Goal: Complete application form: Complete application form

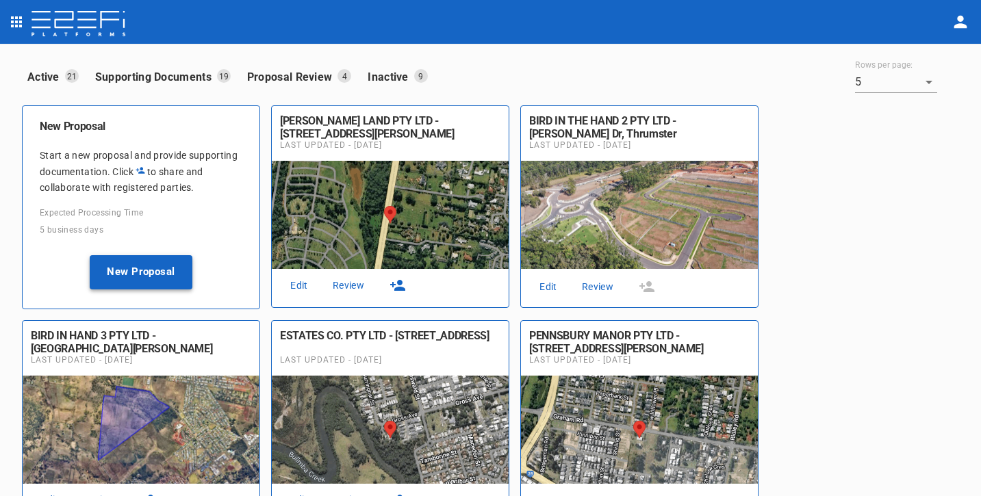
click at [128, 271] on button "New Proposal" at bounding box center [141, 272] width 103 height 34
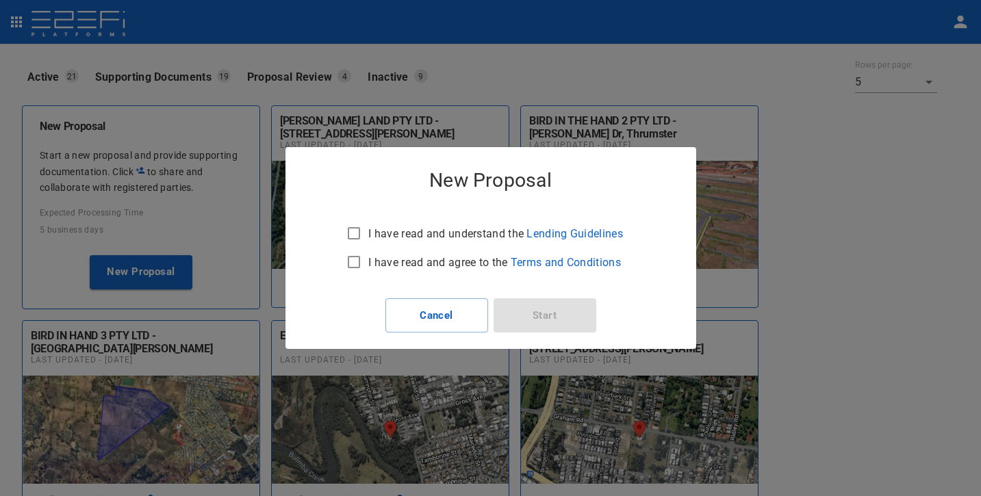
click at [390, 235] on p "I have read and understand the Lending Guidelines" at bounding box center [495, 234] width 255 height 16
click at [368, 235] on input "I have read and understand the Lending Guidelines" at bounding box center [354, 233] width 29 height 29
checkbox input "true"
click at [381, 258] on p "I have read and agree to the Terms and Conditions" at bounding box center [494, 263] width 253 height 16
click at [368, 258] on input "I have read and agree to the Terms and Conditions" at bounding box center [354, 262] width 29 height 29
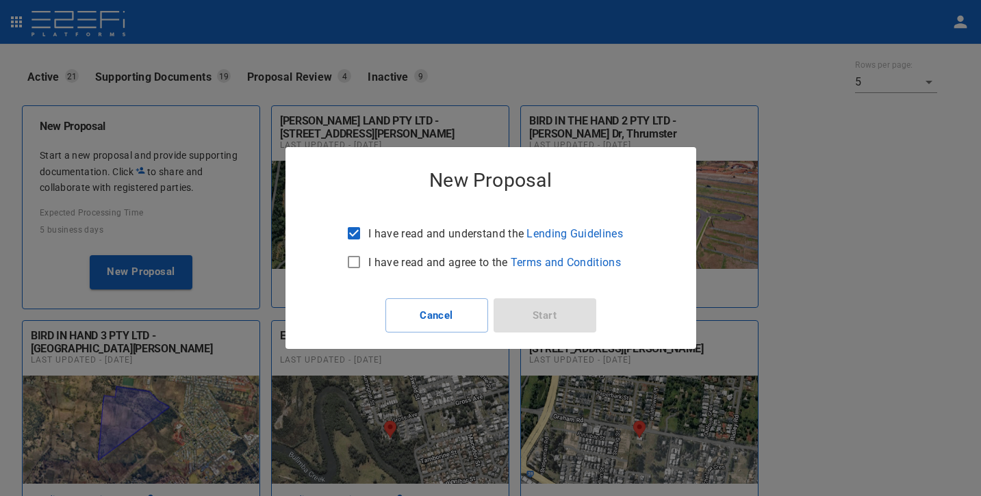
checkbox input "true"
click at [551, 303] on button "Start" at bounding box center [545, 316] width 103 height 34
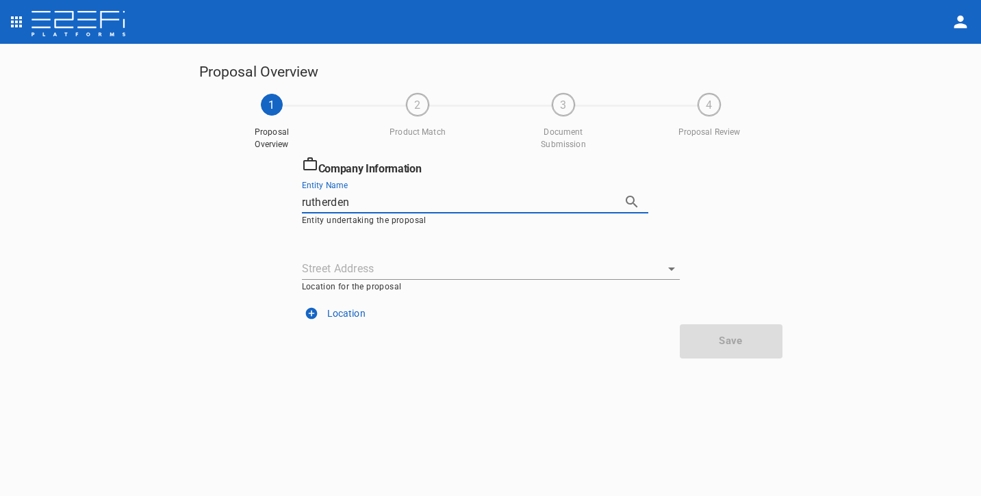
click at [636, 203] on icon "button" at bounding box center [632, 202] width 16 height 16
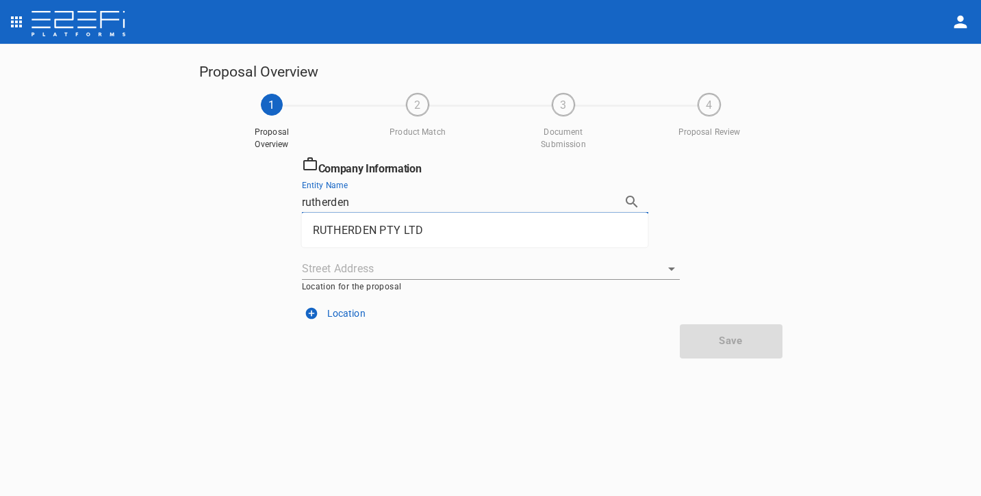
click at [426, 228] on li "RUTHERDEN PTY LTD" at bounding box center [475, 230] width 347 height 24
type input "RUTHERDEN PTY LTD"
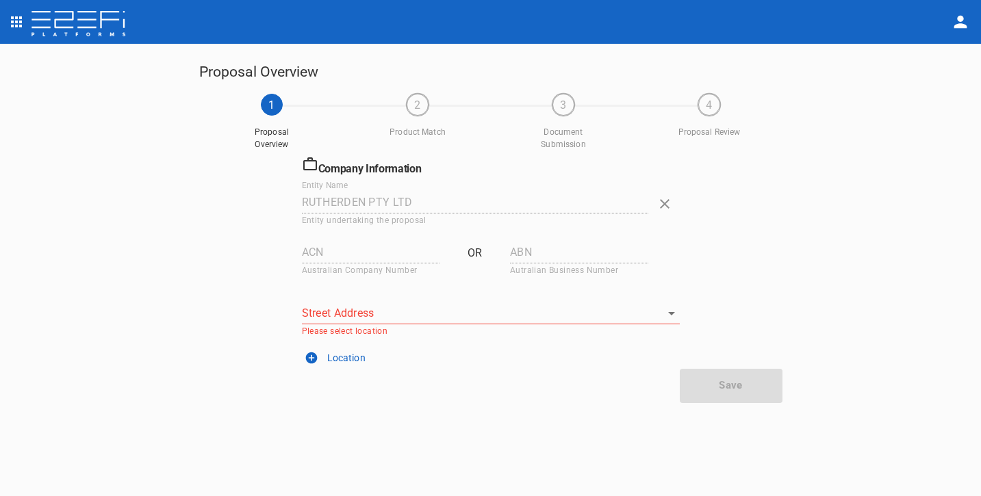
type input "603 925 186"
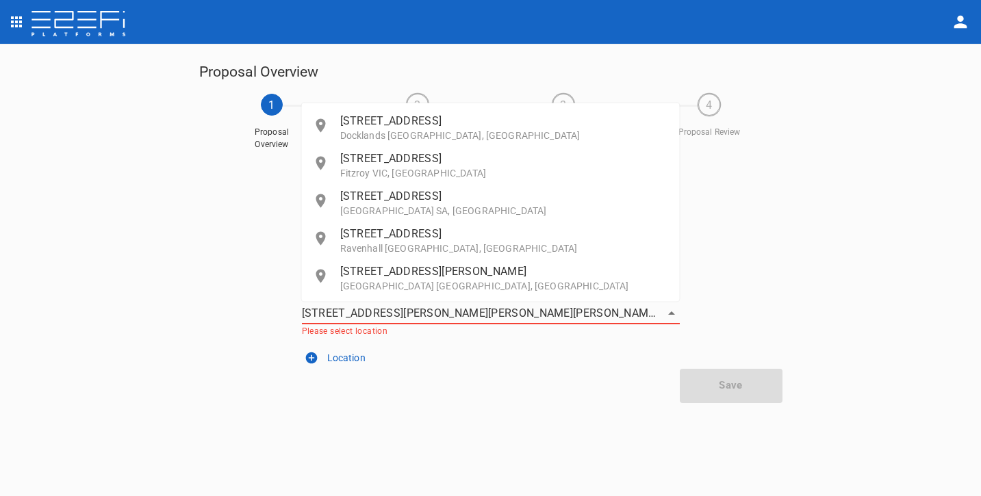
type input "103 & 117 Bridgeman road, Bridgeman Downs"
click at [466, 394] on div "Save" at bounding box center [490, 386] width 583 height 34
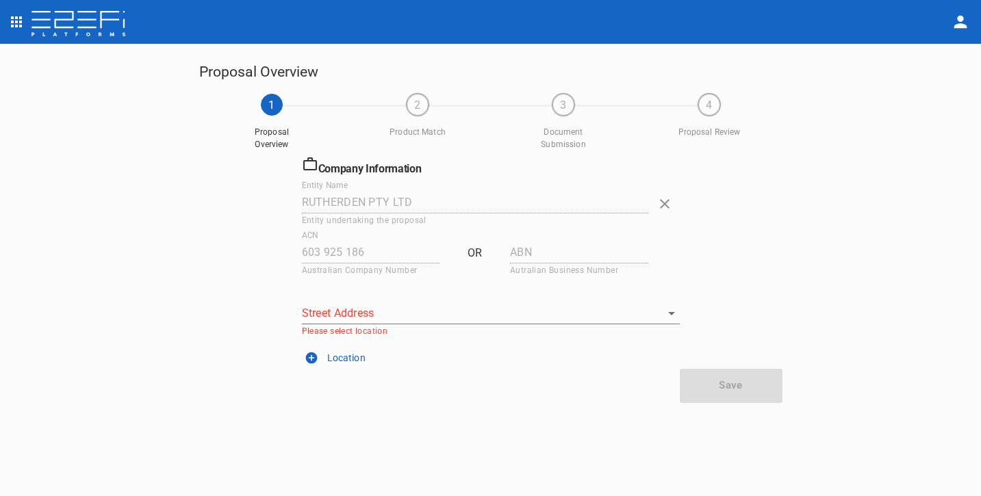
click at [490, 303] on input "Street Address" at bounding box center [480, 313] width 357 height 21
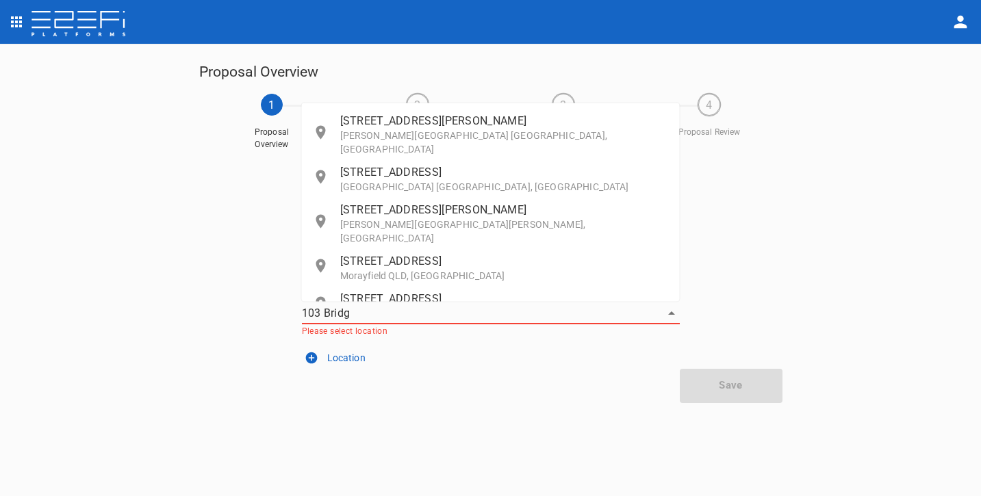
click at [469, 218] on p "[PERSON_NAME][GEOGRAPHIC_DATA][PERSON_NAME], [GEOGRAPHIC_DATA]" at bounding box center [504, 231] width 329 height 27
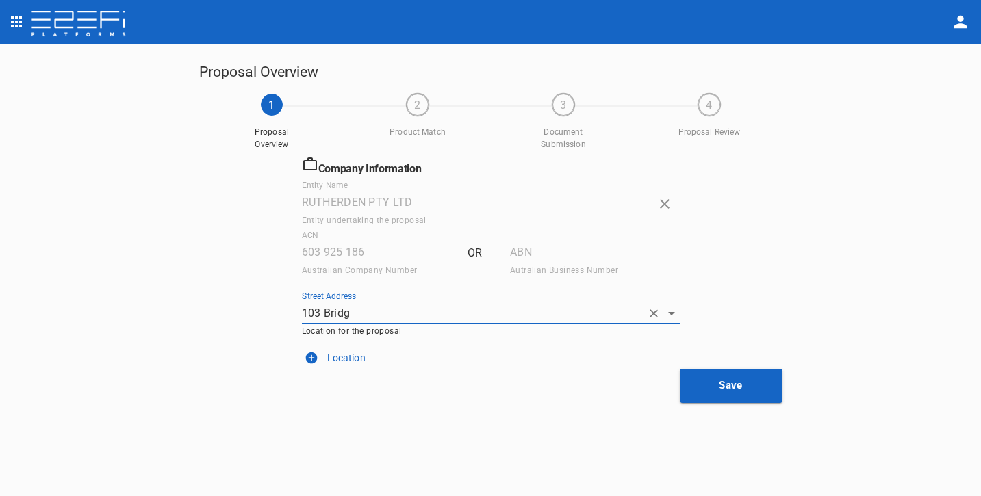
type input "103 Bridgeman Road, Bridgeman Downs QLD, Australia"
click at [764, 378] on button "Save" at bounding box center [731, 386] width 103 height 34
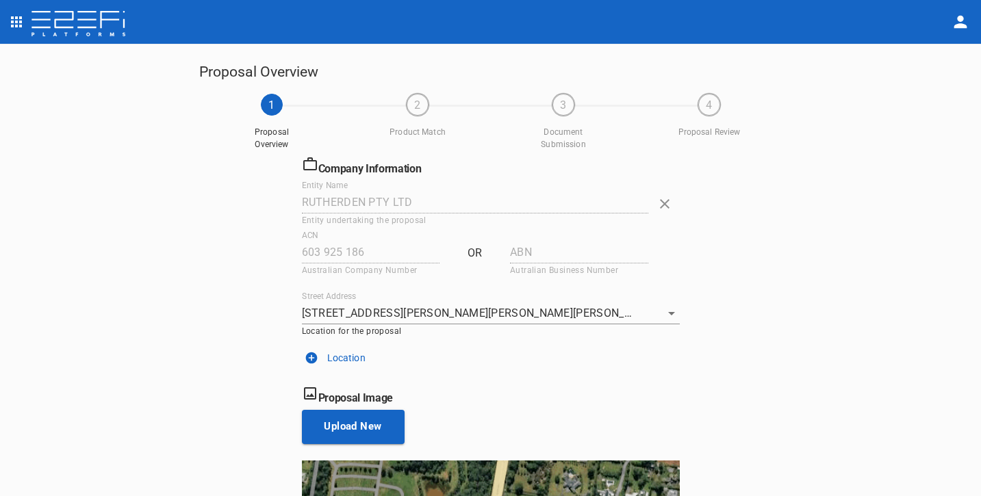
scroll to position [214, 0]
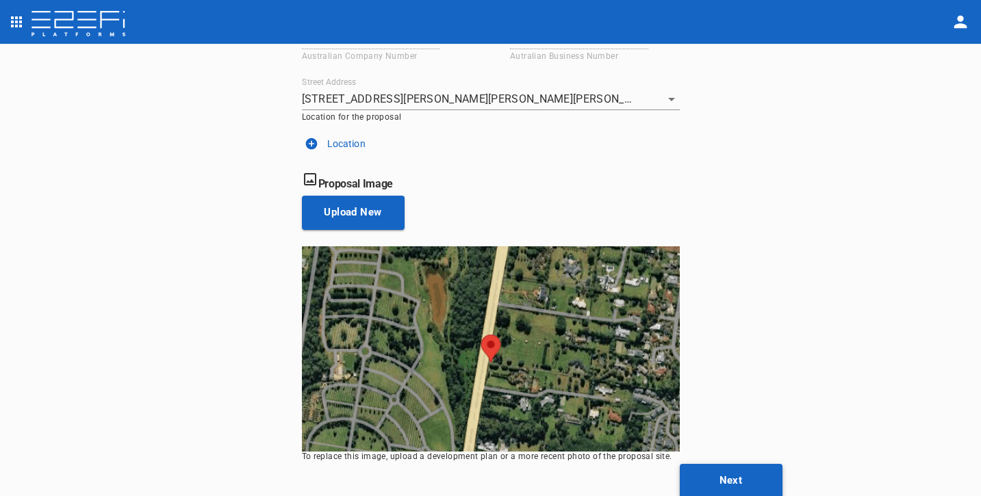
click at [759, 475] on button "Next" at bounding box center [731, 481] width 103 height 34
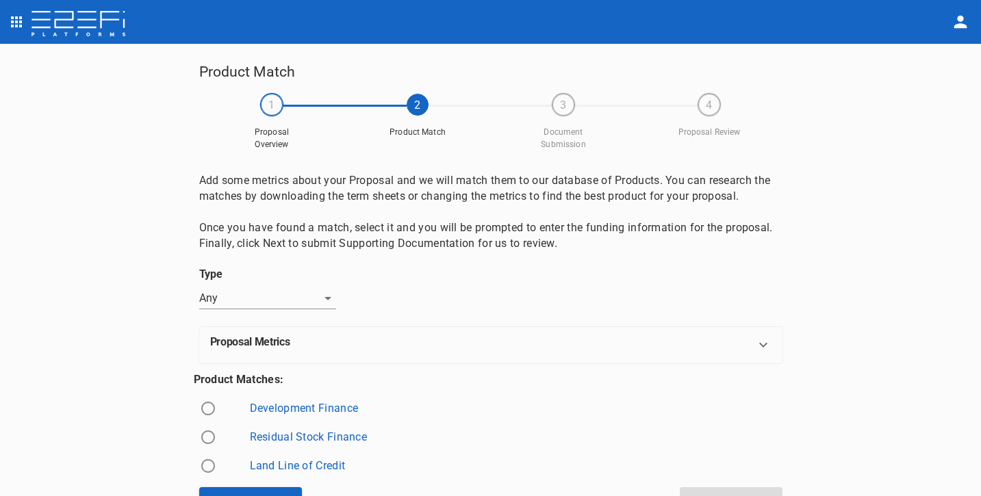
scroll to position [23, 0]
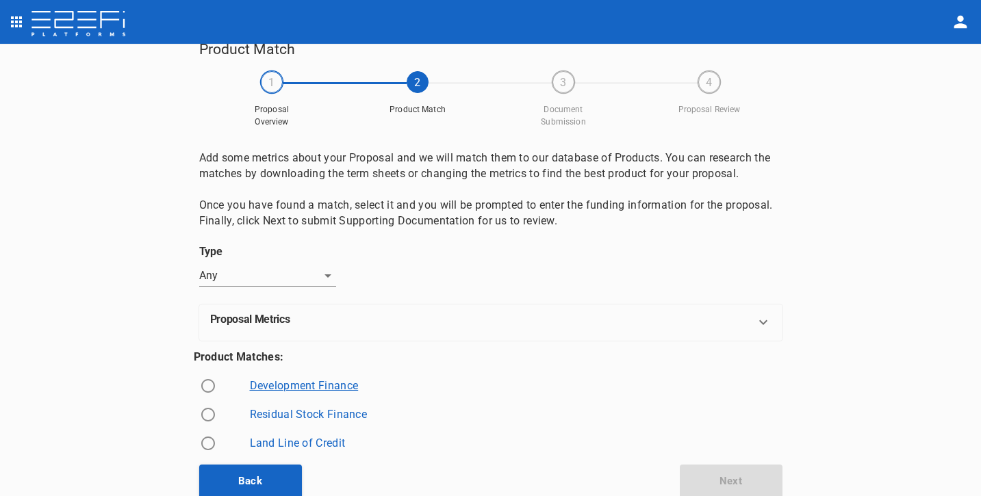
click at [325, 385] on link "Development Finance" at bounding box center [304, 385] width 109 height 13
click at [204, 381] on input "radio" at bounding box center [208, 386] width 29 height 29
radio input "true"
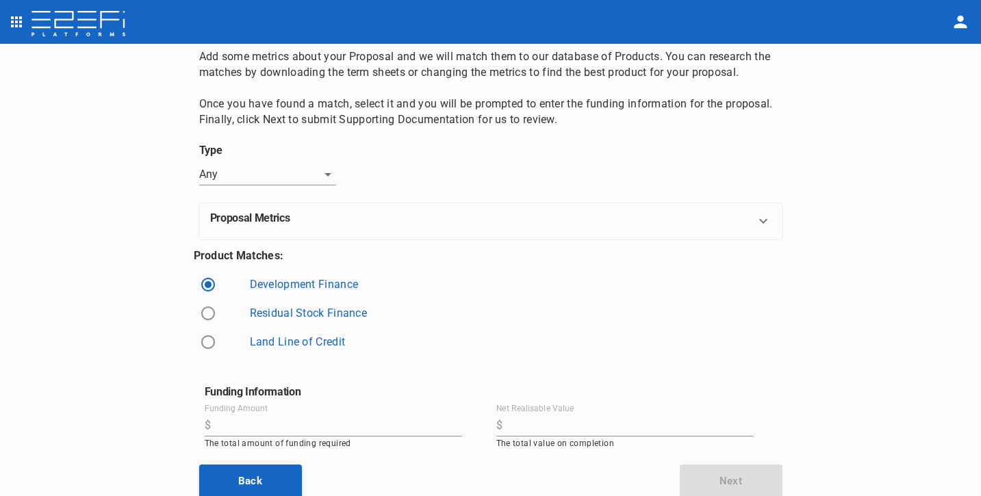
scroll to position [124, 0]
drag, startPoint x: 341, startPoint y: 419, endPoint x: 366, endPoint y: 412, distance: 25.8
click at [342, 419] on input "Funding Amount" at bounding box center [339, 426] width 246 height 22
type input "2,980,000"
click at [559, 425] on input "Net Realisable Value" at bounding box center [631, 426] width 246 height 22
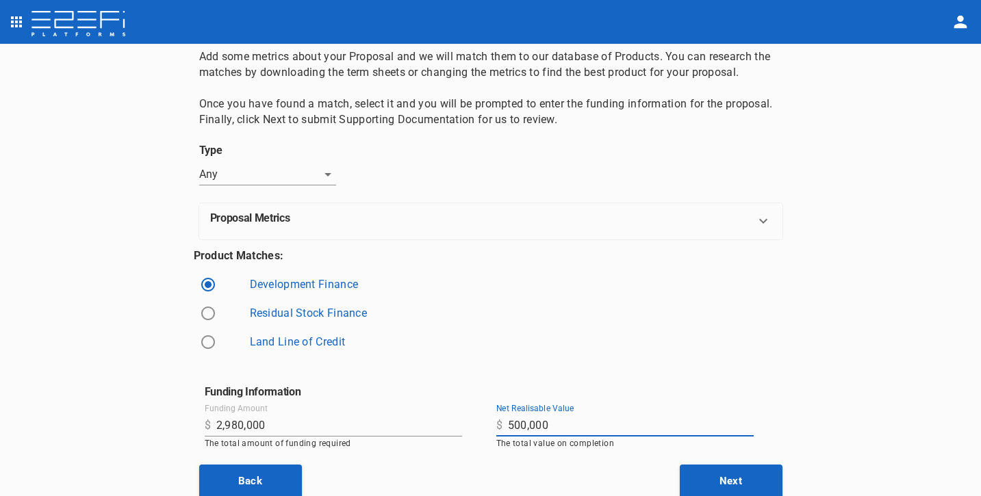
type input "5,000,000"
click at [805, 199] on div "Product Match 1 Proposal Overview 2 Product Match 3 Document Submission 4 Propo…" at bounding box center [490, 271] width 981 height 454
click at [748, 467] on button "Next" at bounding box center [731, 482] width 103 height 34
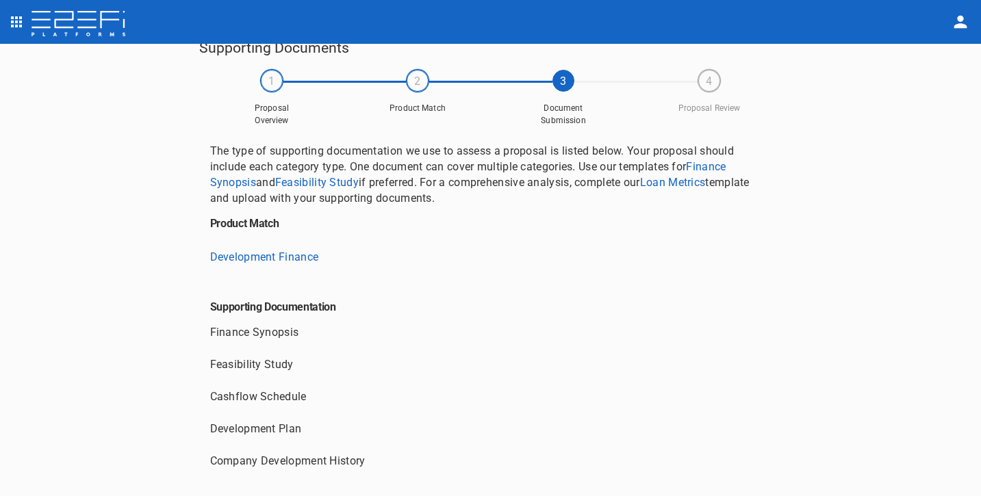
scroll to position [128, 0]
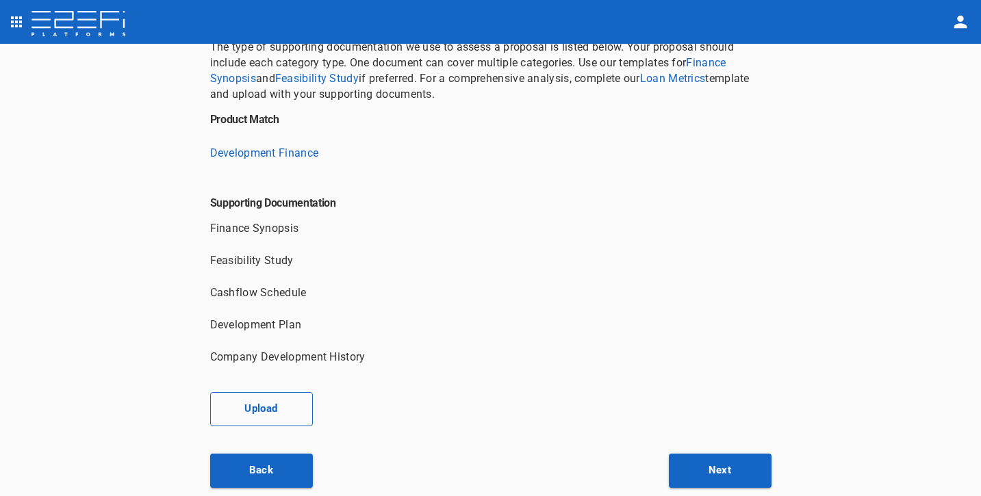
click at [226, 406] on button "Upload" at bounding box center [261, 409] width 103 height 34
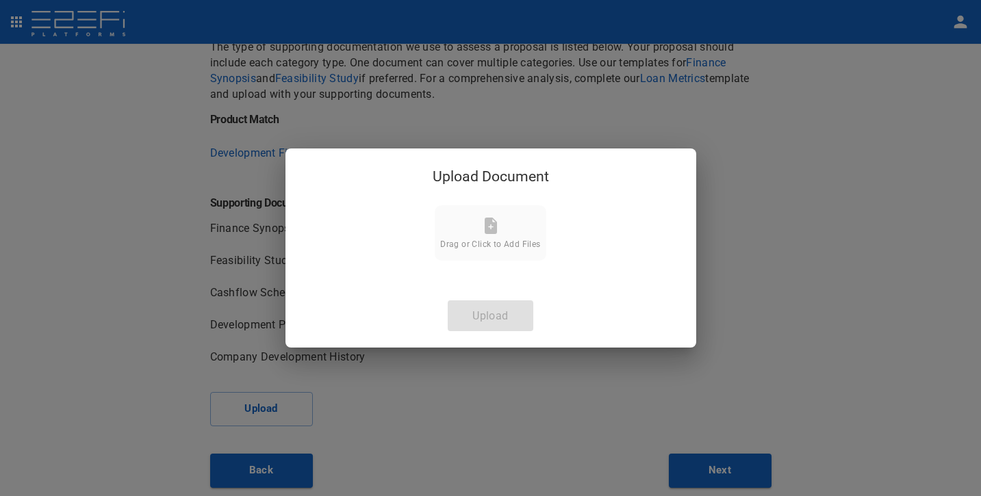
click at [490, 232] on icon at bounding box center [491, 226] width 12 height 16
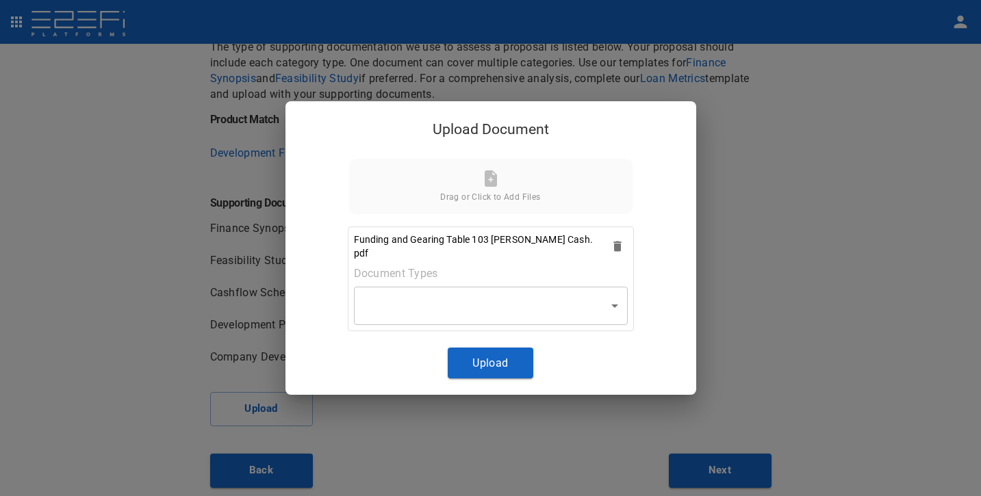
click at [617, 307] on body "Supporting Documents 1 Proposal Overview 2 Product Match 3 Document Submission …" at bounding box center [490, 248] width 981 height 496
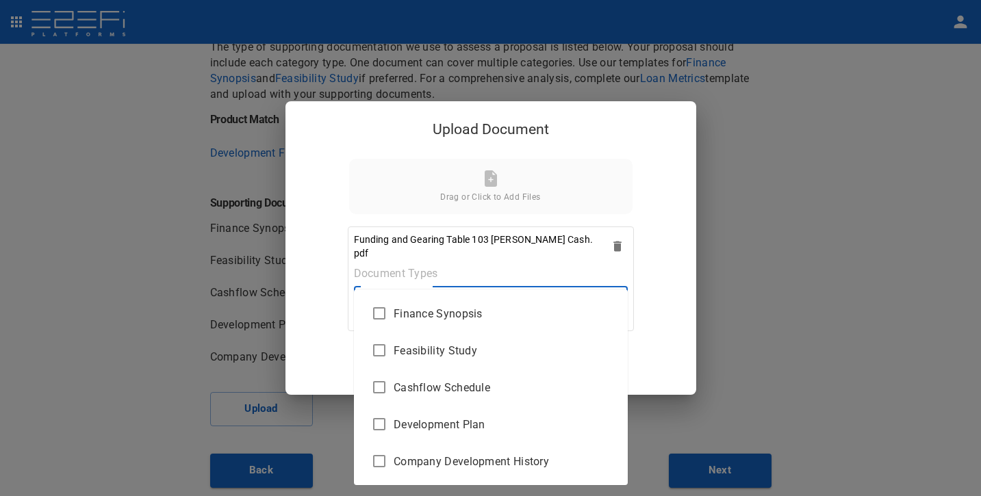
click at [492, 345] on span "Feasibility Study" at bounding box center [505, 351] width 223 height 16
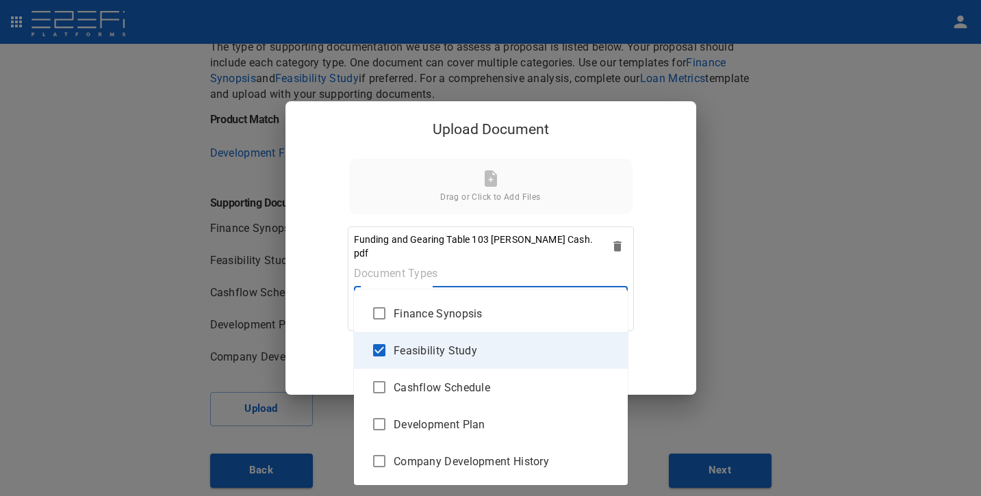
type input "Feasibility Study"
checkbox input "true"
click at [670, 338] on div at bounding box center [490, 248] width 981 height 496
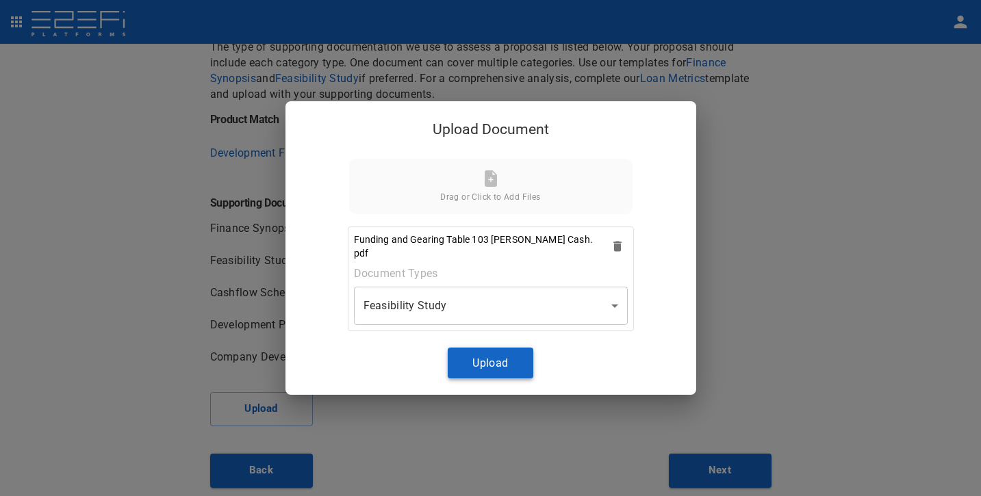
click at [513, 349] on button "Upload" at bounding box center [491, 363] width 86 height 31
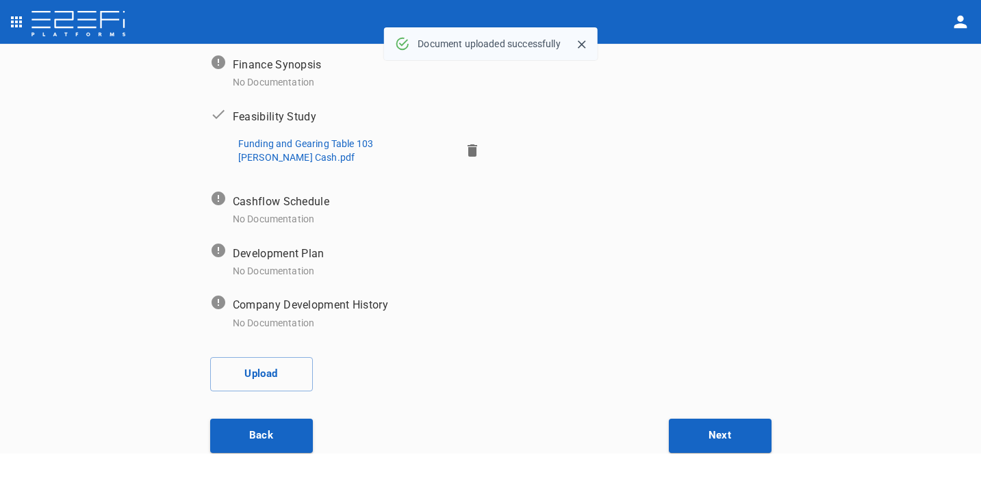
scroll to position [221, 0]
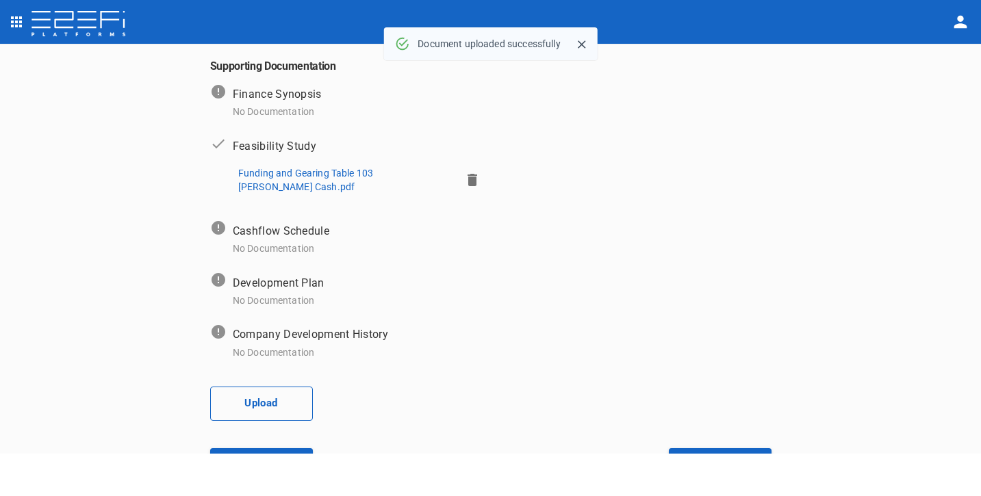
click at [298, 390] on button "Upload" at bounding box center [261, 404] width 103 height 34
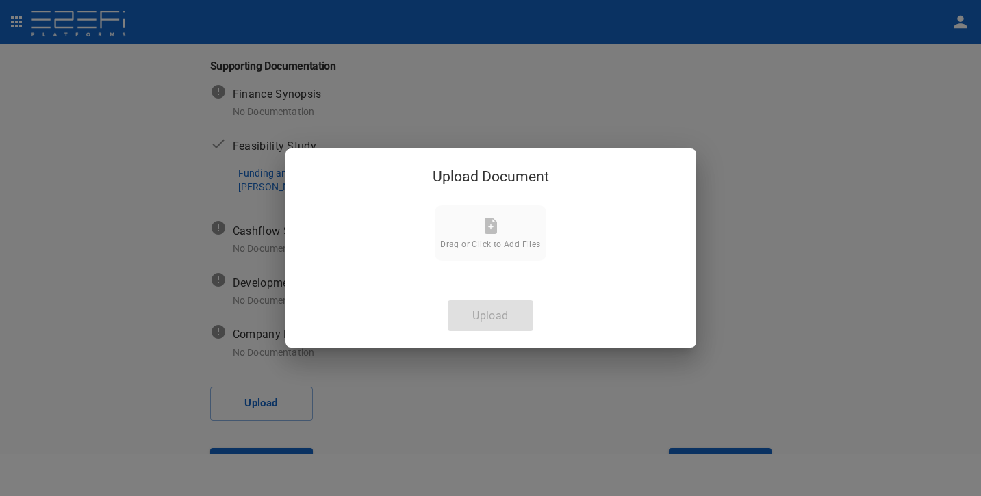
click at [507, 308] on div "Upload Document Drag or Click to Add Files Upload" at bounding box center [491, 249] width 411 height 200
click at [478, 312] on div "Upload Document Drag or Click to Add Files Upload" at bounding box center [491, 249] width 411 height 200
click at [493, 233] on icon at bounding box center [491, 226] width 12 height 16
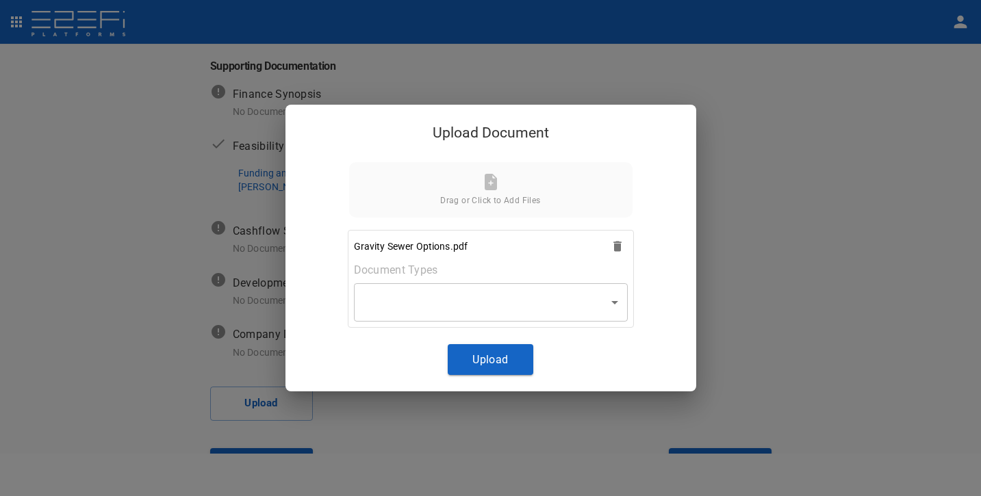
click at [575, 296] on body "Supporting Documents 1 Proposal Overview 2 Product Match 3 Document Submission …" at bounding box center [490, 248] width 981 height 496
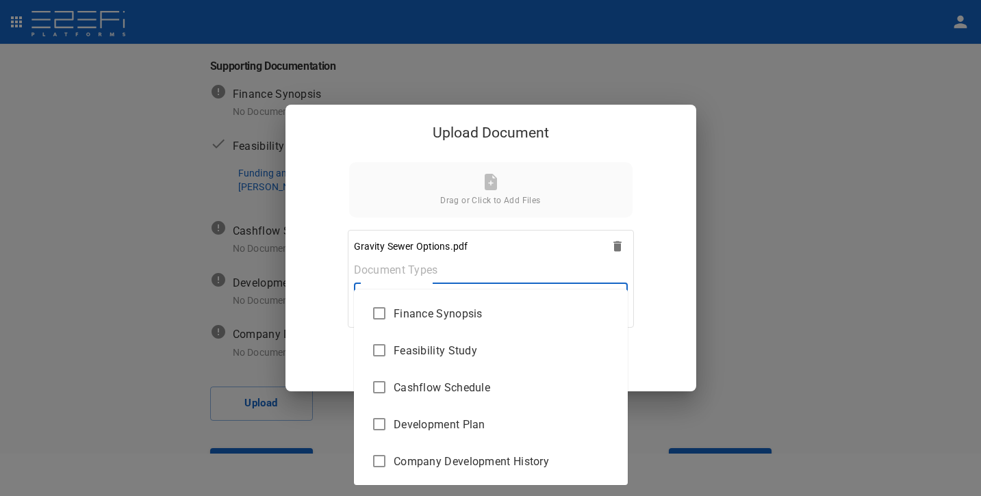
click at [518, 434] on li "Development Plan" at bounding box center [491, 424] width 274 height 37
type input "Development Plan"
checkbox input "true"
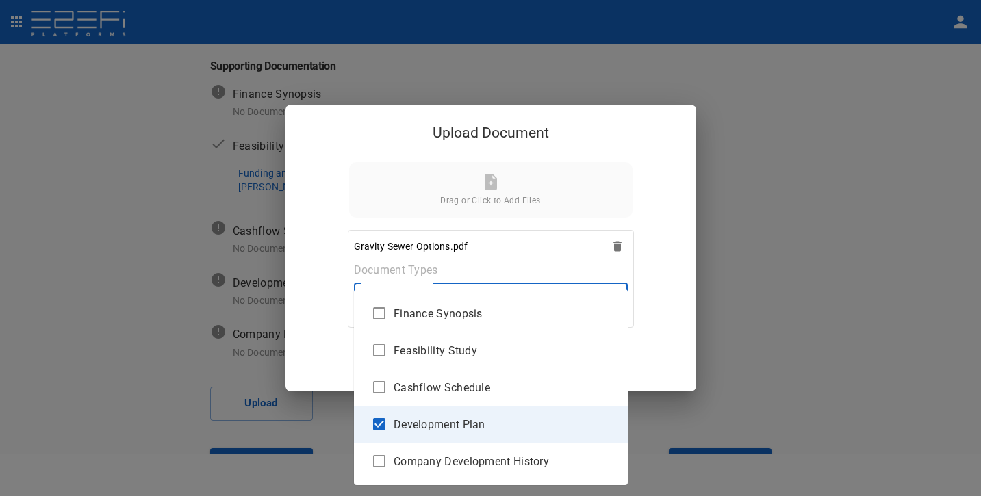
click at [668, 364] on div at bounding box center [490, 248] width 981 height 496
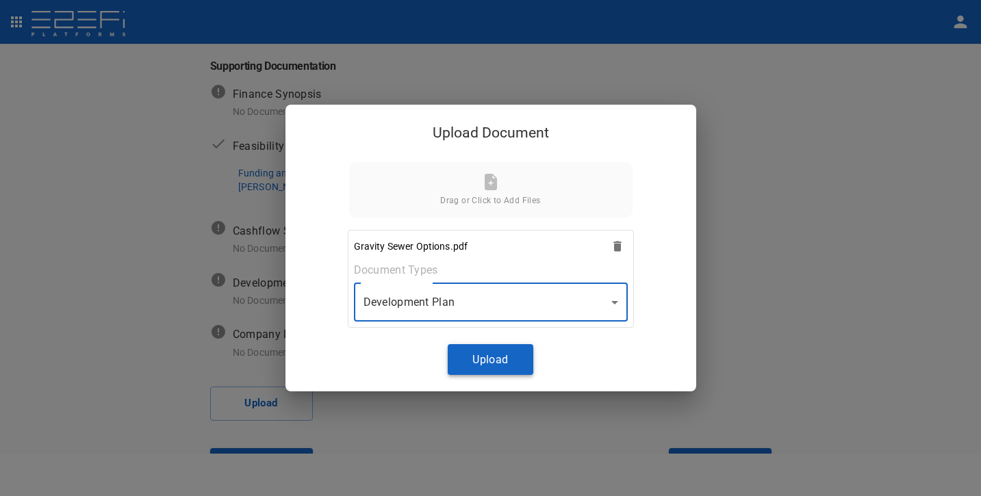
click at [518, 349] on button "Upload" at bounding box center [491, 359] width 86 height 31
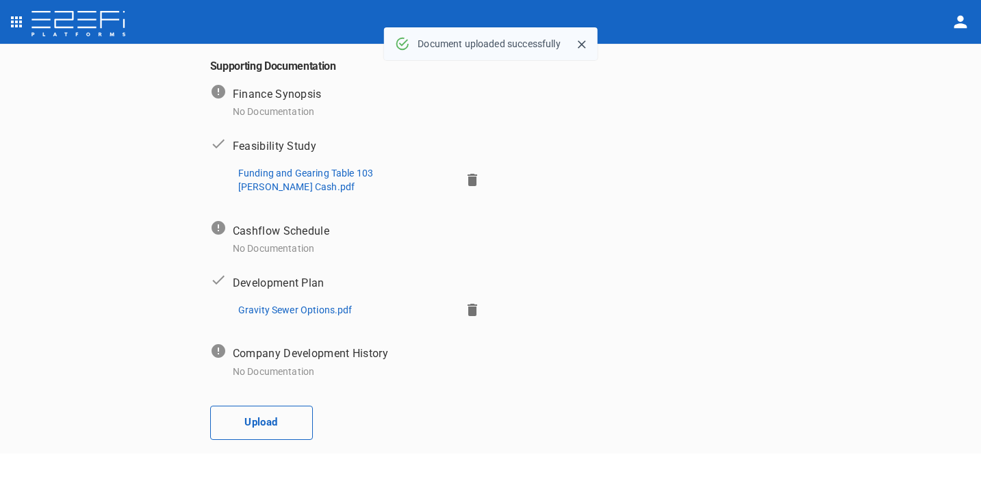
click at [270, 419] on button "Upload" at bounding box center [261, 423] width 103 height 34
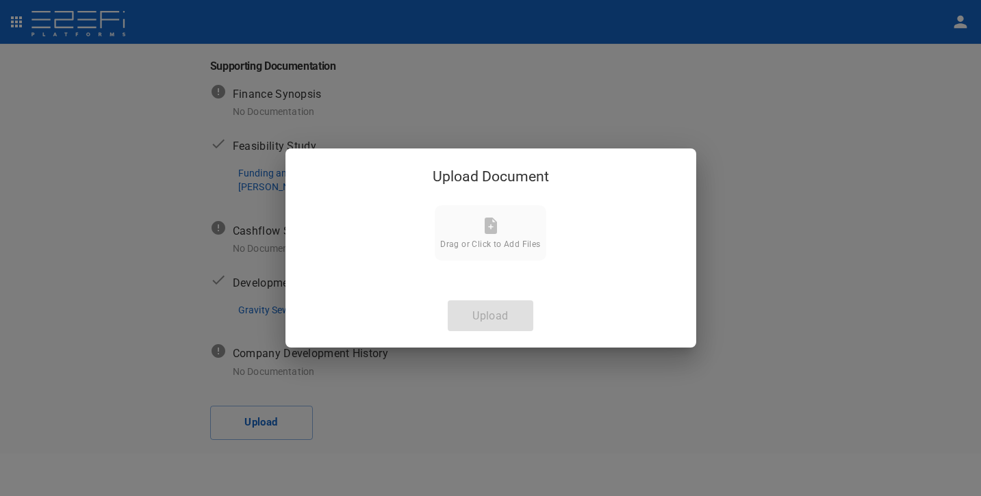
click at [486, 223] on icon at bounding box center [491, 226] width 12 height 16
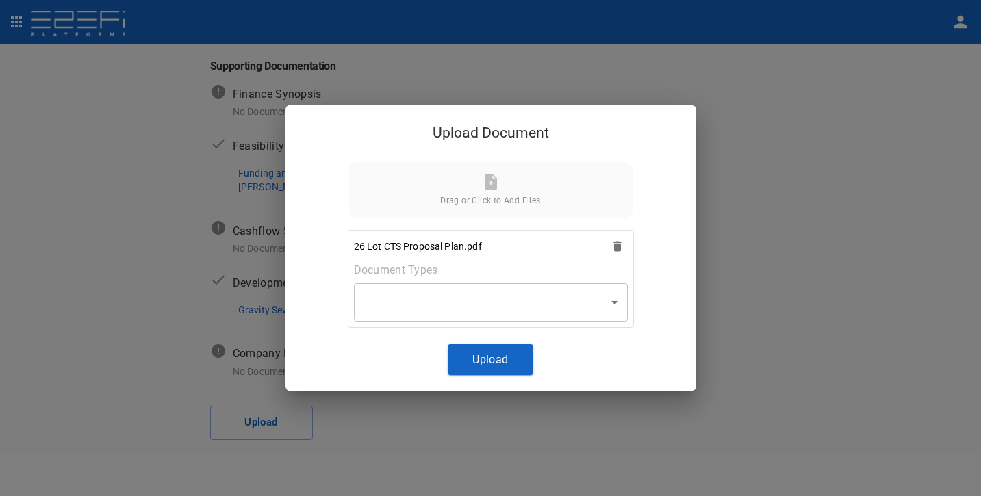
click at [556, 290] on body "Supporting Documents 1 Proposal Overview 2 Product Match 3 Document Submission …" at bounding box center [490, 248] width 981 height 496
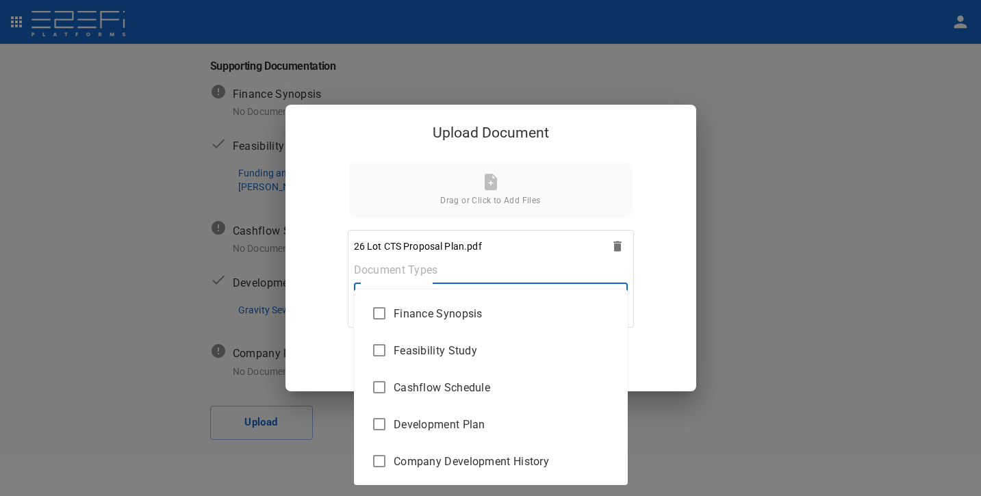
drag, startPoint x: 479, startPoint y: 419, endPoint x: 488, endPoint y: 415, distance: 9.8
click at [479, 419] on span "Development Plan" at bounding box center [505, 425] width 223 height 16
type input "Development Plan"
checkbox input "true"
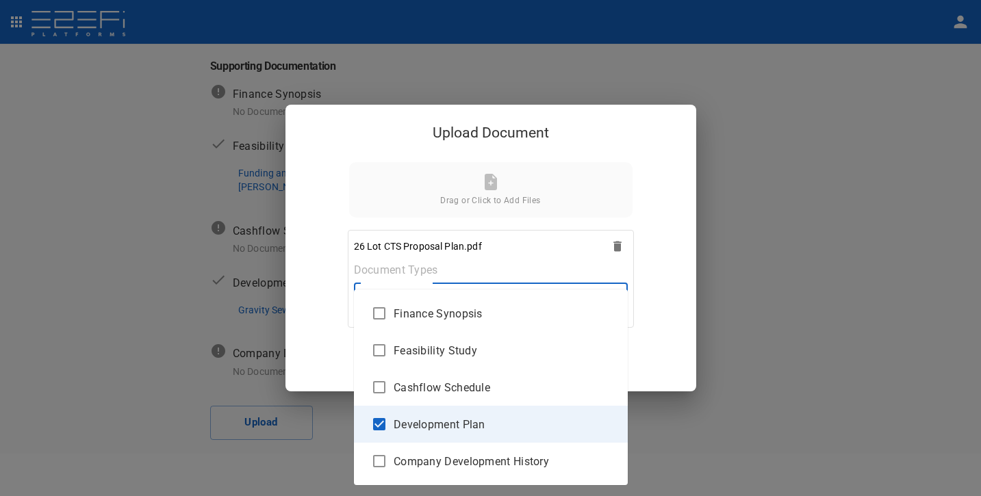
click at [670, 338] on div at bounding box center [490, 248] width 981 height 496
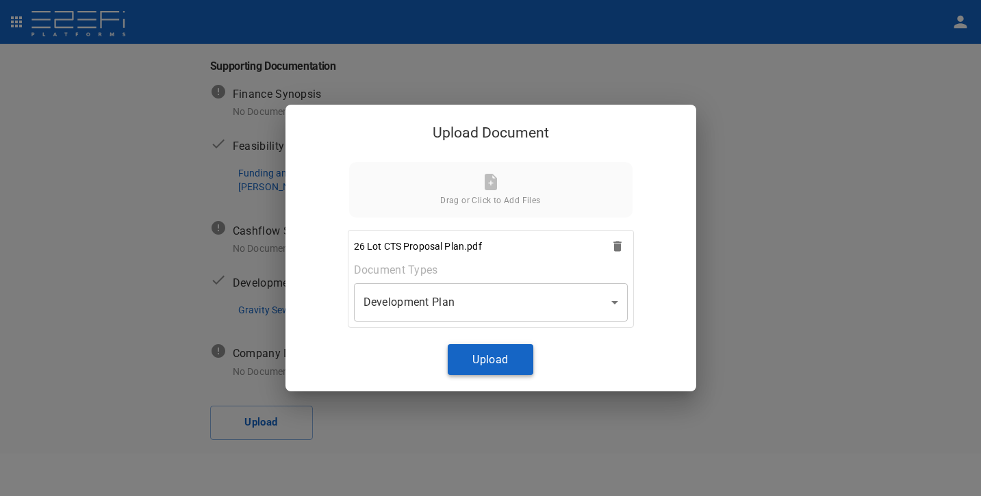
click at [482, 352] on button "Upload" at bounding box center [491, 359] width 86 height 31
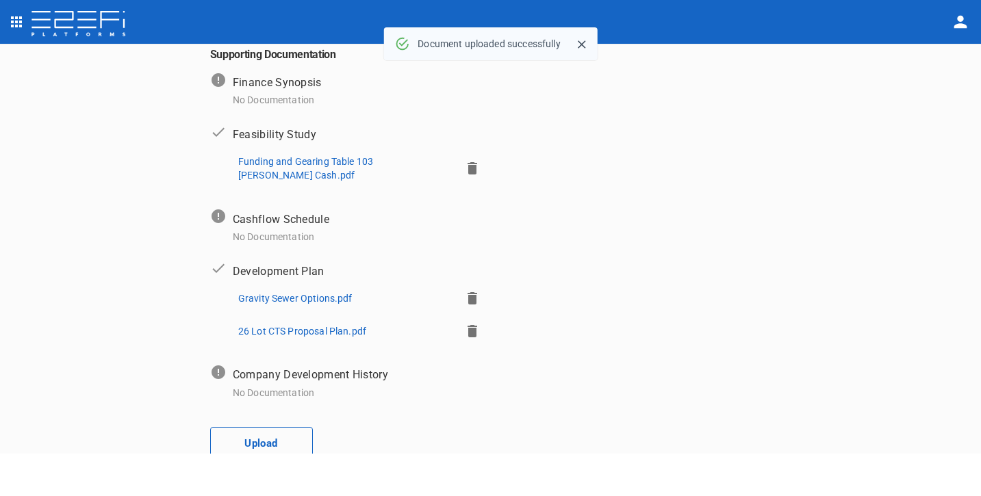
click at [261, 427] on button "Upload" at bounding box center [261, 444] width 103 height 34
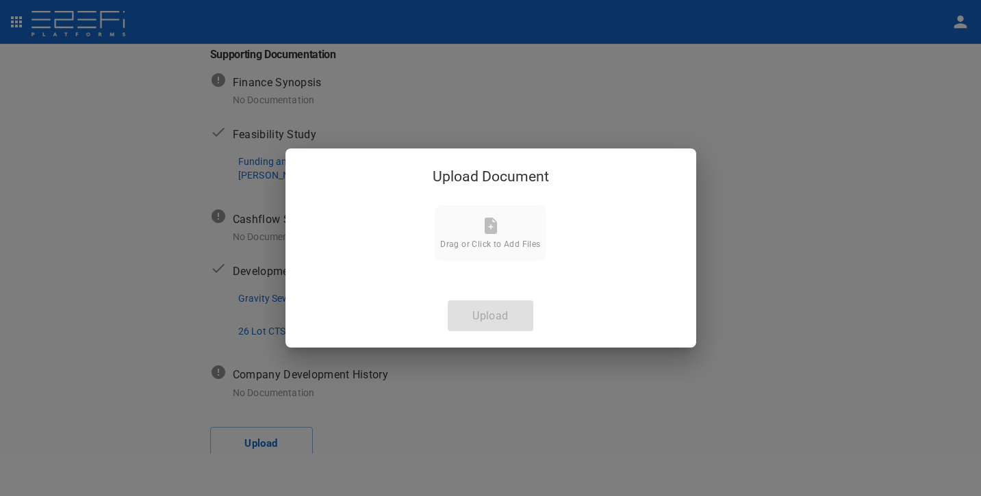
click at [496, 245] on span "Drag or Click to Add Files" at bounding box center [490, 245] width 100 height 10
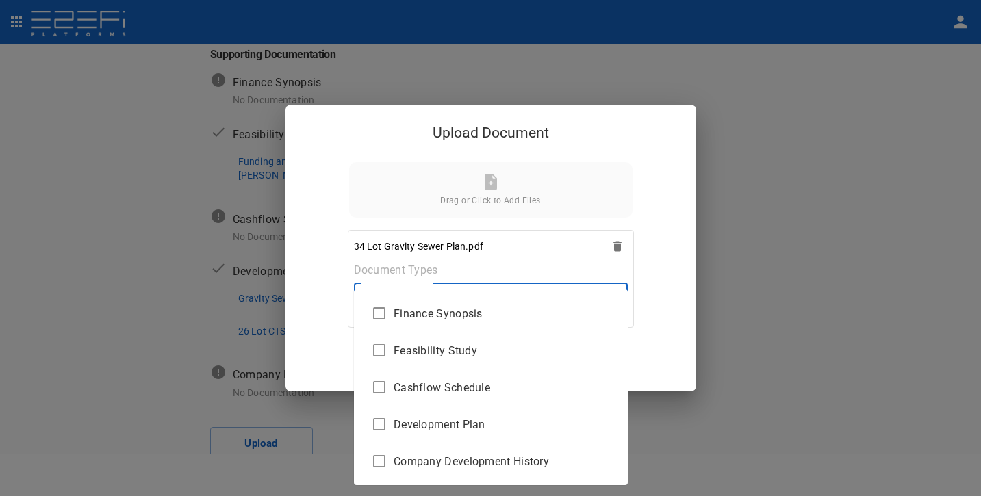
click at [573, 309] on body "Supporting Documents 1 Proposal Overview 2 Product Match 3 Document Submission …" at bounding box center [490, 248] width 981 height 496
click at [497, 420] on span "Development Plan" at bounding box center [505, 425] width 223 height 16
type input "Development Plan"
checkbox input "true"
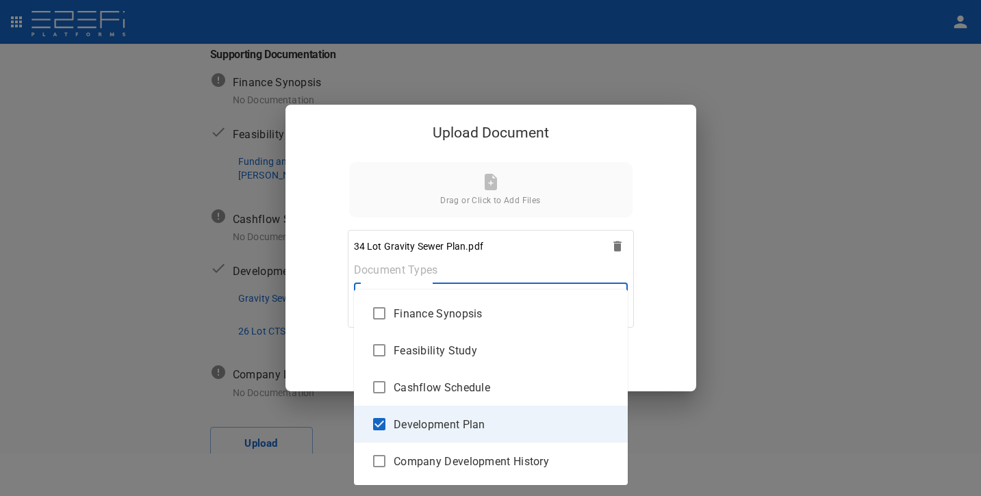
click at [667, 347] on div at bounding box center [490, 248] width 981 height 496
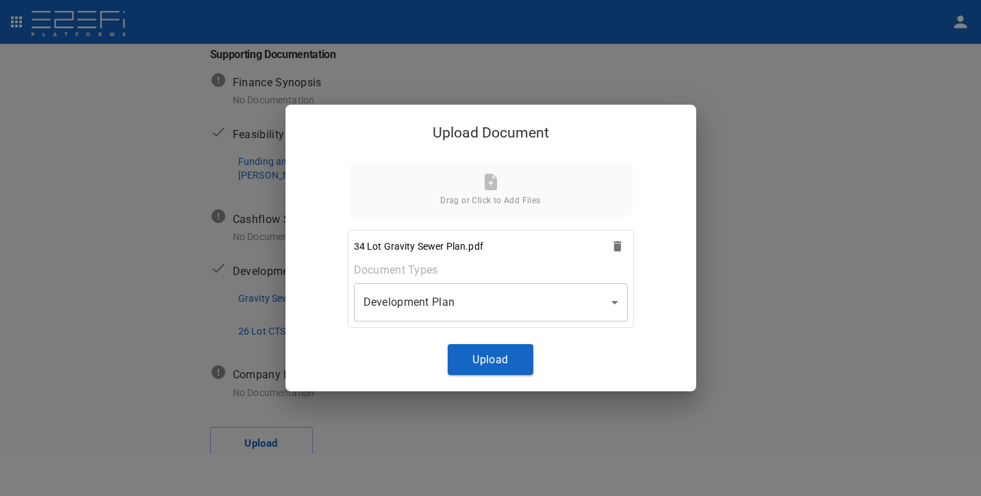
click at [667, 347] on div at bounding box center [490, 248] width 981 height 496
click at [516, 349] on button "Upload" at bounding box center [491, 359] width 86 height 31
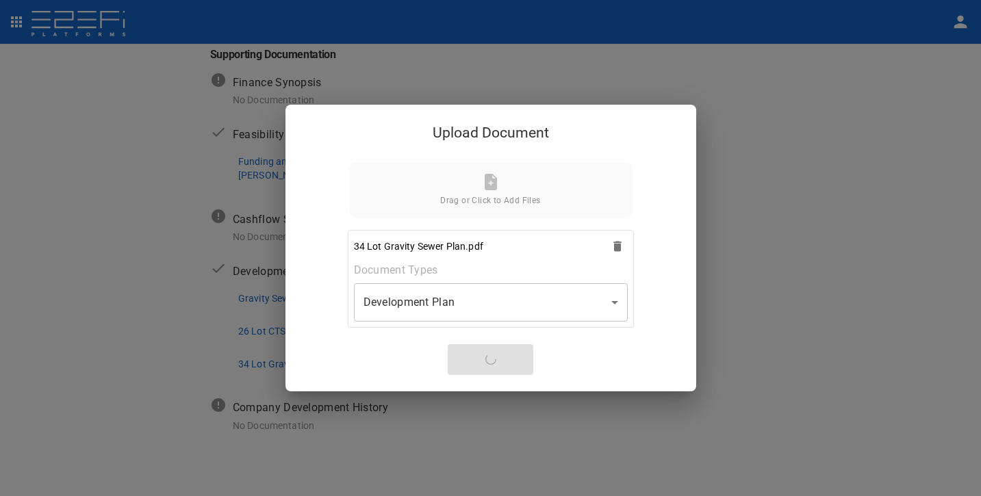
scroll to position [266, 0]
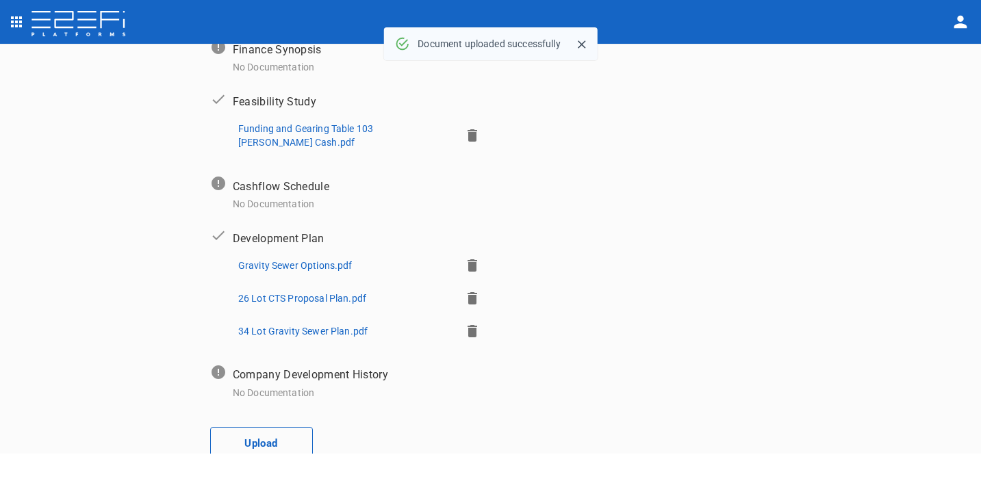
click at [281, 429] on button "Upload" at bounding box center [261, 444] width 103 height 34
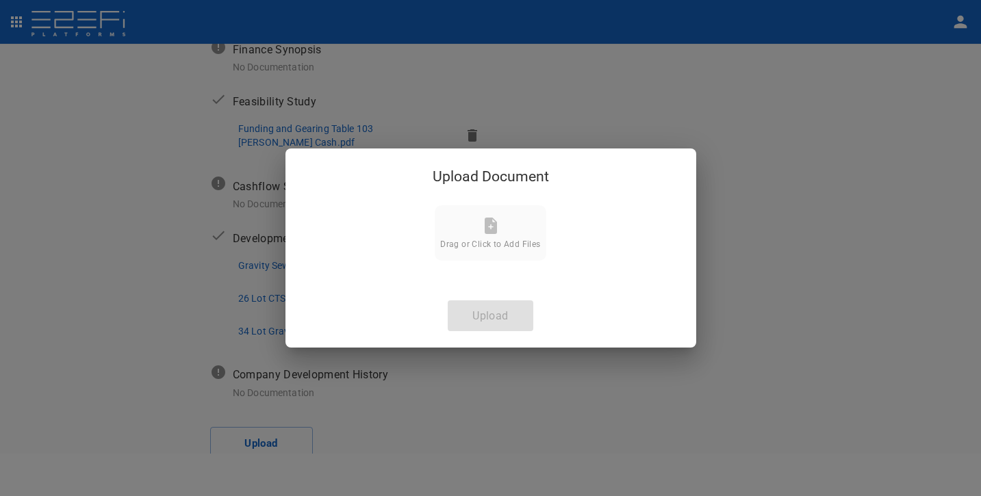
click at [503, 246] on span "Drag or Click to Add Files" at bounding box center [490, 245] width 100 height 10
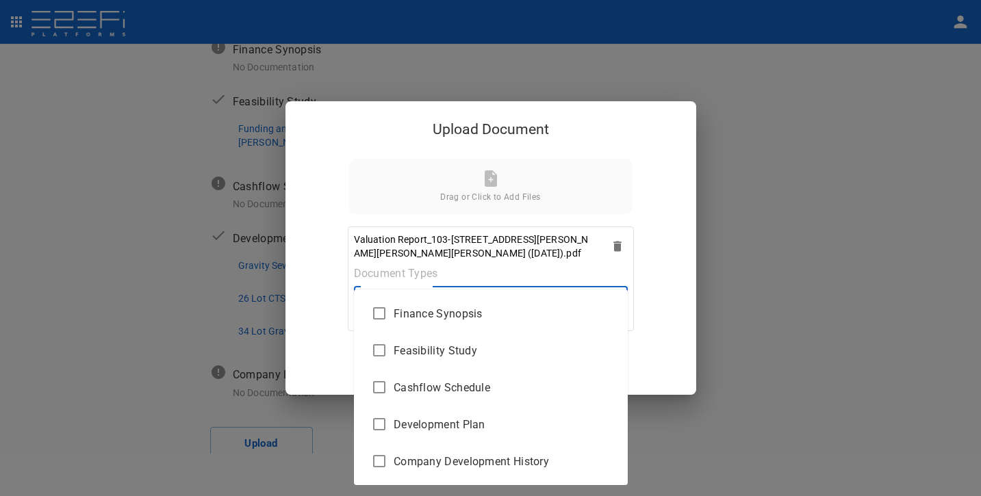
click at [580, 296] on body "Supporting Documents 1 Proposal Overview 2 Product Match 3 Document Submission …" at bounding box center [490, 248] width 981 height 496
click at [484, 344] on span "Feasibility Study" at bounding box center [505, 351] width 223 height 16
type input "Feasibility Study"
checkbox input "true"
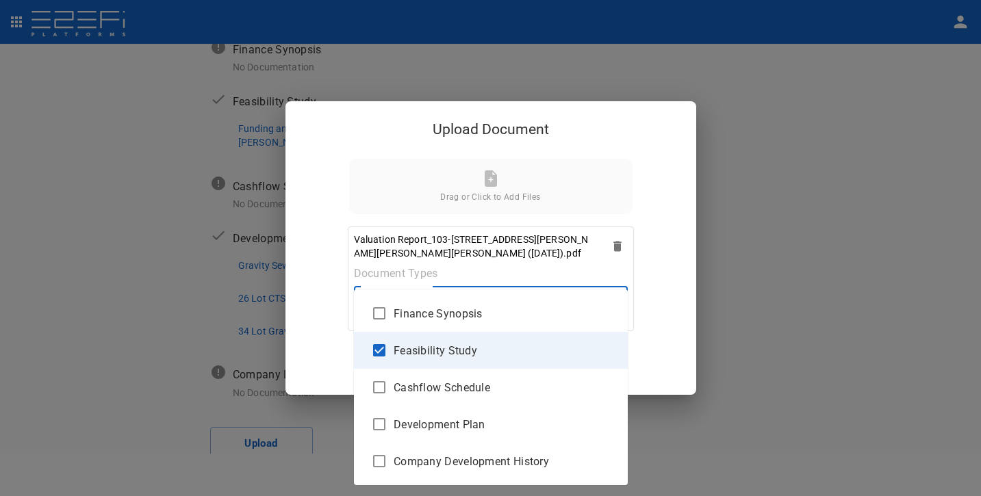
click at [667, 342] on div at bounding box center [490, 248] width 981 height 496
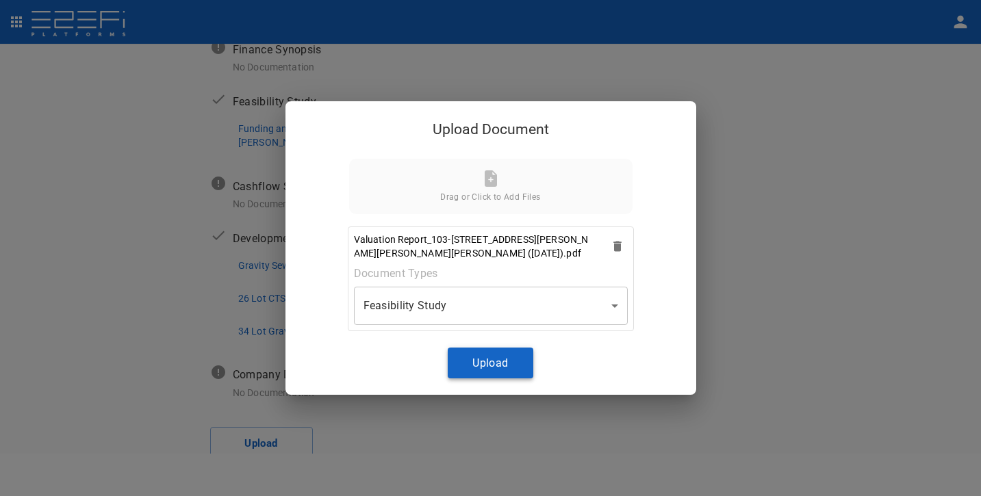
click at [492, 352] on button "Upload" at bounding box center [491, 363] width 86 height 31
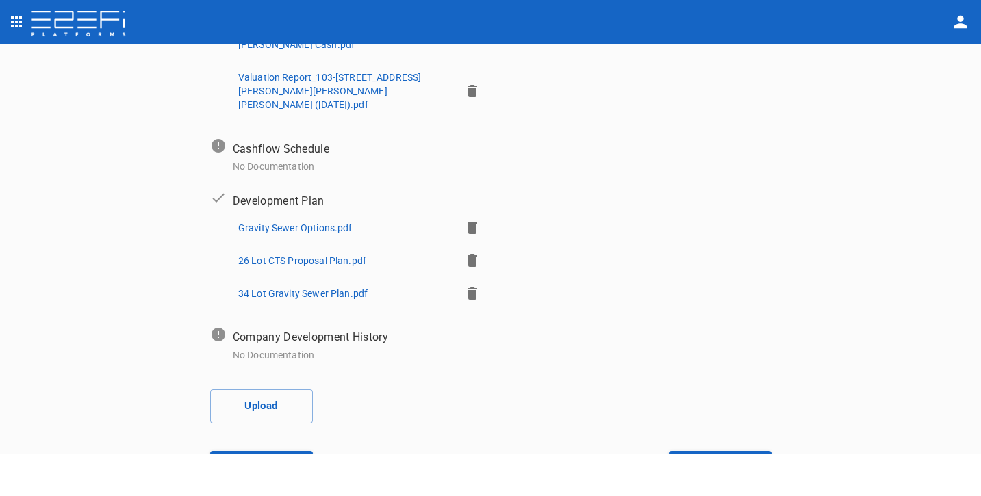
scroll to position [385, 0]
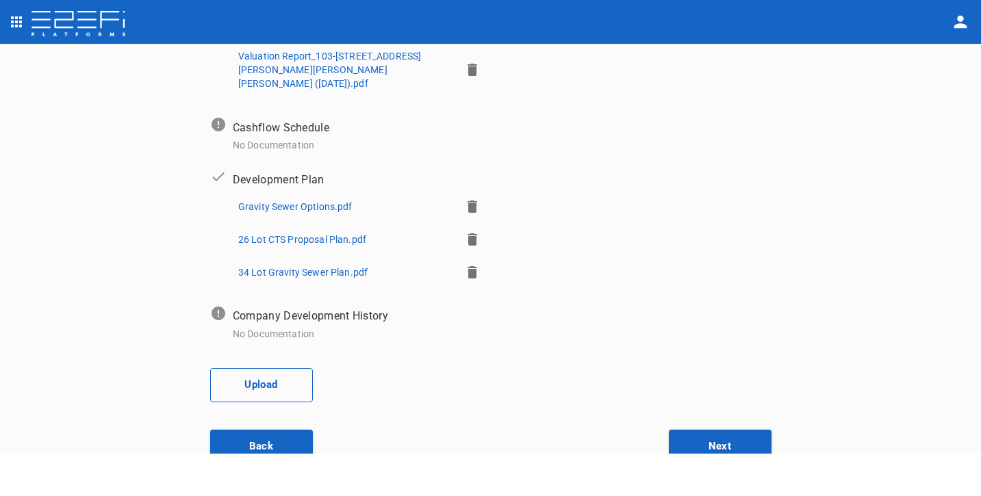
click at [290, 368] on button "Upload" at bounding box center [261, 385] width 103 height 34
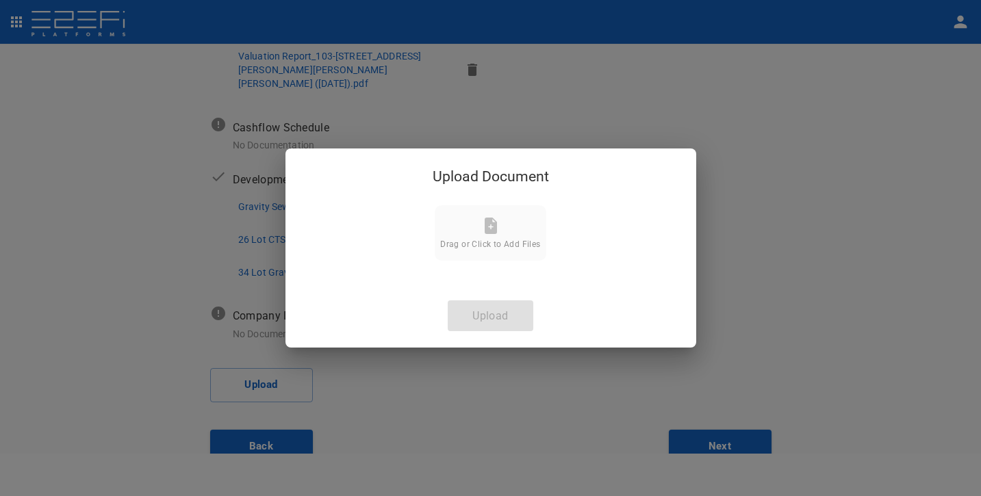
click at [499, 229] on icon at bounding box center [491, 226] width 16 height 16
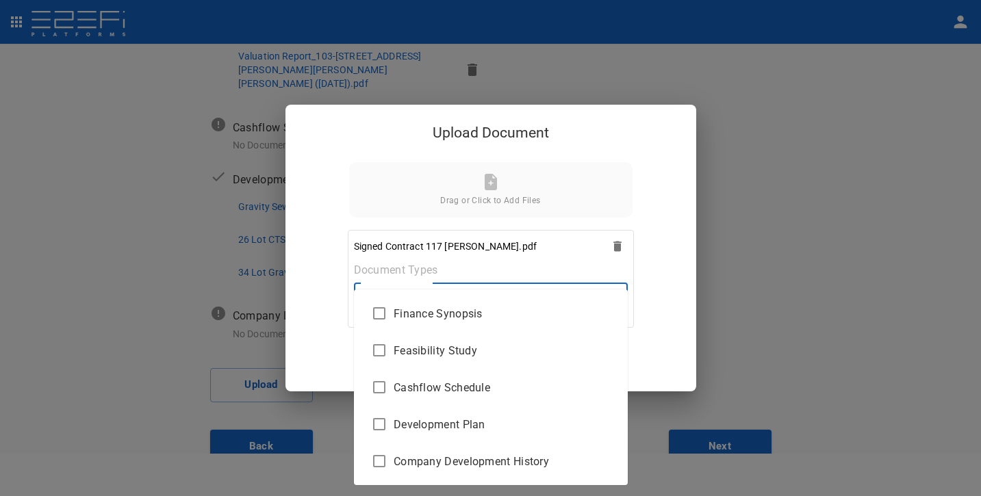
click at [555, 295] on body "Supporting Documents 1 Proposal Overview 2 Product Match 3 Document Submission …" at bounding box center [490, 248] width 981 height 496
click at [479, 351] on span "Feasibility Study" at bounding box center [505, 351] width 223 height 16
type input "Feasibility Study"
checkbox input "true"
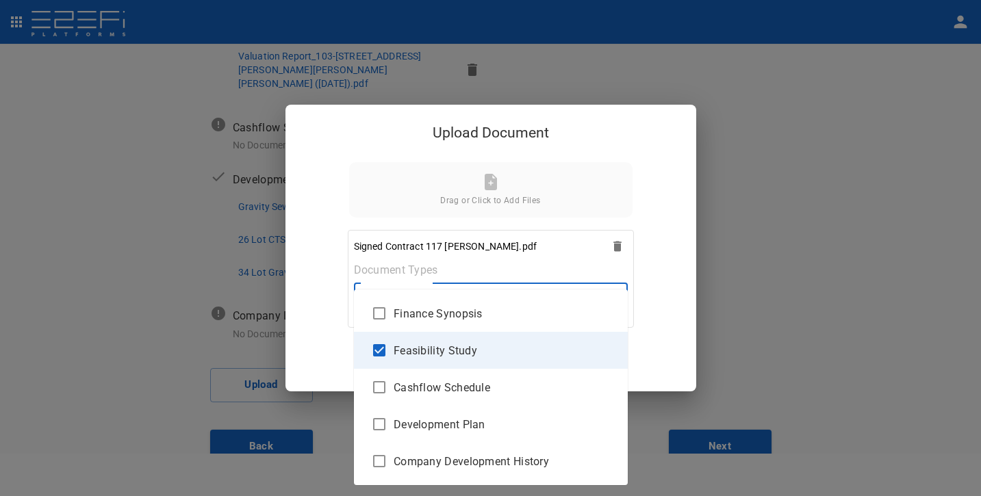
click at [673, 323] on div at bounding box center [490, 248] width 981 height 496
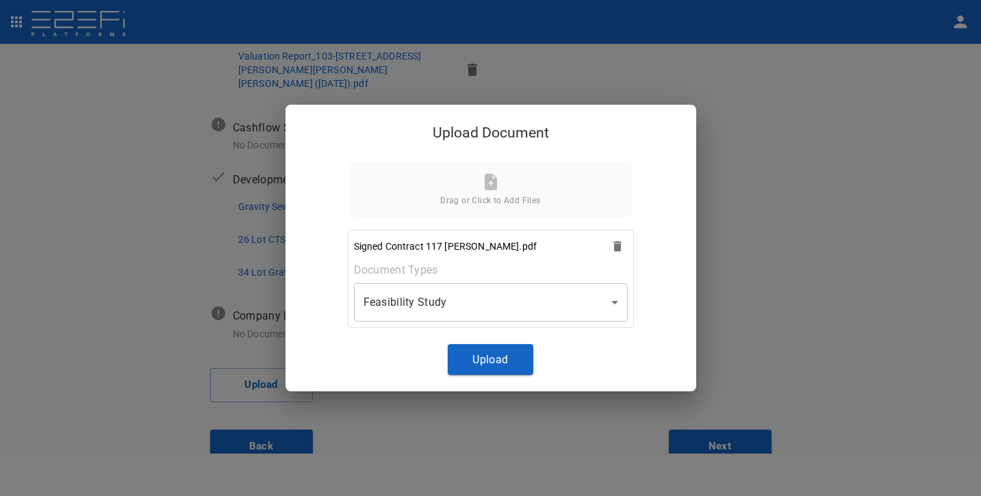
click at [673, 323] on div at bounding box center [490, 248] width 981 height 496
click at [513, 352] on button "Upload" at bounding box center [491, 359] width 86 height 31
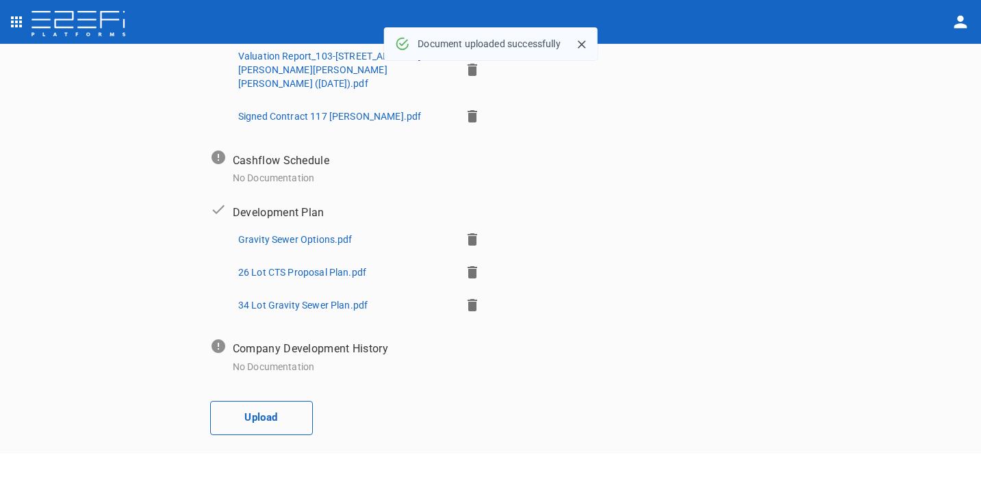
click at [290, 401] on button "Upload" at bounding box center [261, 418] width 103 height 34
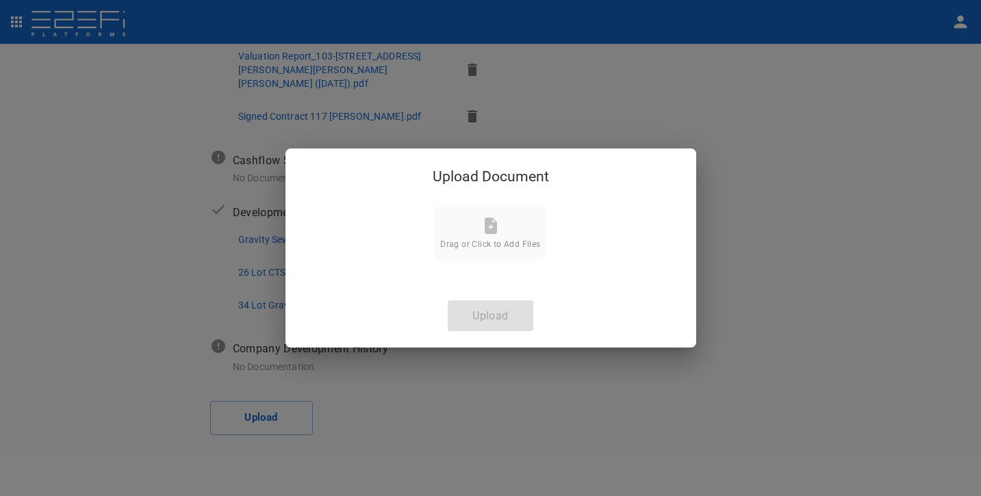
click at [499, 230] on icon at bounding box center [491, 226] width 16 height 16
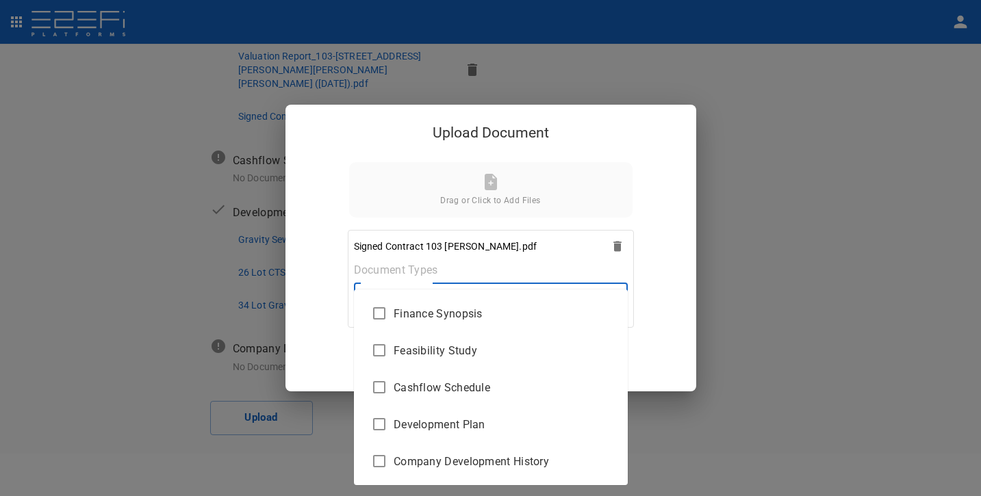
click at [533, 309] on body "Supporting Documents 1 Proposal Overview 2 Product Match 3 Document Submission …" at bounding box center [490, 248] width 981 height 496
click at [491, 361] on li "Feasibility Study" at bounding box center [491, 350] width 274 height 37
type input "Feasibility Study"
checkbox input "true"
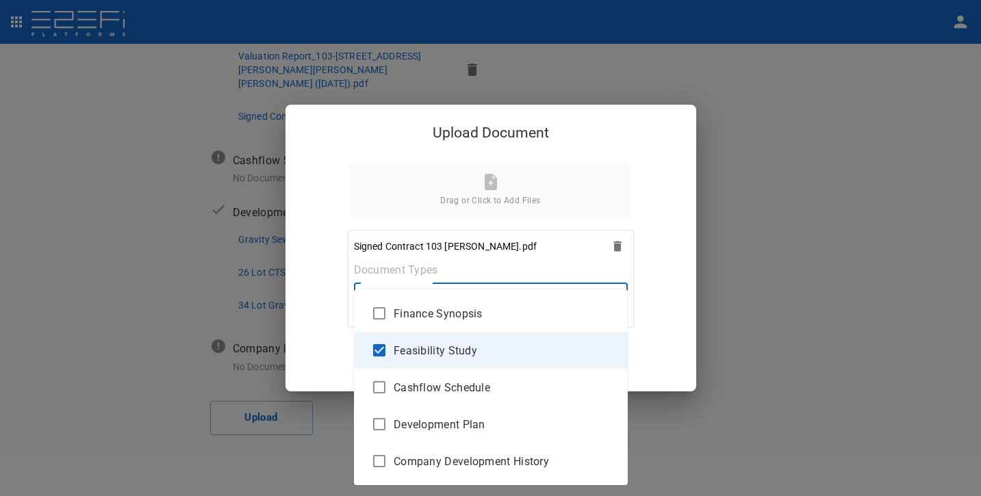
click at [667, 340] on div at bounding box center [490, 248] width 981 height 496
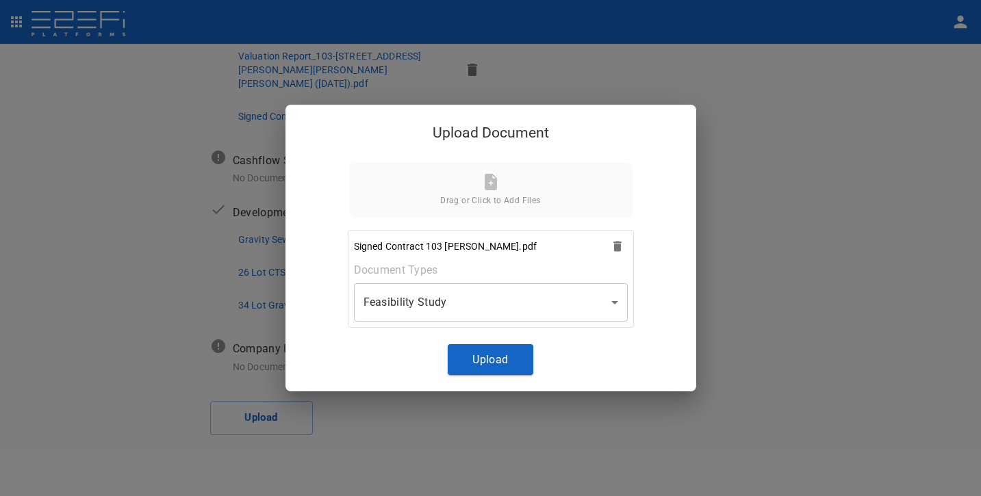
click at [666, 340] on div at bounding box center [490, 248] width 981 height 496
click at [514, 354] on button "Upload" at bounding box center [491, 359] width 86 height 31
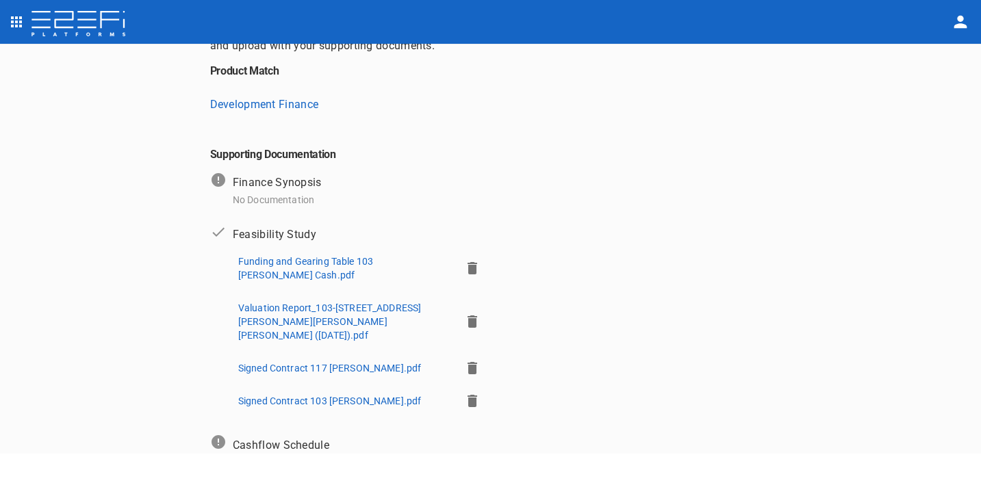
scroll to position [160, 0]
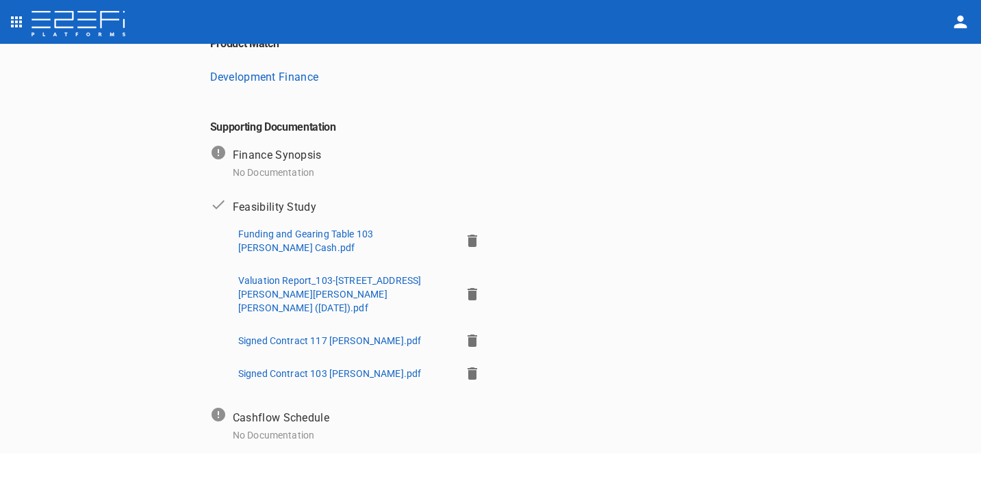
click at [474, 238] on icon "button" at bounding box center [472, 241] width 16 height 16
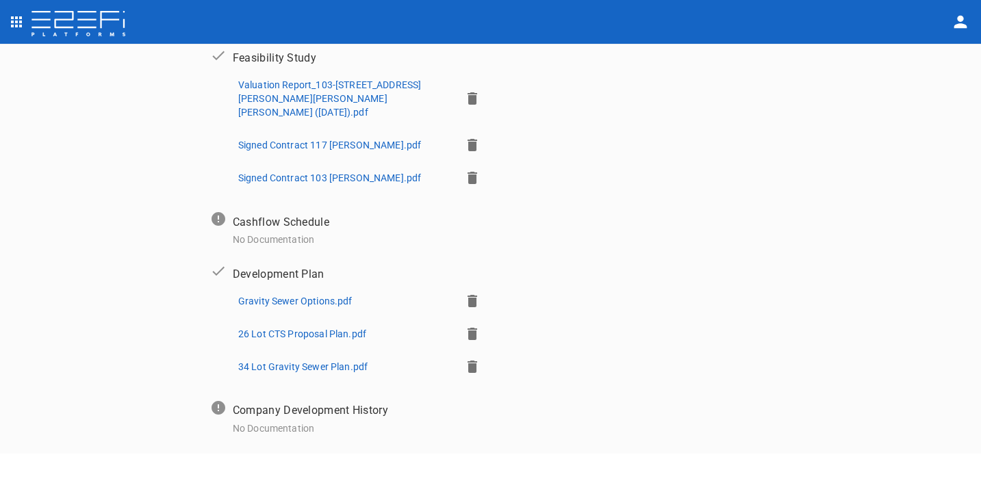
scroll to position [404, 0]
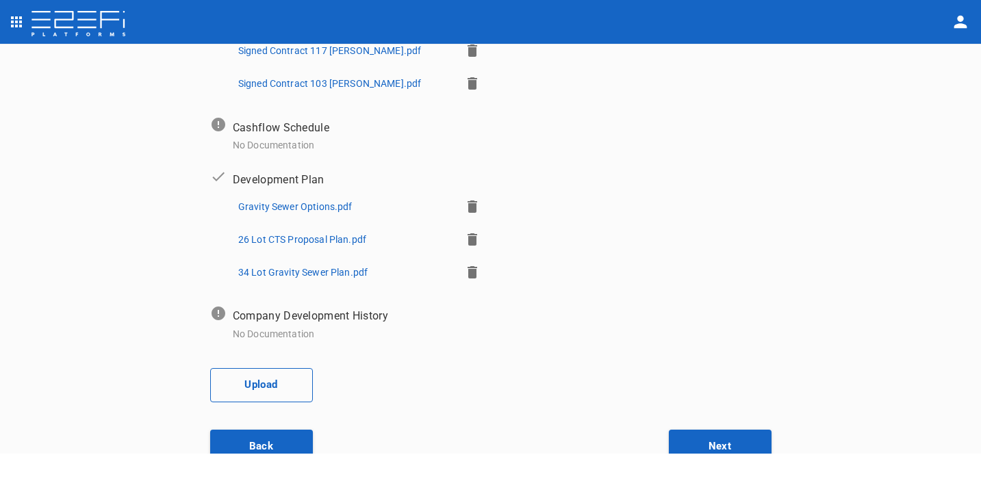
click at [269, 368] on button "Upload" at bounding box center [261, 385] width 103 height 34
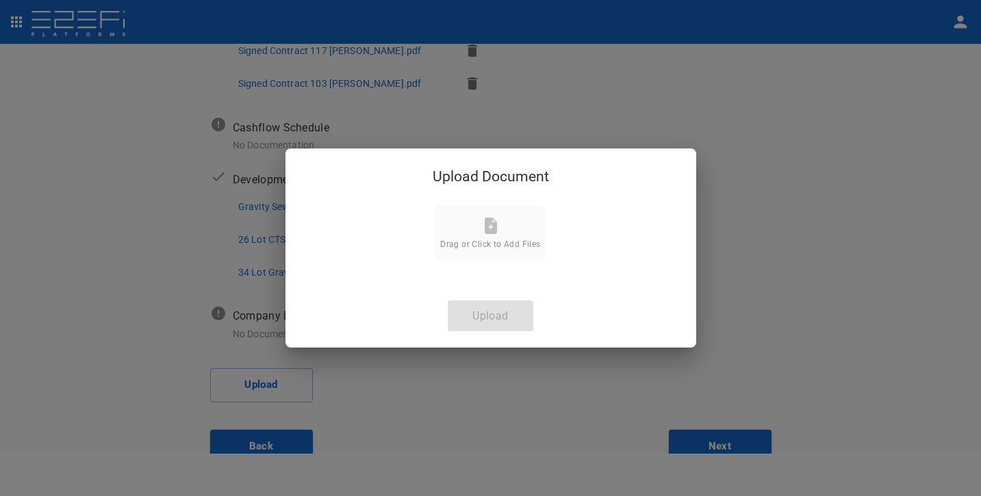
click at [504, 207] on div "Drag or Click to Add Files" at bounding box center [490, 233] width 114 height 58
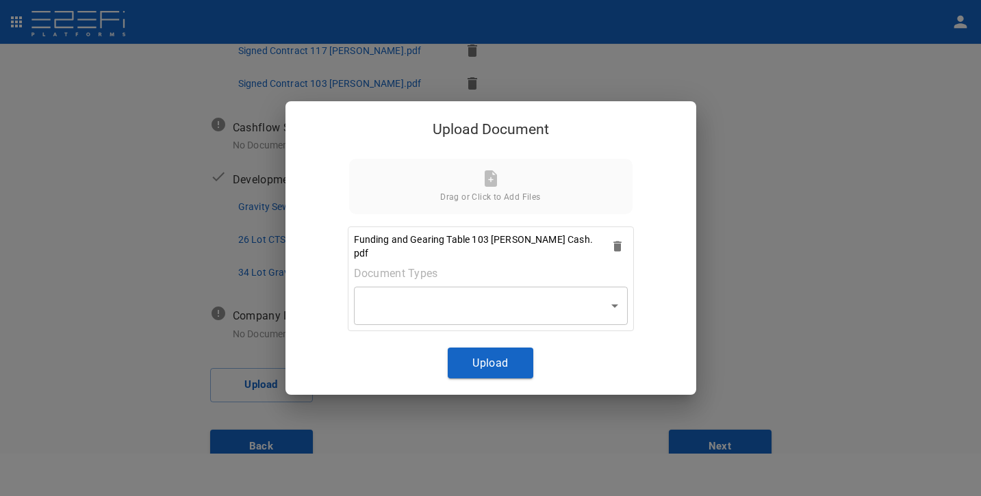
click at [510, 289] on body "Supporting Documents 1 Proposal Overview 2 Product Match 3 Document Submission …" at bounding box center [490, 248] width 981 height 496
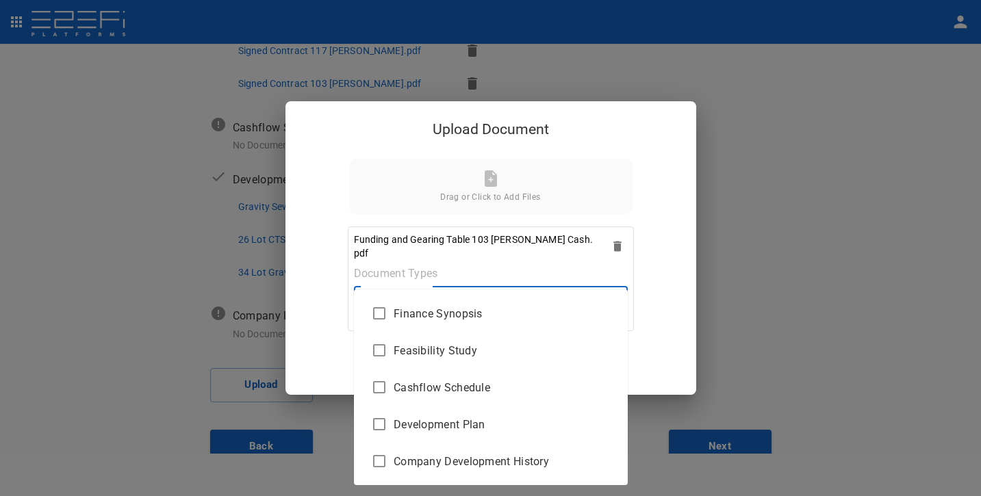
click at [486, 323] on li "Finance Synopsis" at bounding box center [491, 313] width 274 height 37
type input "Finance Synopsis"
checkbox input "true"
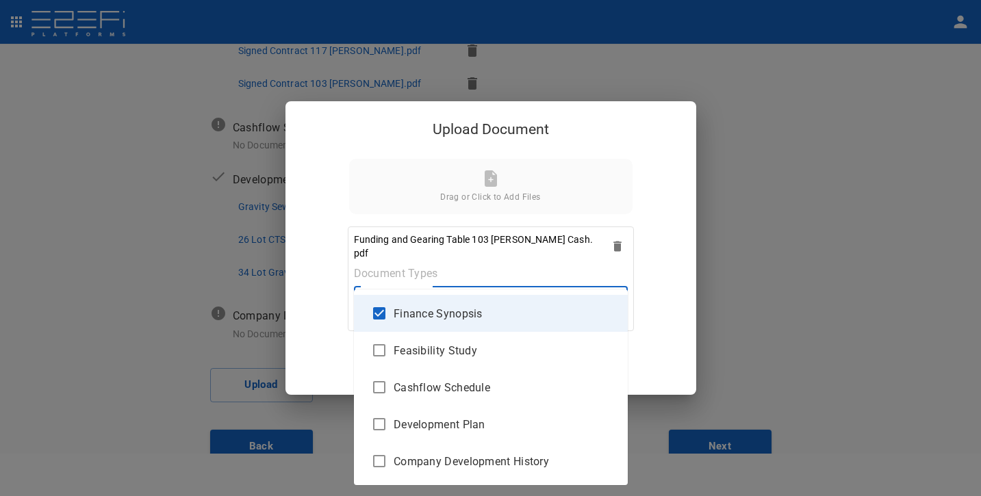
click at [683, 309] on div at bounding box center [490, 248] width 981 height 496
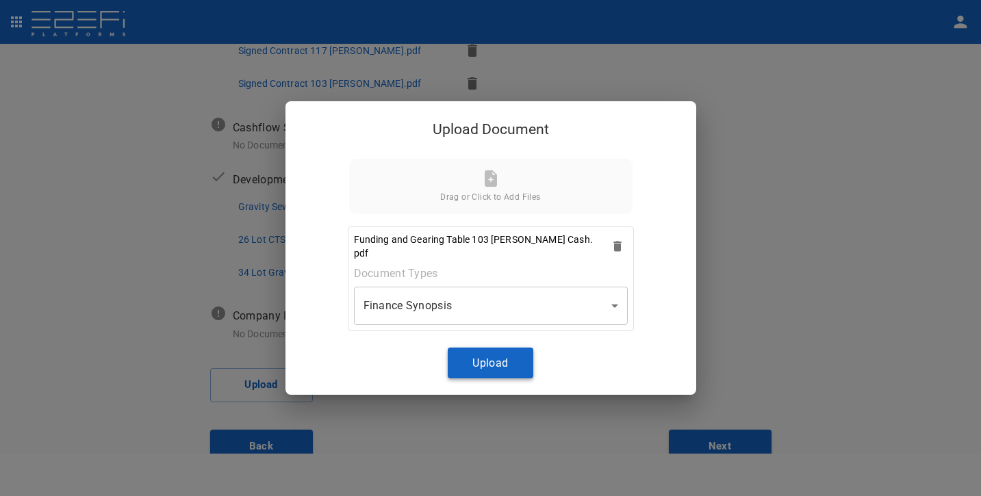
click at [505, 348] on button "Upload" at bounding box center [491, 363] width 86 height 31
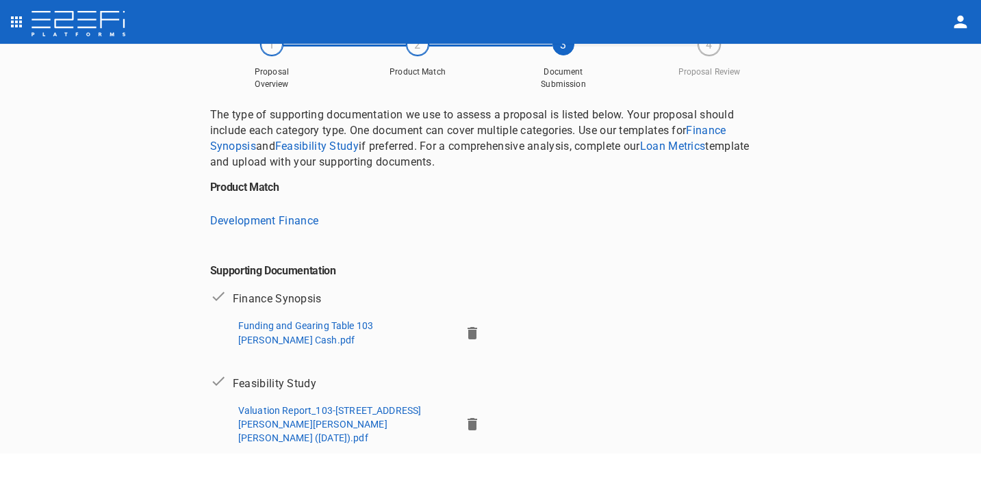
scroll to position [0, 0]
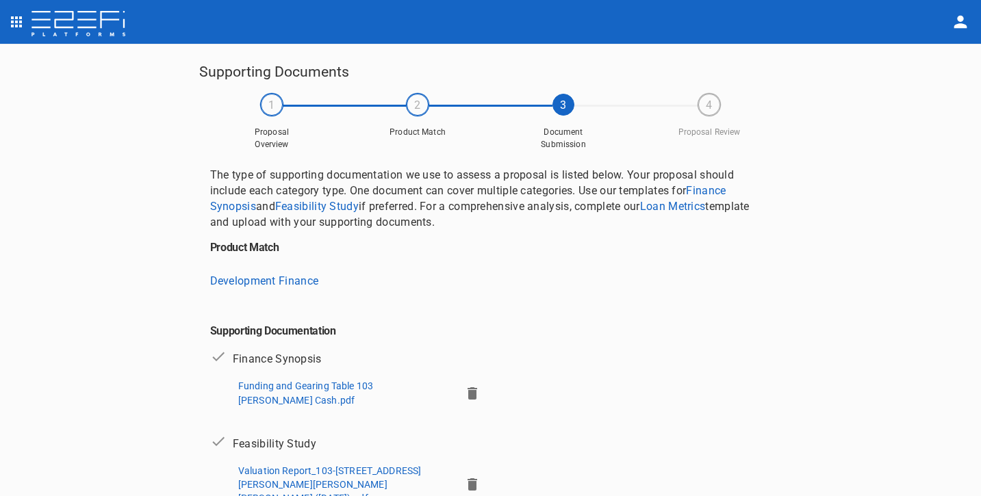
click at [103, 25] on img at bounding box center [78, 24] width 97 height 27
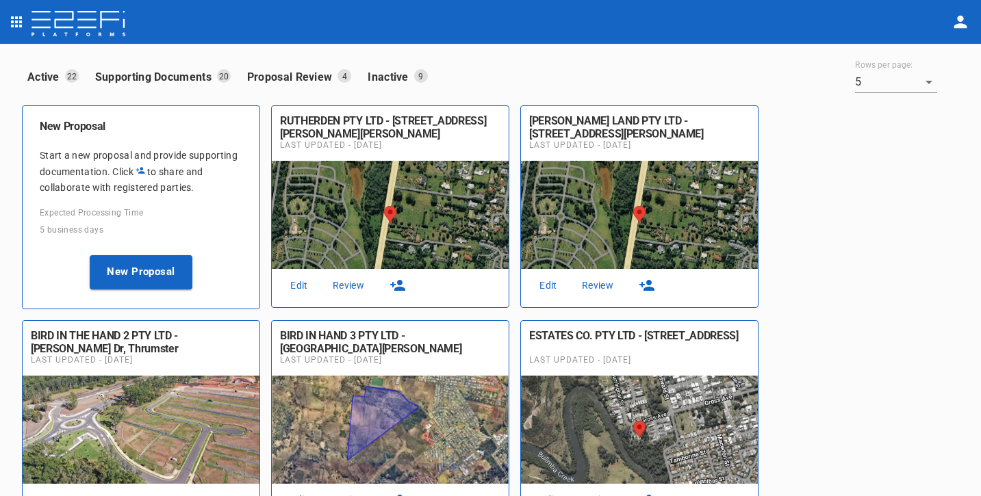
click at [554, 284] on link "Edit" at bounding box center [549, 286] width 44 height 18
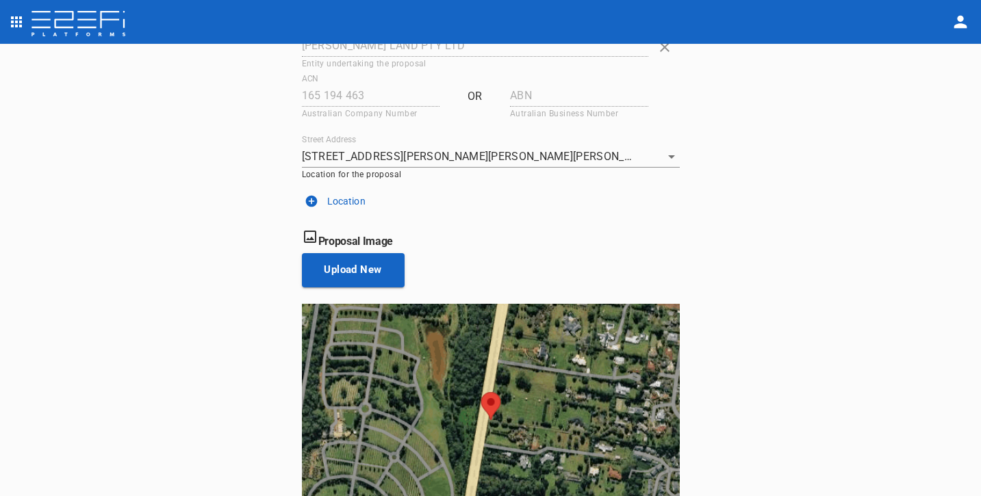
scroll to position [214, 0]
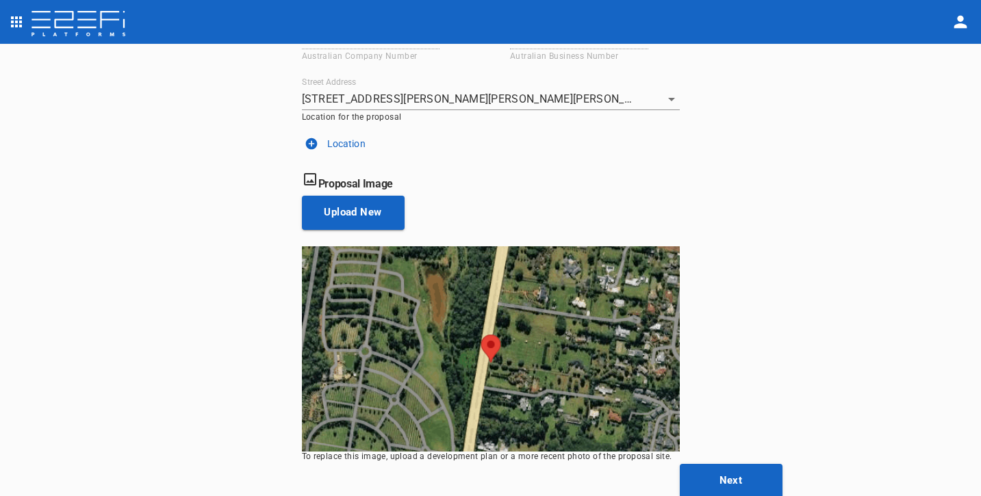
click at [699, 470] on button "Next" at bounding box center [731, 481] width 103 height 34
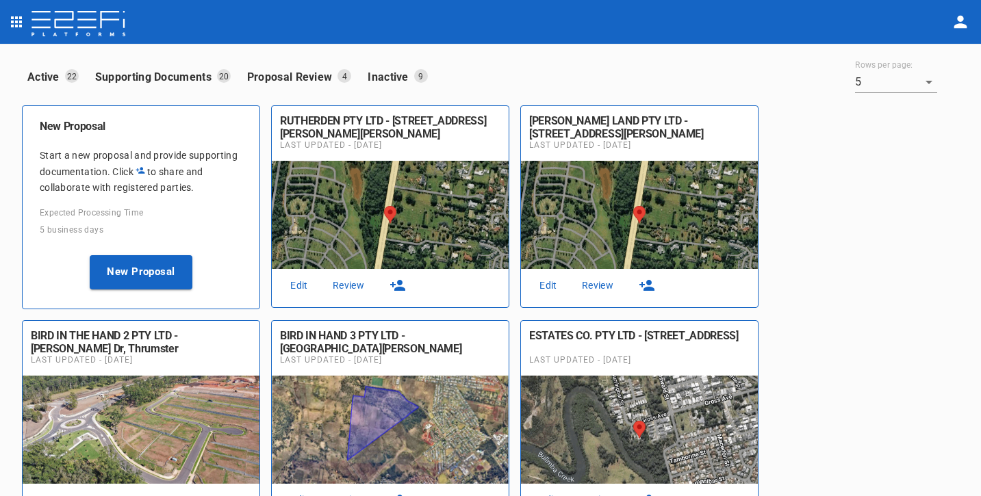
click at [556, 283] on link "Edit" at bounding box center [549, 286] width 44 height 18
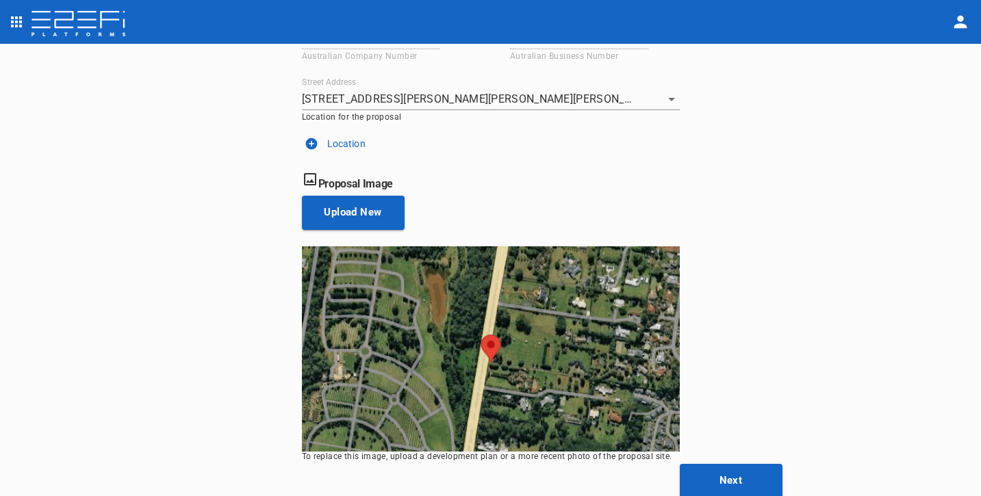
scroll to position [214, 0]
click at [730, 464] on button "Next" at bounding box center [731, 481] width 103 height 34
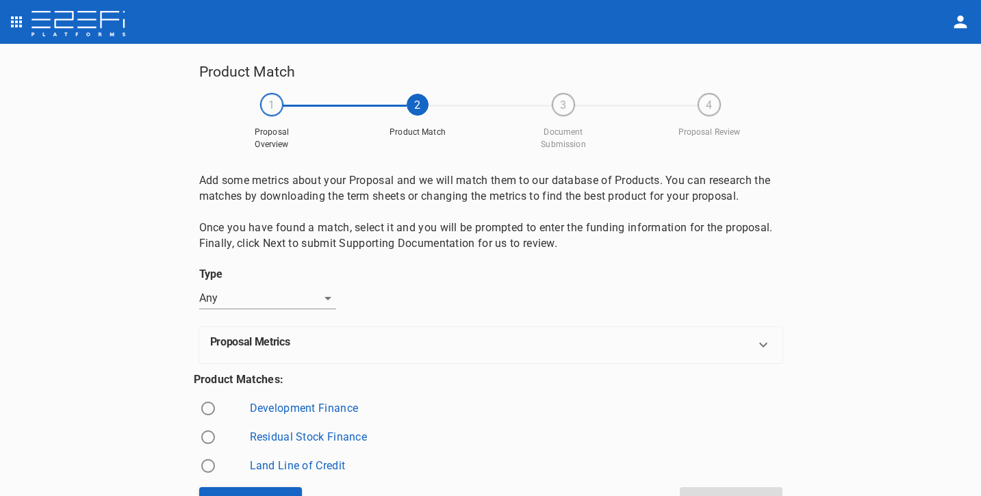
scroll to position [23, 0]
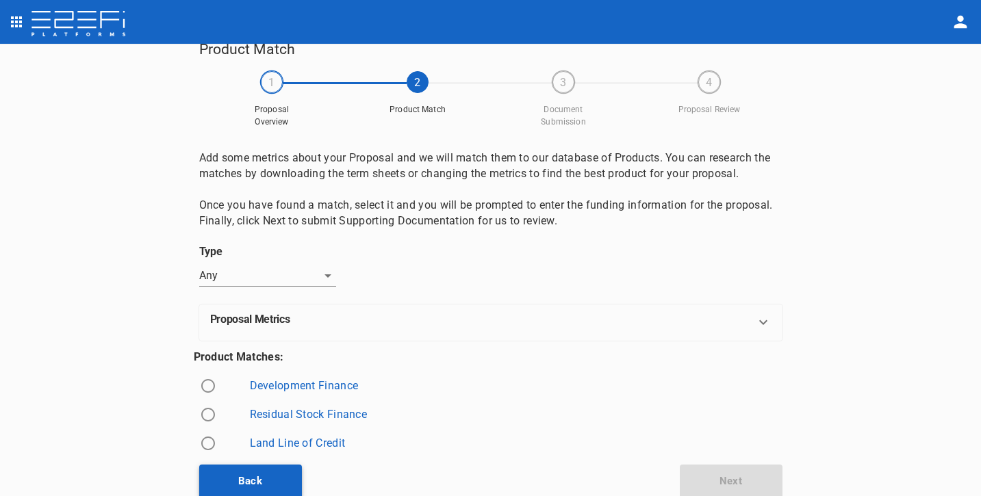
click at [278, 477] on button "Back" at bounding box center [250, 482] width 103 height 34
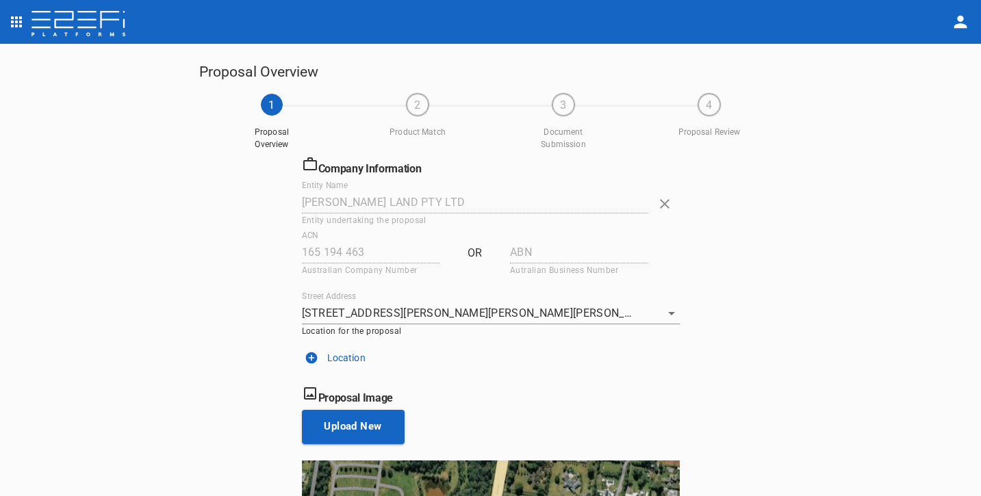
click at [666, 199] on icon "button" at bounding box center [665, 204] width 16 height 16
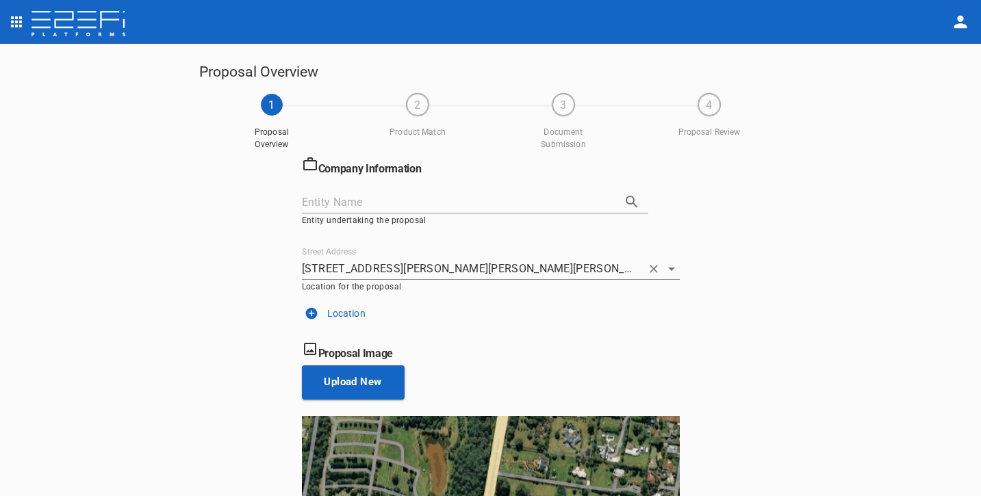
click at [664, 268] on icon "Open" at bounding box center [672, 269] width 16 height 16
click at [653, 266] on icon "Clear" at bounding box center [654, 269] width 14 height 14
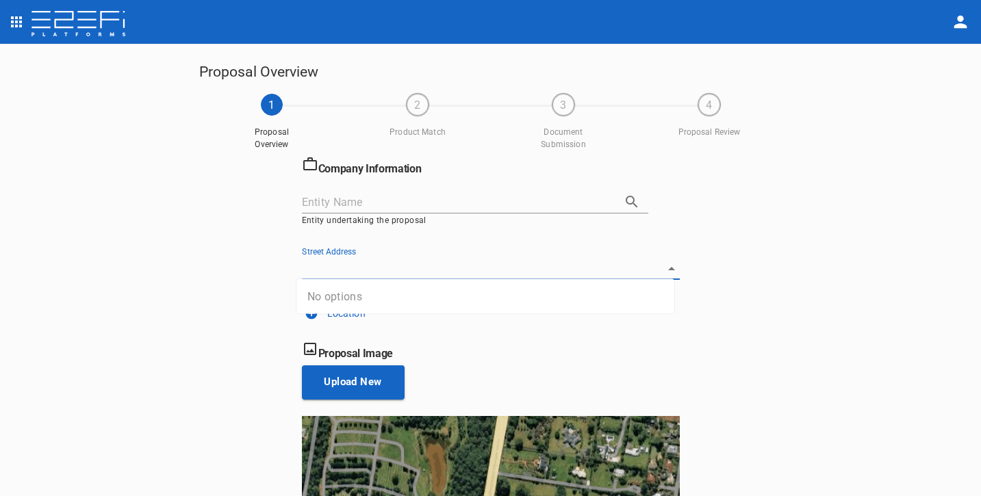
click at [775, 262] on div "Company Information Entity Name Entity undertaking the proposal Street Address …" at bounding box center [490, 412] width 583 height 512
click at [117, 27] on img at bounding box center [78, 24] width 97 height 27
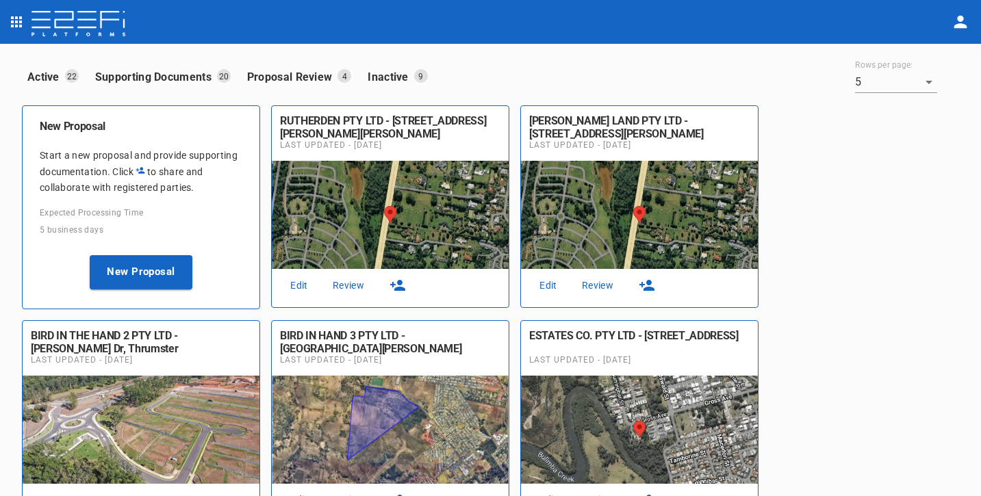
click at [392, 79] on p "Inactive" at bounding box center [391, 77] width 46 height 16
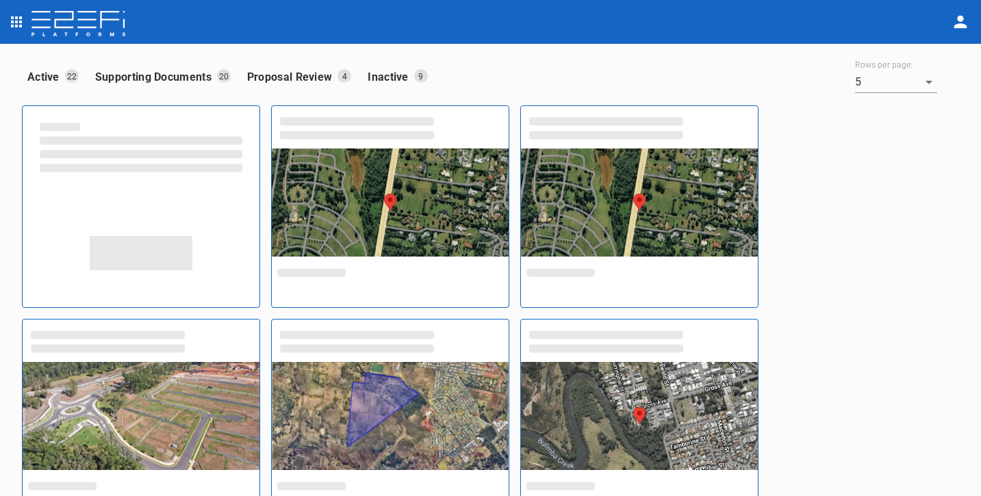
click at [396, 69] on p "Inactive" at bounding box center [391, 77] width 46 height 16
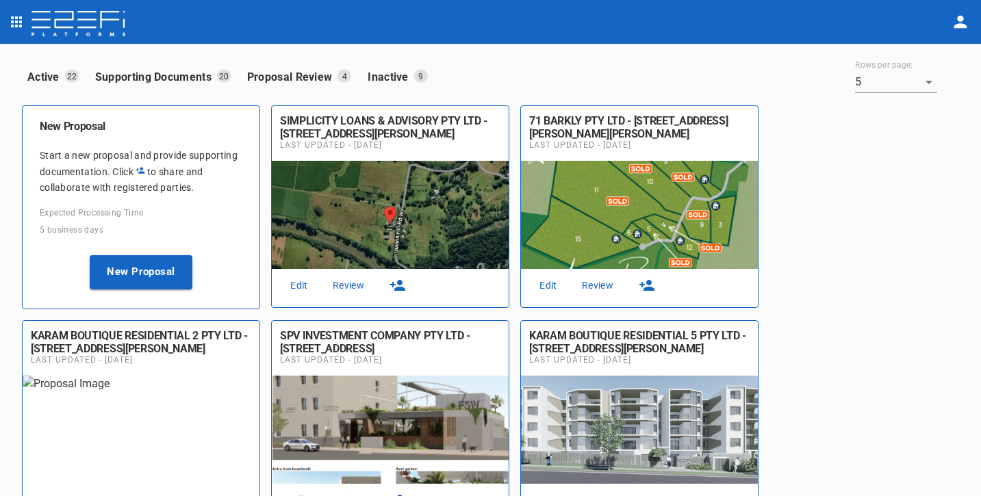
click at [58, 75] on p "Active" at bounding box center [46, 77] width 38 height 16
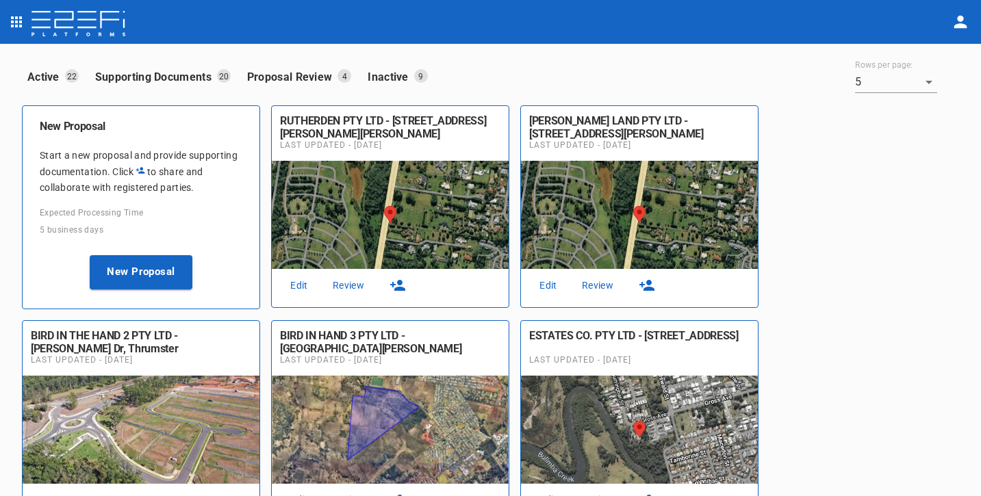
click at [294, 287] on link "Edit" at bounding box center [299, 286] width 44 height 18
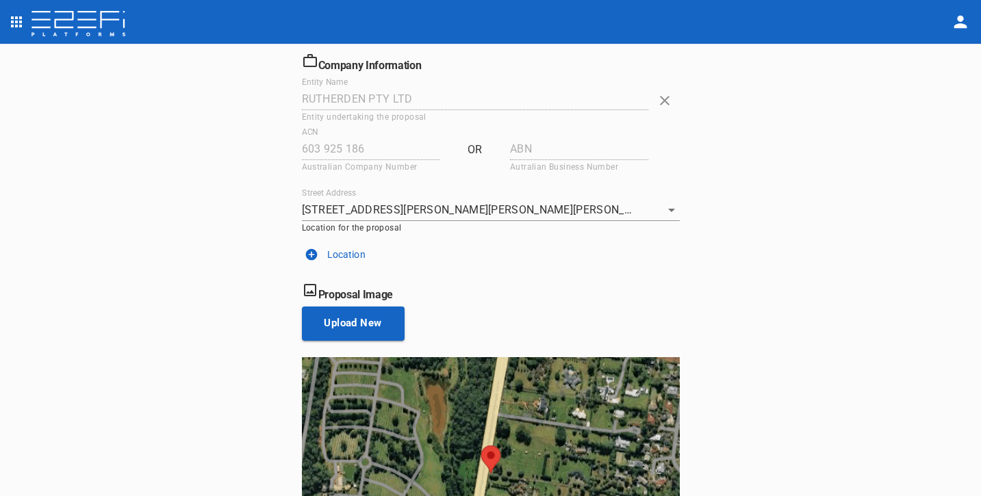
scroll to position [214, 0]
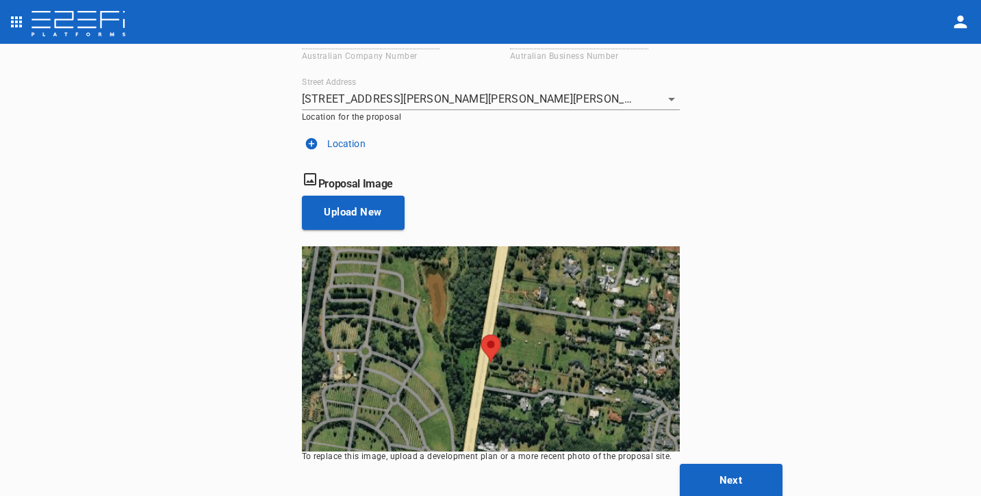
click at [707, 477] on button "Next" at bounding box center [731, 481] width 103 height 34
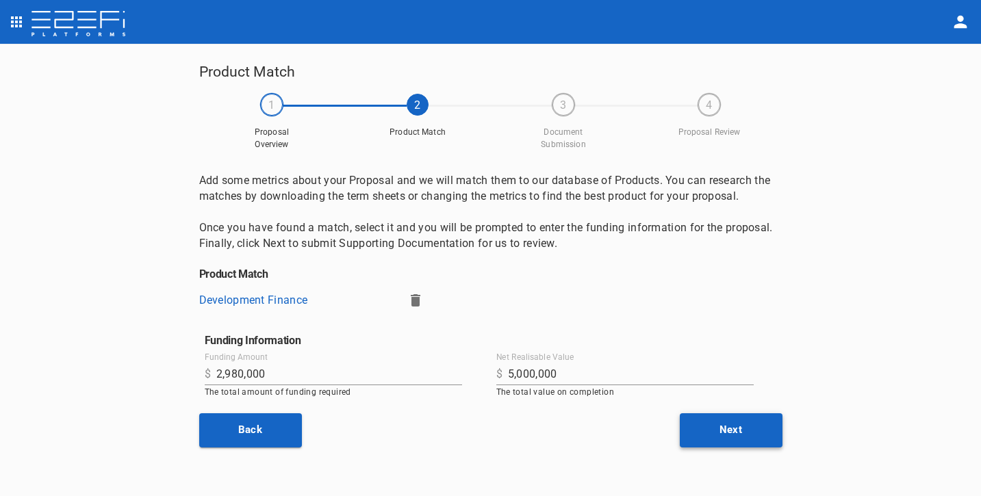
click at [723, 438] on button "Next" at bounding box center [731, 431] width 103 height 34
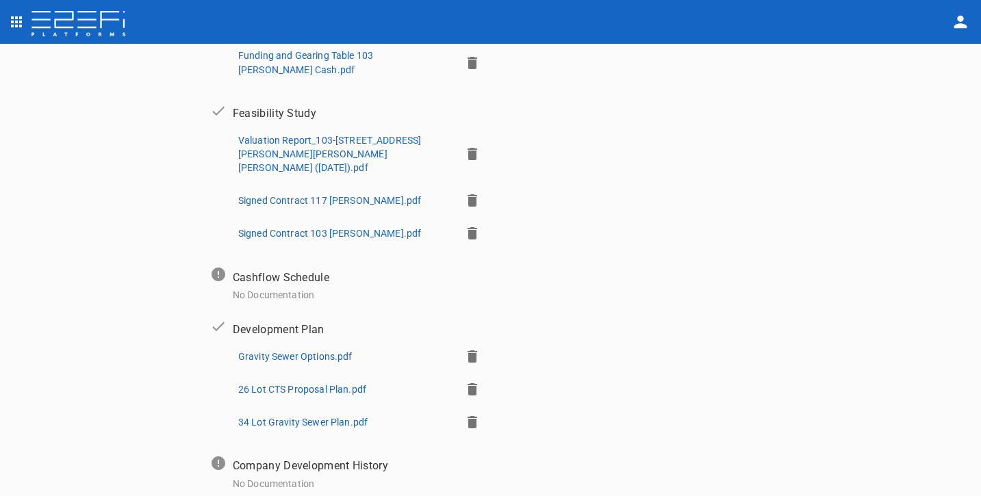
scroll to position [221, 0]
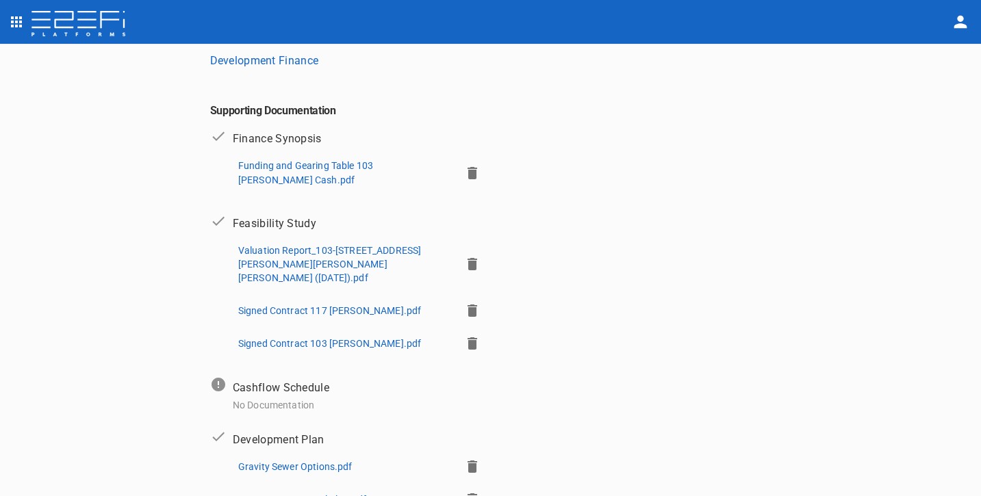
click at [470, 167] on icon "button" at bounding box center [473, 173] width 10 height 12
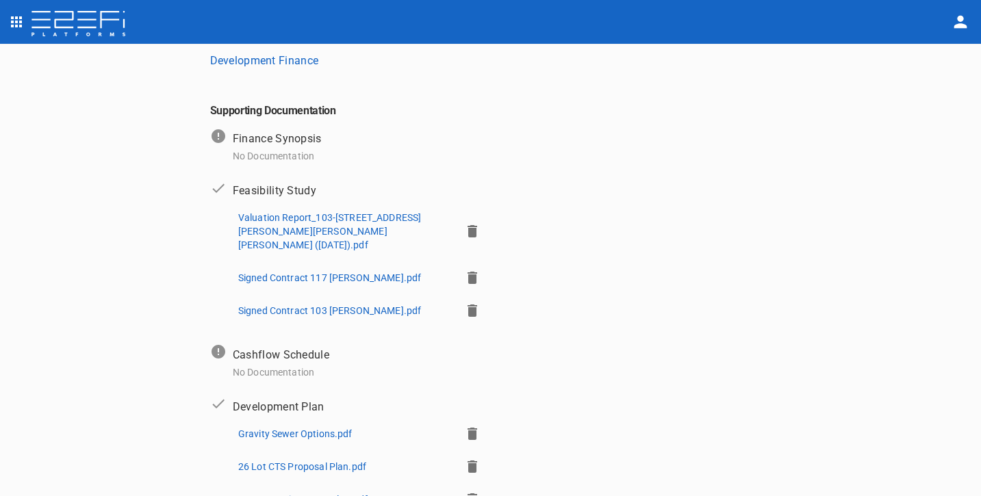
scroll to position [404, 0]
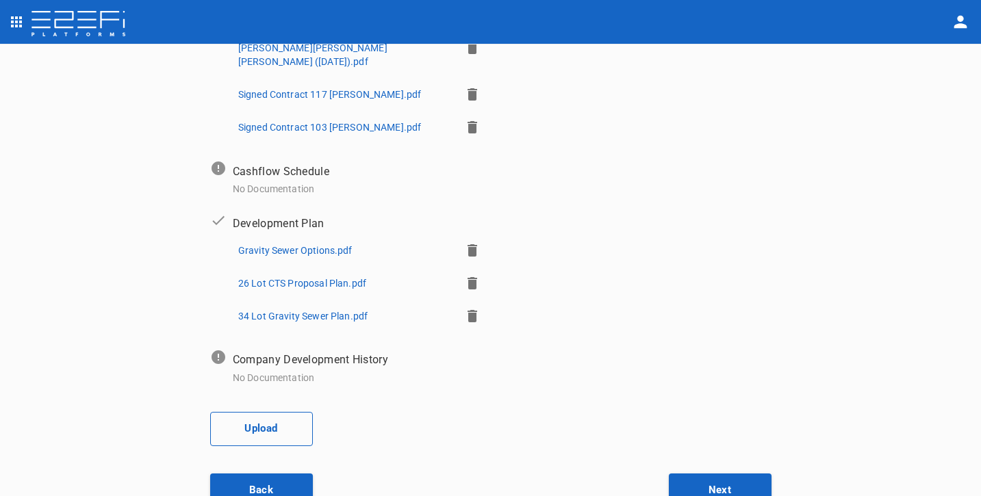
click at [264, 412] on button "Upload" at bounding box center [261, 429] width 103 height 34
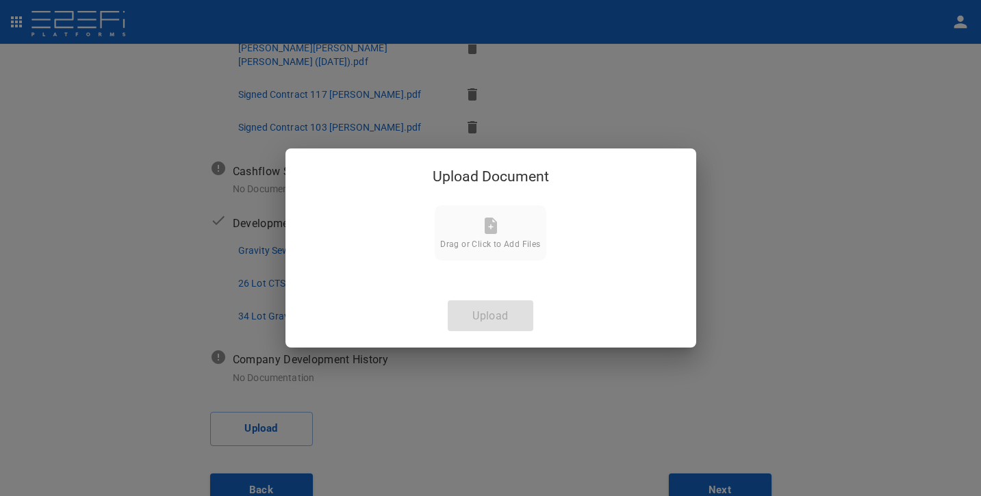
click at [492, 236] on div "Drag or Click to Add Files" at bounding box center [490, 234] width 100 height 32
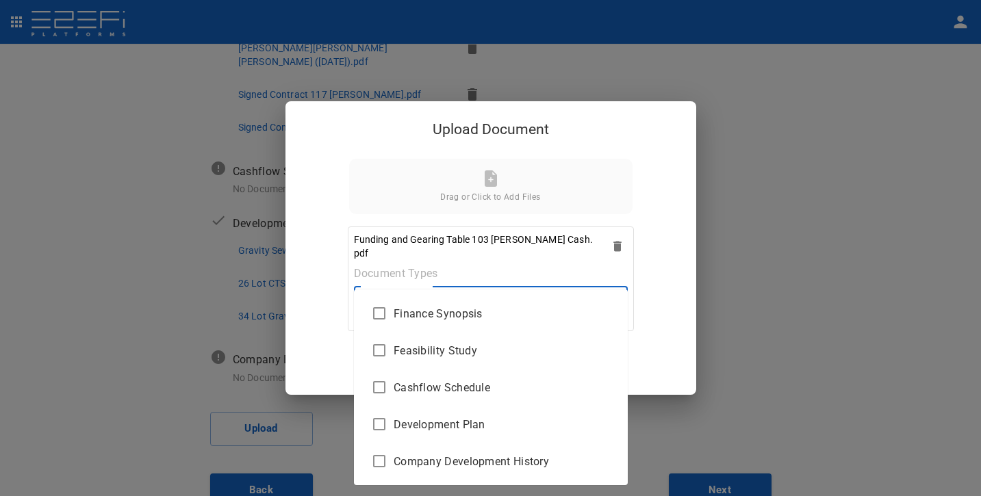
click at [571, 290] on body "Supporting Documents 1 Proposal Overview 2 Product Match 3 Document Submission …" at bounding box center [490, 248] width 981 height 496
click at [471, 360] on li "Feasibility Study" at bounding box center [491, 350] width 274 height 37
type input "Feasibility Study"
checkbox input "true"
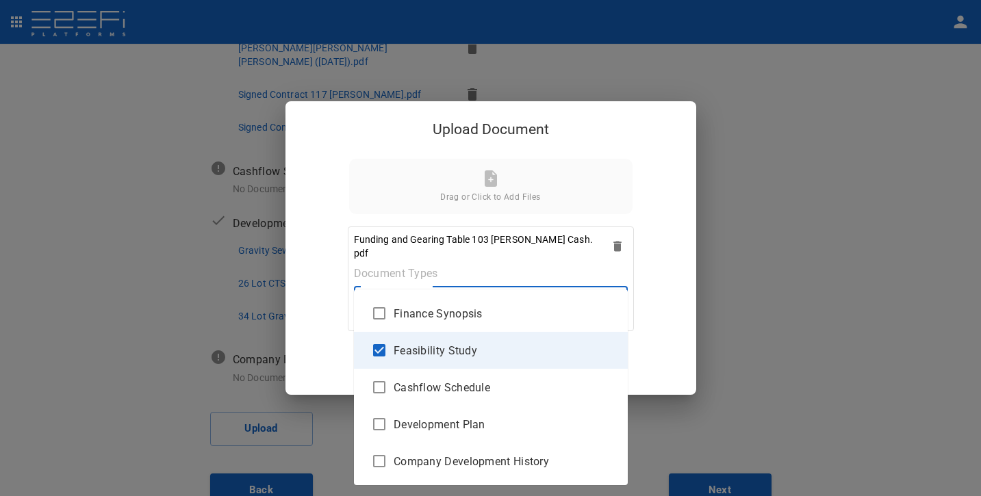
click at [677, 335] on div at bounding box center [490, 248] width 981 height 496
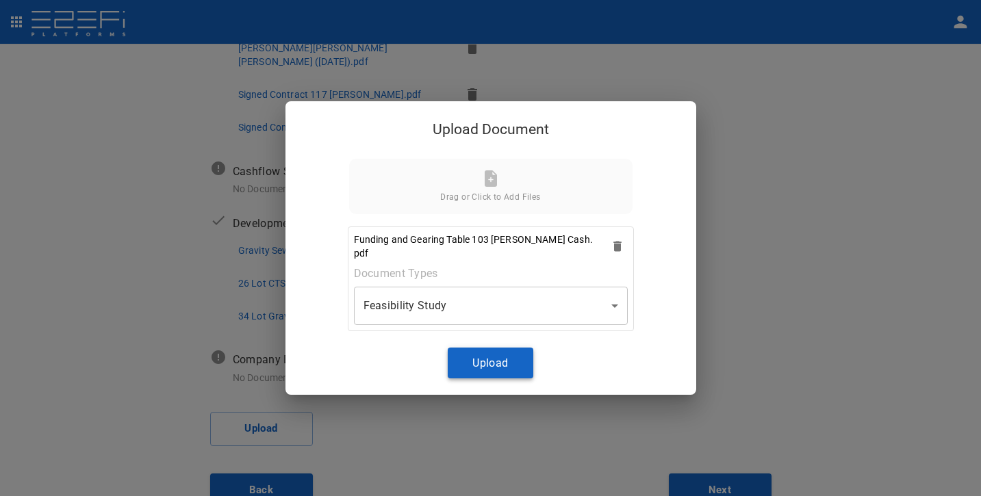
click at [501, 351] on button "Upload" at bounding box center [491, 363] width 86 height 31
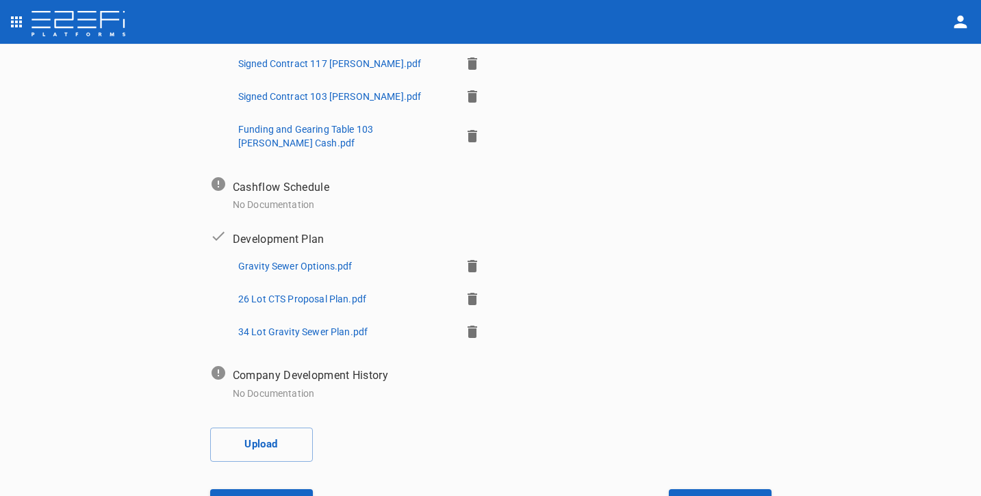
scroll to position [0, 0]
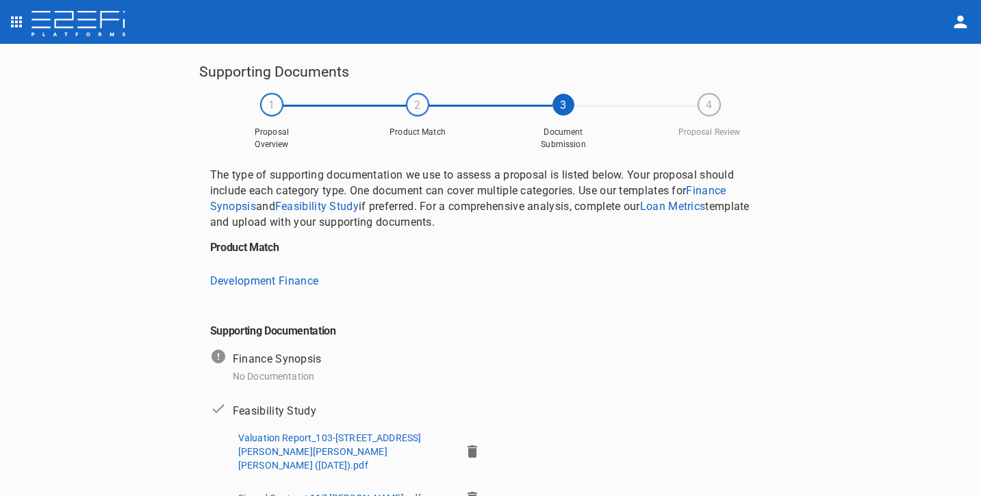
click at [87, 21] on img at bounding box center [78, 24] width 97 height 27
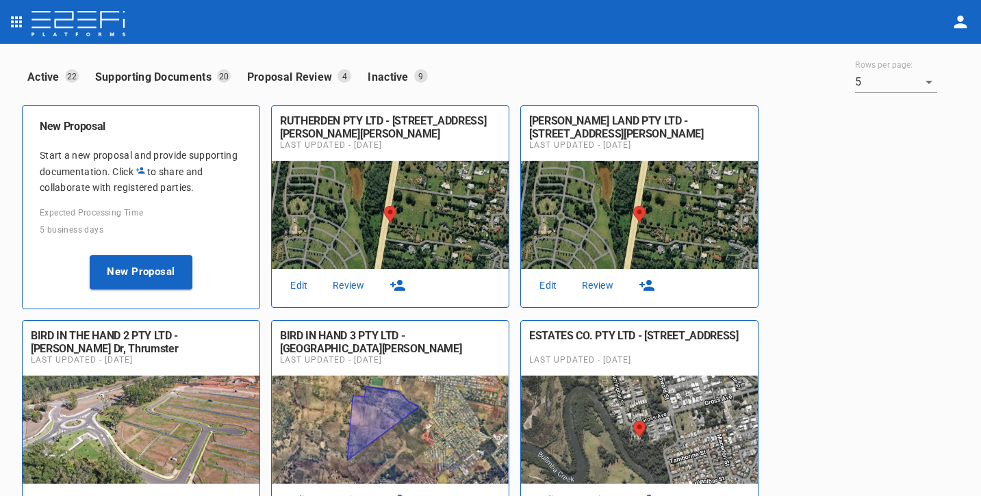
click at [398, 283] on icon "button" at bounding box center [397, 285] width 15 height 11
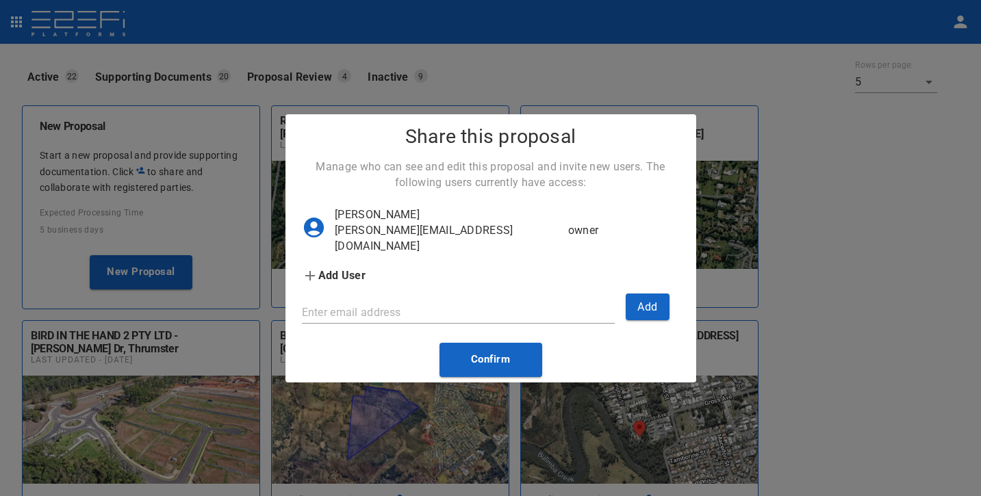
click at [401, 302] on input "Enter email address" at bounding box center [458, 313] width 313 height 22
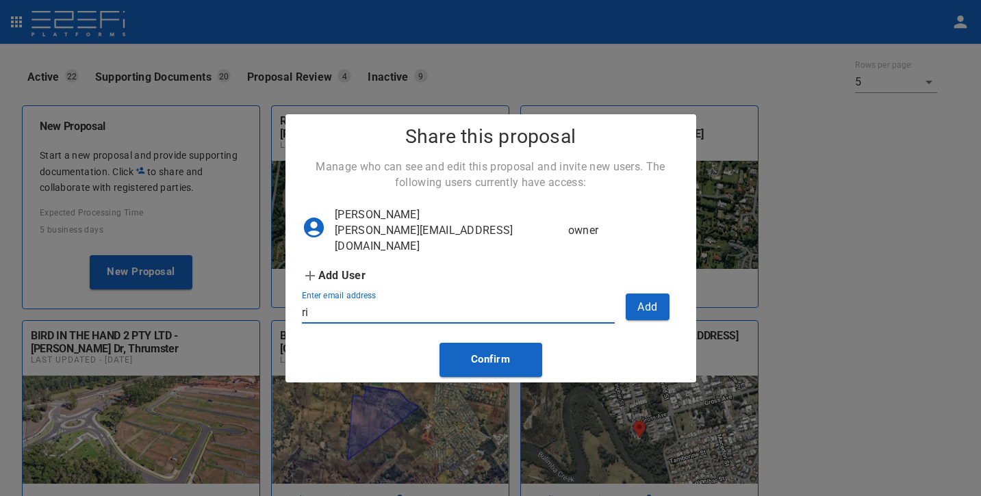
type input "r"
paste input "[PERSON_NAME][EMAIL_ADDRESS][DOMAIN_NAME]"
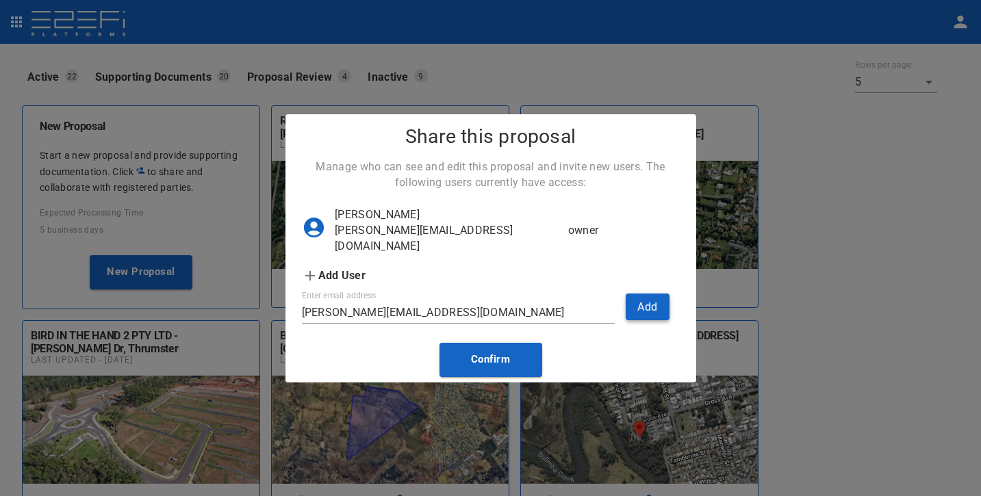
click at [635, 303] on button "Add" at bounding box center [648, 307] width 44 height 27
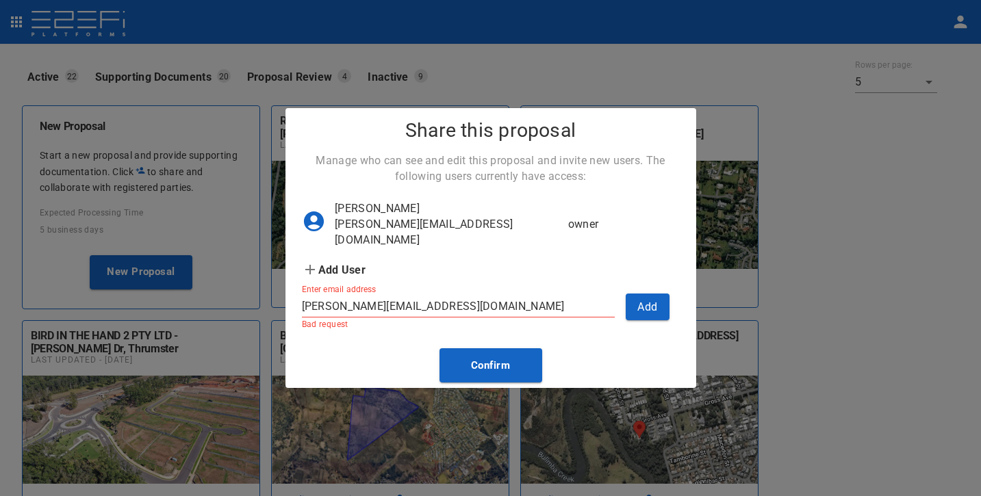
click at [488, 302] on input "[PERSON_NAME][EMAIL_ADDRESS][DOMAIN_NAME]" at bounding box center [458, 307] width 313 height 22
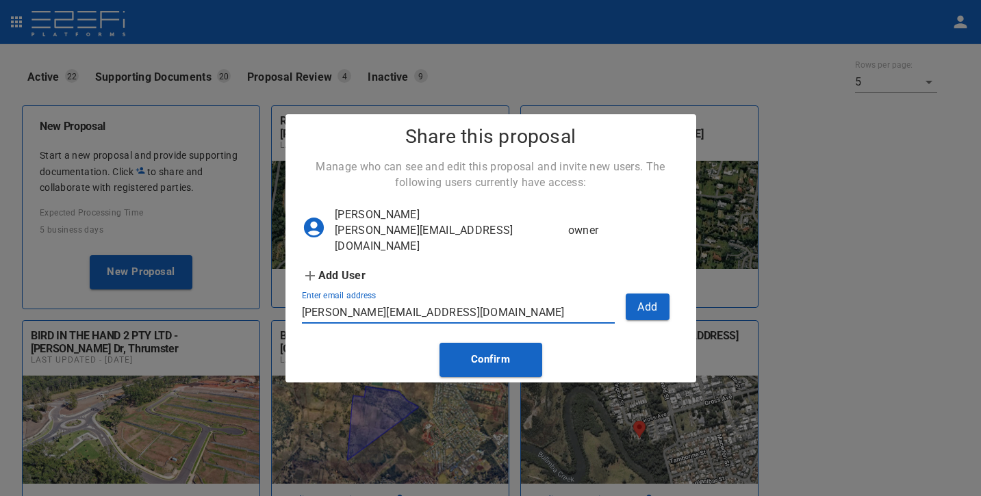
drag, startPoint x: 303, startPoint y: 307, endPoint x: 348, endPoint y: 291, distance: 47.2
click at [303, 307] on input "[PERSON_NAME][EMAIL_ADDRESS][DOMAIN_NAME]" at bounding box center [458, 313] width 313 height 22
click at [642, 303] on button "Add" at bounding box center [648, 307] width 44 height 27
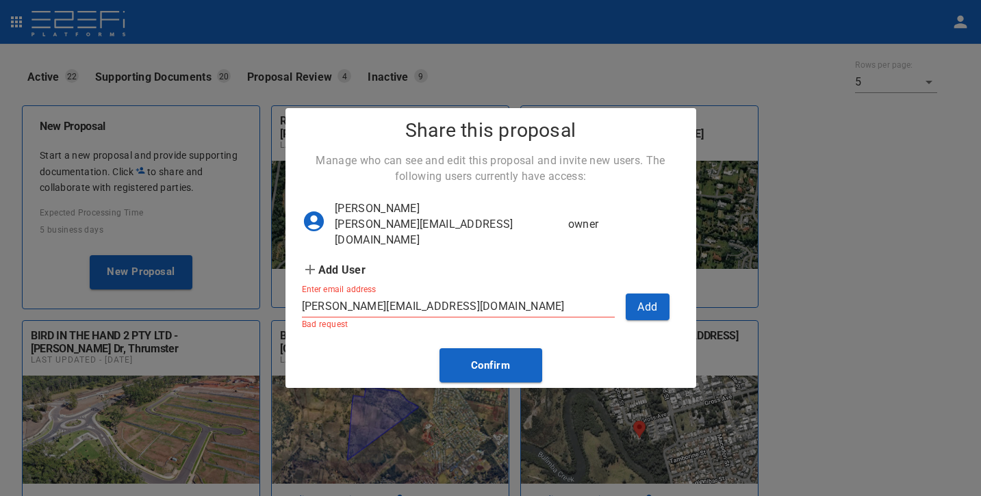
click at [509, 305] on input "[PERSON_NAME][EMAIL_ADDRESS][DOMAIN_NAME]" at bounding box center [458, 307] width 313 height 22
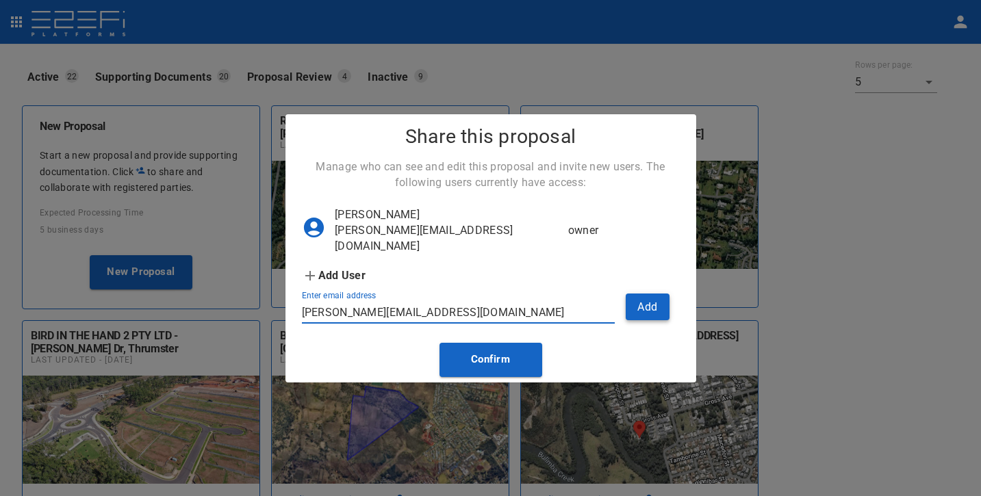
click at [649, 298] on button "Add" at bounding box center [648, 307] width 44 height 27
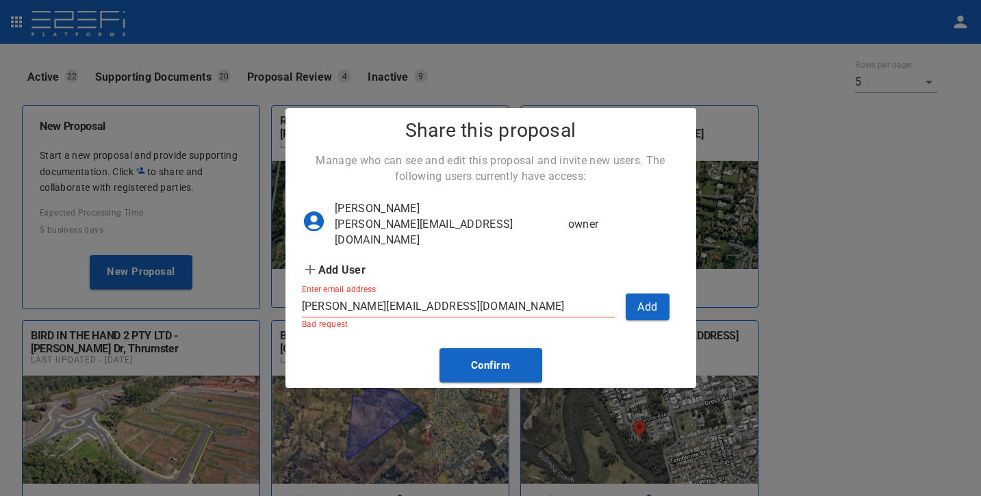
click at [566, 300] on input "[PERSON_NAME][EMAIL_ADDRESS][DOMAIN_NAME]" at bounding box center [458, 307] width 313 height 22
drag, startPoint x: 512, startPoint y: 297, endPoint x: 278, endPoint y: 305, distance: 234.3
click at [279, 305] on div "Share this proposal Manage who can see and edit this proposal and invite new us…" at bounding box center [490, 248] width 981 height 496
type input "="
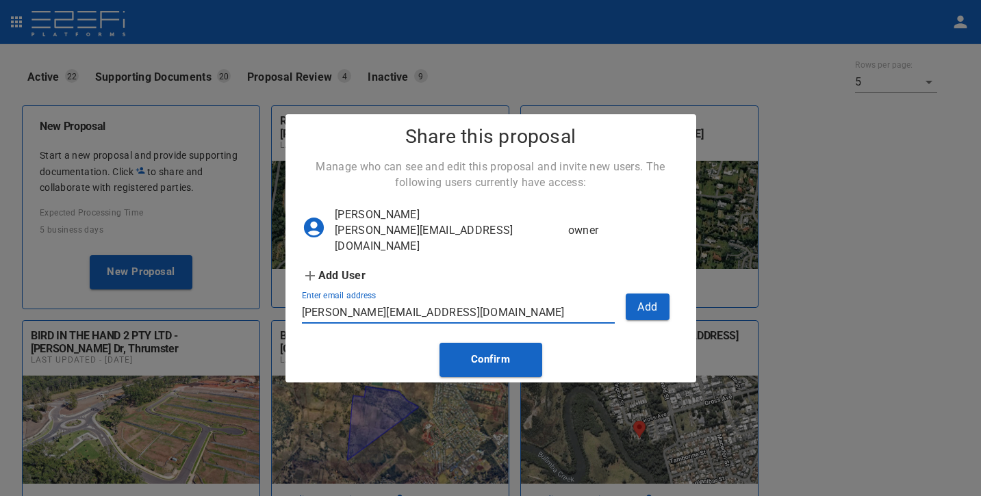
type input "[PERSON_NAME][EMAIL_ADDRESS][DOMAIN_NAME]"
click at [638, 302] on button "Add" at bounding box center [648, 307] width 44 height 27
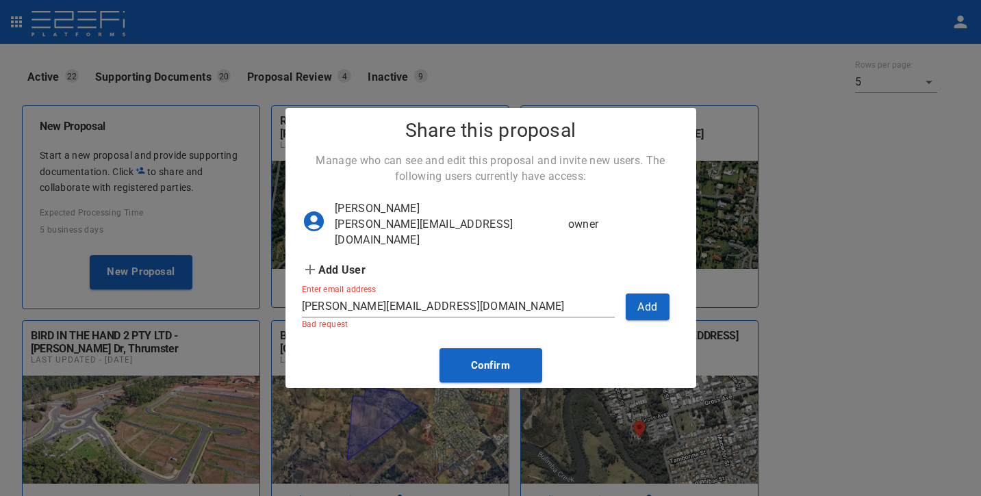
click at [568, 305] on input "[PERSON_NAME][EMAIL_ADDRESS][DOMAIN_NAME]" at bounding box center [458, 307] width 313 height 22
drag, startPoint x: 538, startPoint y: 301, endPoint x: 290, endPoint y: 298, distance: 247.2
click at [291, 298] on div "Enter email address [PERSON_NAME][EMAIL_ADDRESS][DOMAIN_NAME] Bad request" at bounding box center [453, 301] width 324 height 55
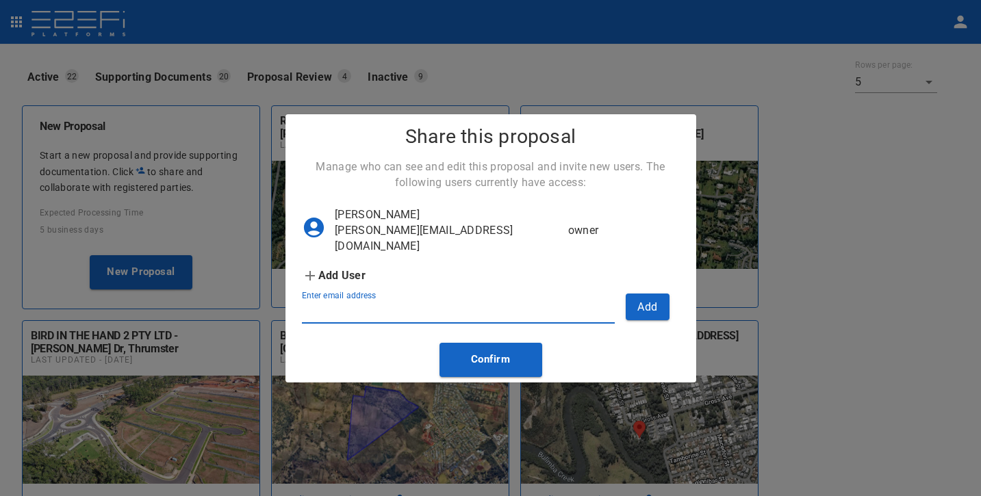
paste input "[PERSON_NAME][EMAIL_ADDRESS][DOMAIN_NAME]"
click at [657, 294] on button "Add" at bounding box center [648, 307] width 44 height 27
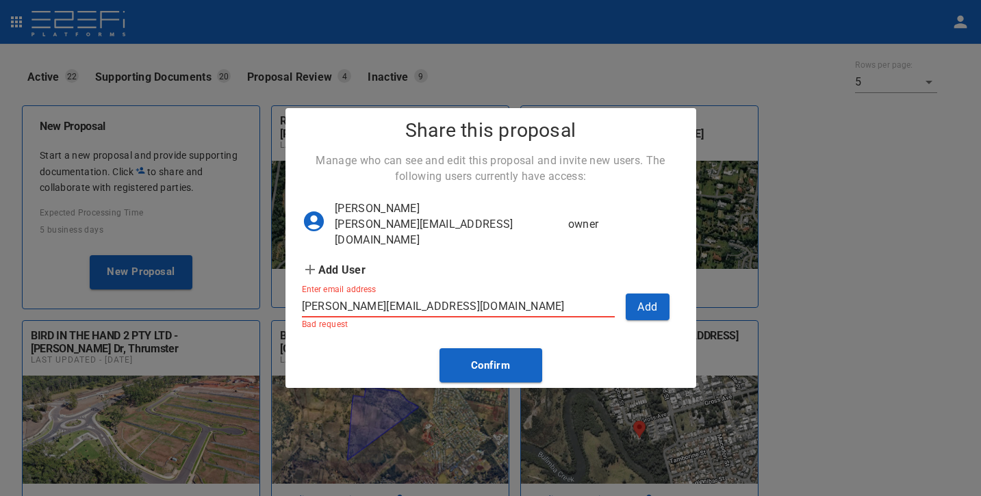
click at [564, 296] on input "[PERSON_NAME][EMAIL_ADDRESS][DOMAIN_NAME]" at bounding box center [458, 307] width 313 height 22
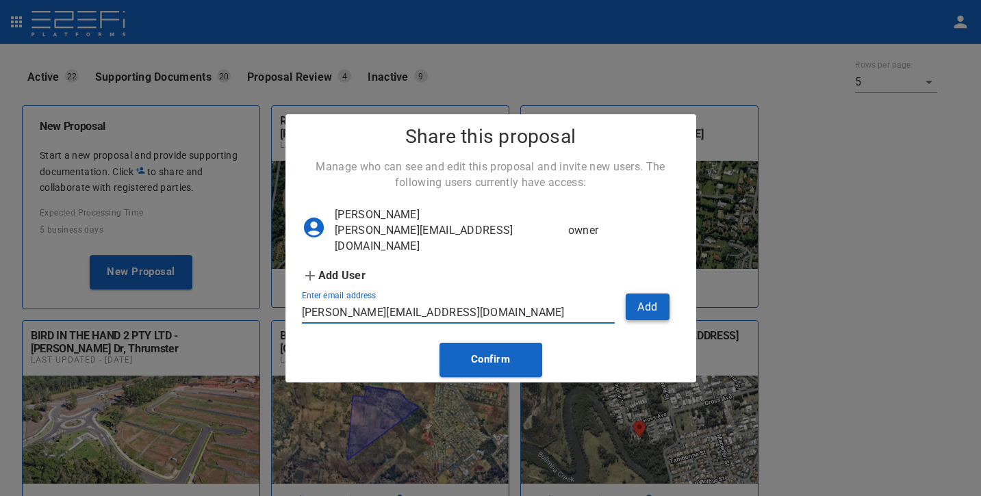
type input "[PERSON_NAME][EMAIL_ADDRESS][DOMAIN_NAME]"
click at [659, 306] on button "Add" at bounding box center [648, 307] width 44 height 27
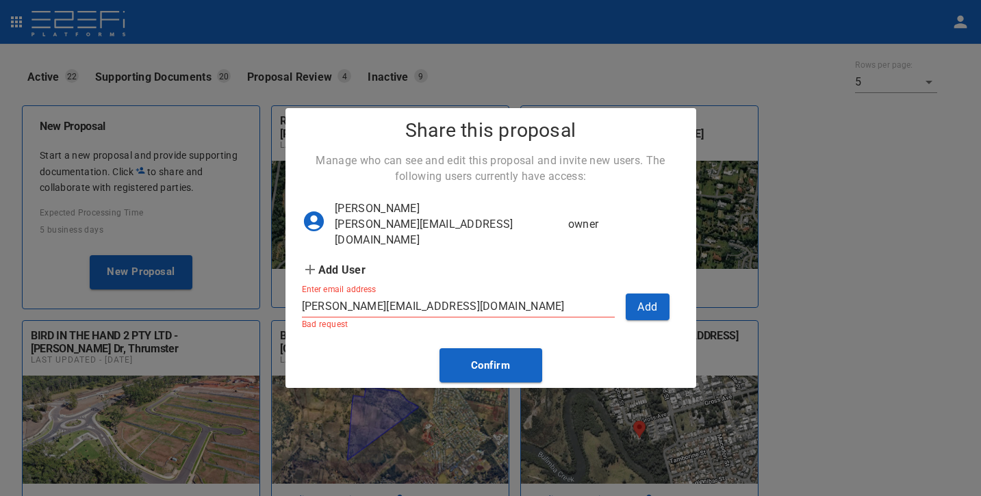
click at [599, 303] on input "[PERSON_NAME][EMAIL_ADDRESS][DOMAIN_NAME]" at bounding box center [458, 307] width 313 height 22
drag, startPoint x: 513, startPoint y: 295, endPoint x: 278, endPoint y: 291, distance: 234.9
click at [278, 291] on div "Share this proposal Manage who can see and edit this proposal and invite new us…" at bounding box center [490, 248] width 981 height 496
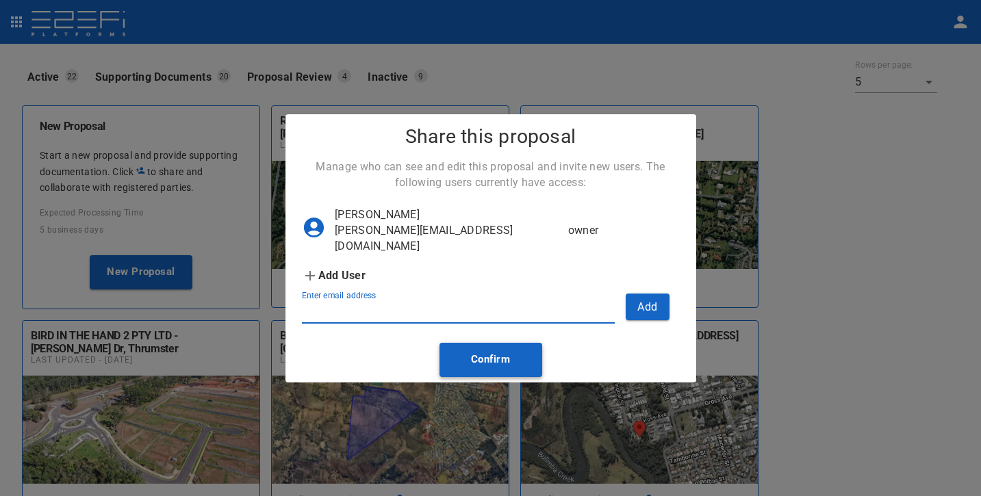
click at [512, 353] on button "Confirm" at bounding box center [491, 360] width 103 height 34
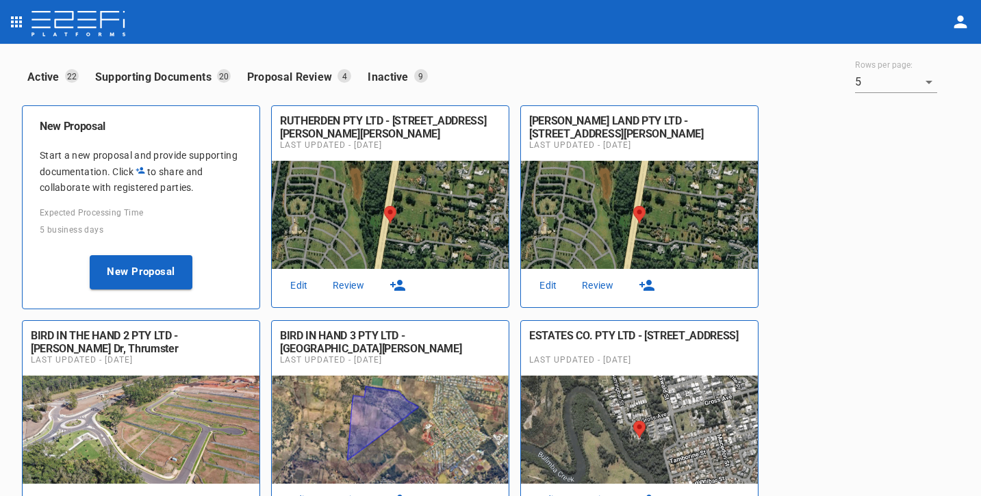
click at [401, 288] on icon "button" at bounding box center [397, 285] width 15 height 11
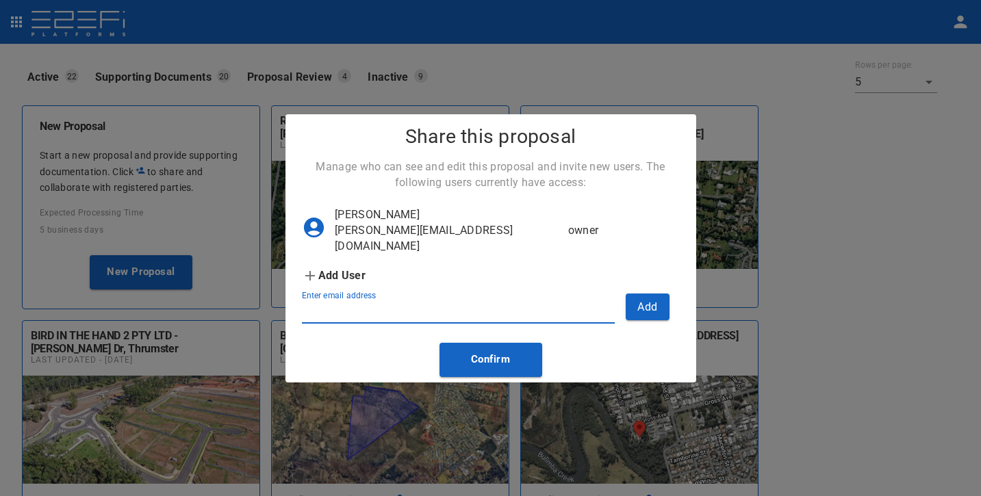
click at [413, 302] on input "Enter email address" at bounding box center [458, 313] width 313 height 22
type input "[PERSON_NAME][EMAIL_ADDRESS][DOMAIN_NAME]"
click at [638, 298] on button "Add" at bounding box center [648, 307] width 44 height 27
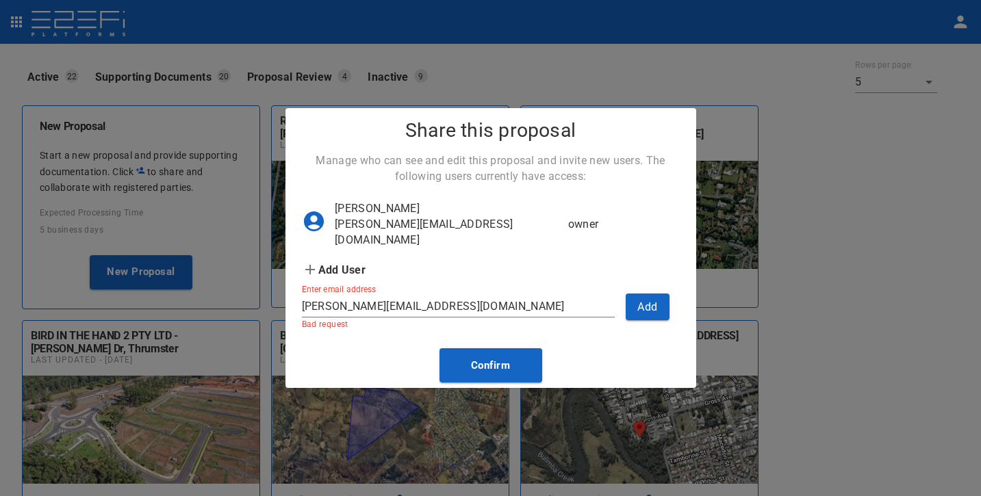
click at [614, 299] on input "[PERSON_NAME][EMAIL_ADDRESS][DOMAIN_NAME]" at bounding box center [458, 307] width 313 height 22
drag, startPoint x: 572, startPoint y: 297, endPoint x: 279, endPoint y: 299, distance: 293.1
click at [279, 299] on div "Share this proposal Manage who can see and edit this proposal and invite new us…" at bounding box center [490, 248] width 981 height 496
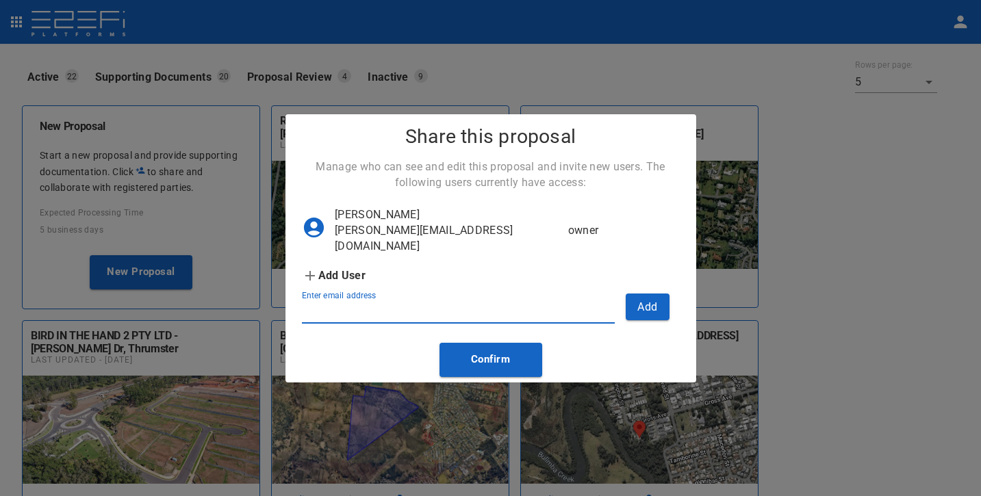
click at [310, 271] on icon at bounding box center [310, 276] width 10 height 10
click at [386, 302] on input "Enter email address" at bounding box center [458, 313] width 313 height 22
type input "[PERSON_NAME][EMAIL_ADDRESS][DOMAIN_NAME]"
click at [461, 343] on button "Confirm" at bounding box center [491, 360] width 103 height 34
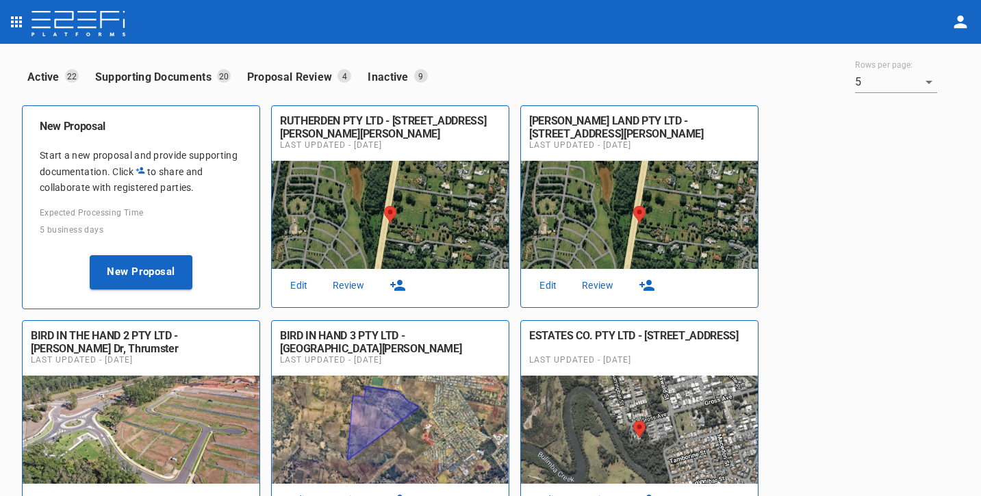
click at [405, 284] on icon "button" at bounding box center [398, 285] width 16 height 16
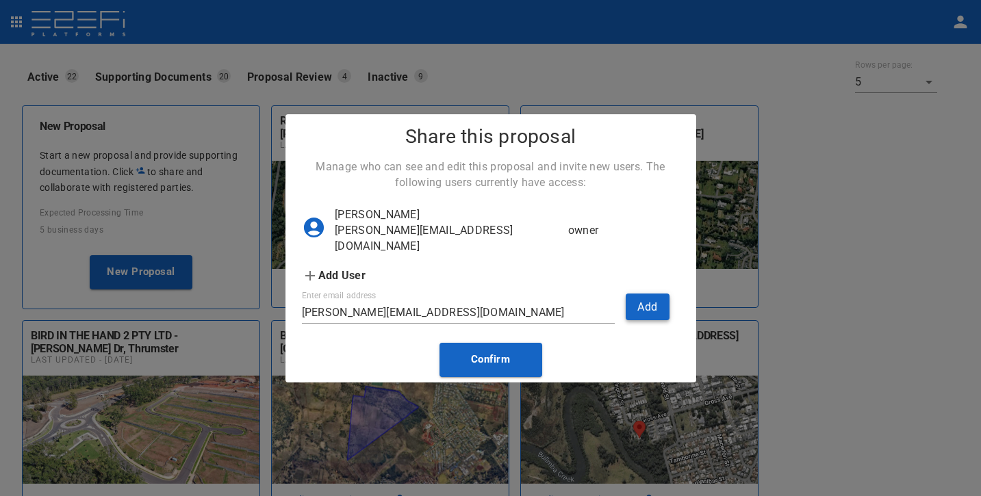
click at [639, 294] on button "Add" at bounding box center [648, 307] width 44 height 27
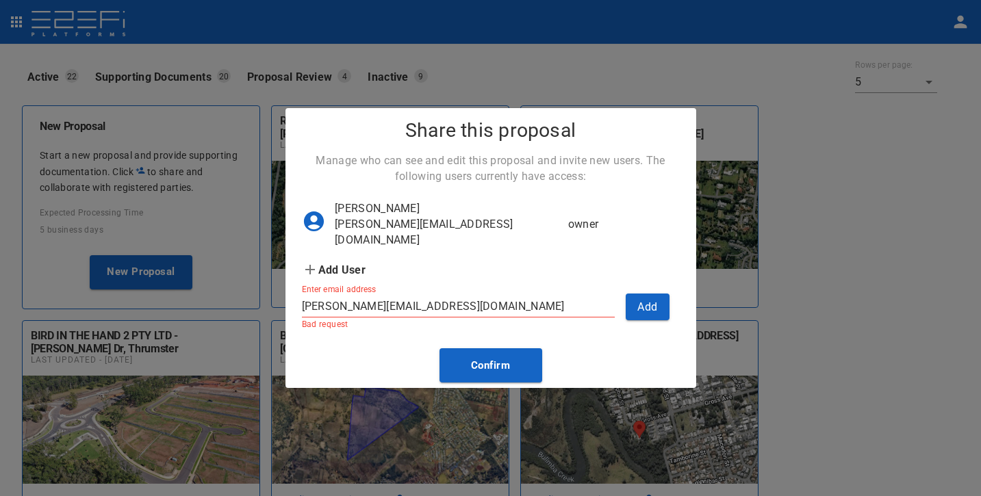
click at [566, 296] on input "[PERSON_NAME][EMAIL_ADDRESS][DOMAIN_NAME]" at bounding box center [458, 307] width 313 height 22
click at [531, 299] on input "[PERSON_NAME][EMAIL_ADDRESS][DOMAIN_NAME]" at bounding box center [458, 307] width 313 height 22
drag, startPoint x: 531, startPoint y: 299, endPoint x: 250, endPoint y: 307, distance: 280.9
click at [250, 307] on div "Share this proposal Manage who can see and edit this proposal and invite new us…" at bounding box center [490, 248] width 981 height 496
click at [253, 303] on div "Share this proposal Manage who can see and edit this proposal and invite new us…" at bounding box center [490, 248] width 981 height 496
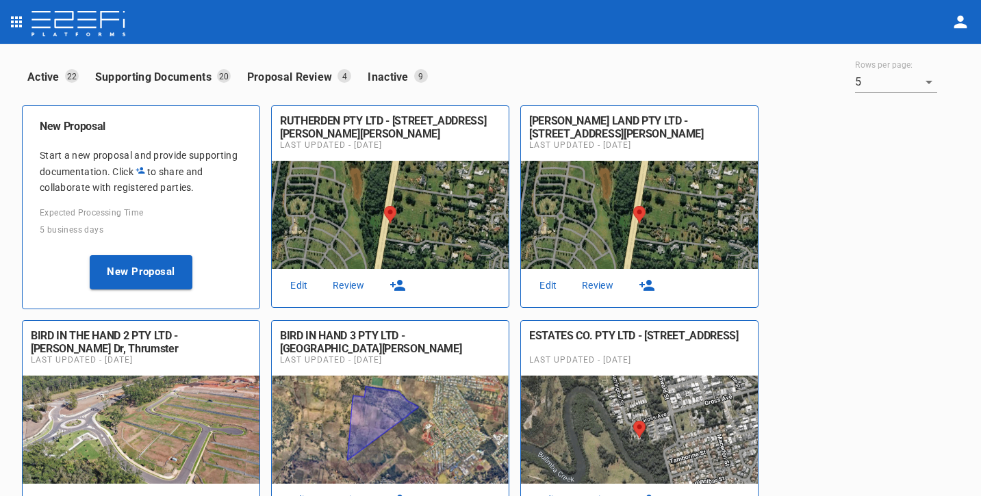
click at [398, 288] on icon "button" at bounding box center [397, 285] width 15 height 11
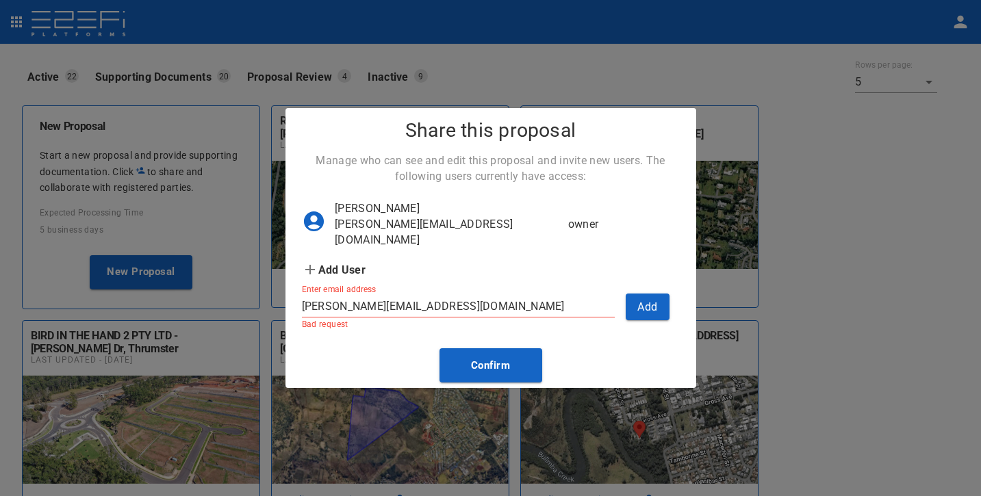
click at [488, 296] on input "[PERSON_NAME][EMAIL_ADDRESS][DOMAIN_NAME]" at bounding box center [458, 307] width 313 height 22
drag, startPoint x: 492, startPoint y: 297, endPoint x: 294, endPoint y: 291, distance: 198.0
click at [294, 291] on div "Enter email address [PERSON_NAME][EMAIL_ADDRESS][DOMAIN_NAME] Bad request" at bounding box center [453, 301] width 324 height 55
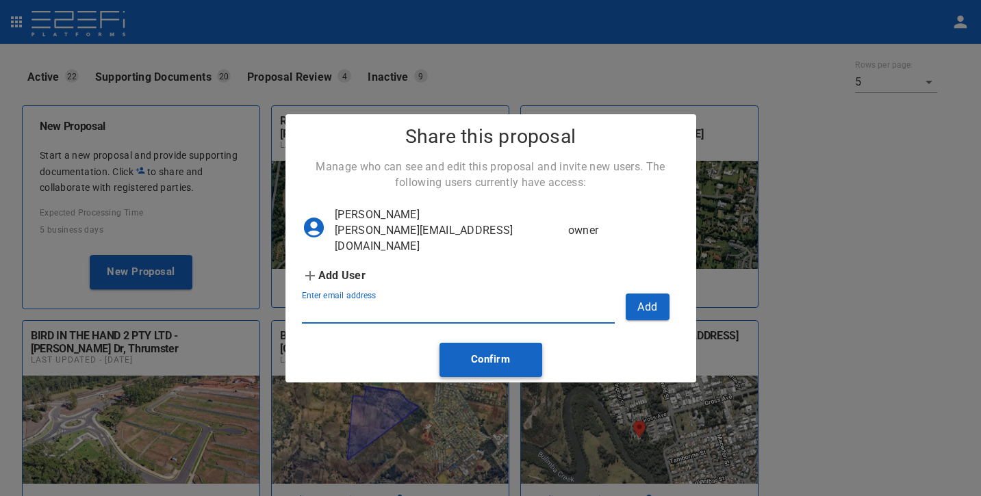
click at [506, 353] on button "Confirm" at bounding box center [491, 360] width 103 height 34
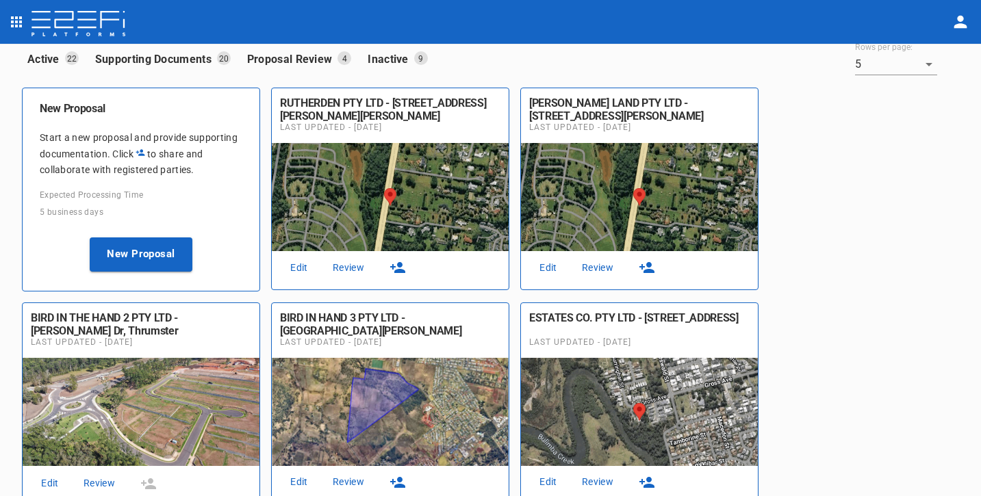
scroll to position [147, 0]
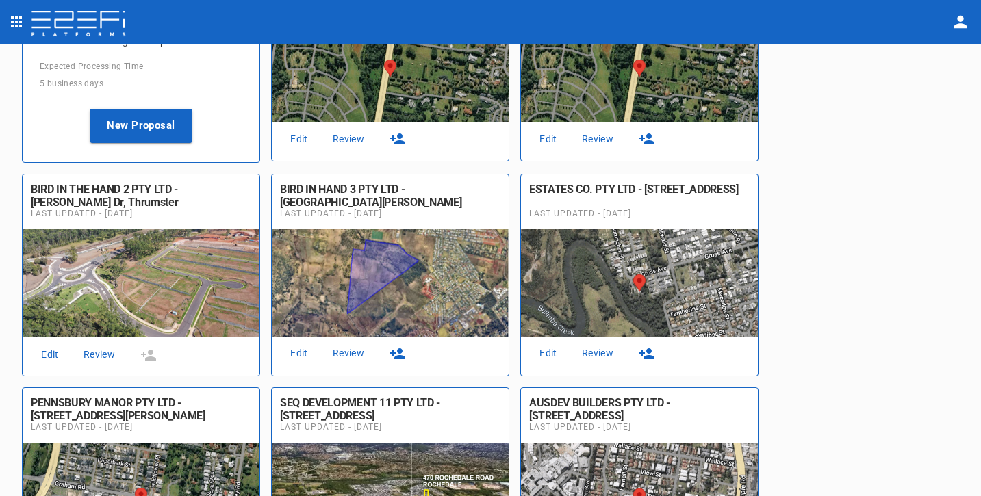
click at [401, 355] on icon "button" at bounding box center [397, 354] width 15 height 11
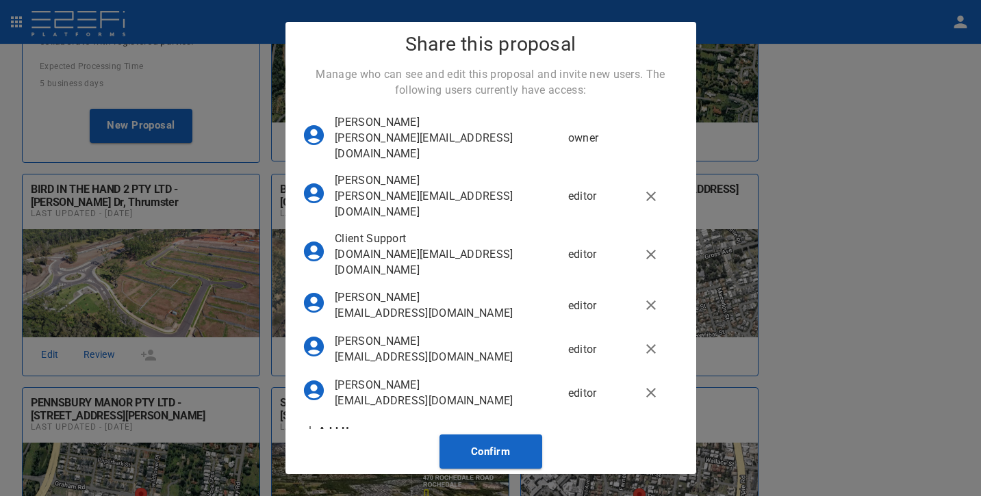
click at [785, 148] on div "Share this proposal Manage who can see and edit this proposal and invite new us…" at bounding box center [490, 248] width 981 height 496
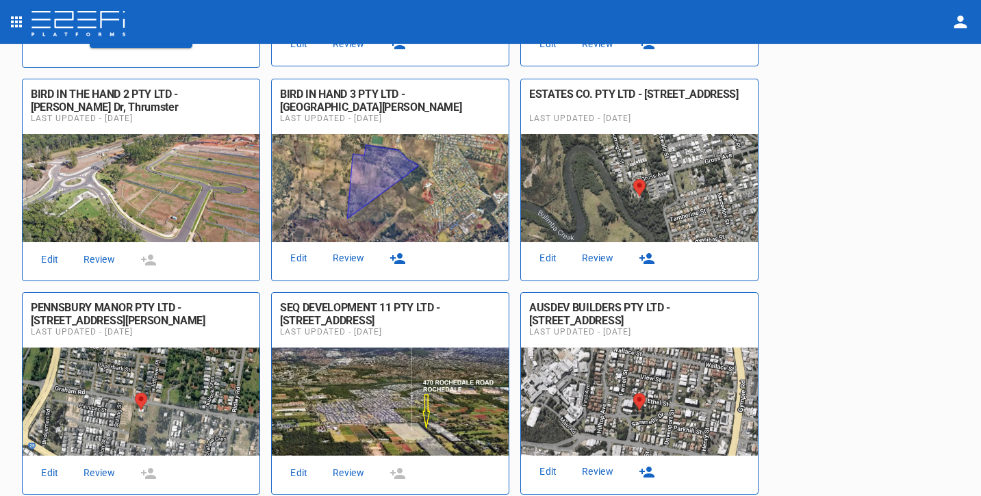
scroll to position [2, 0]
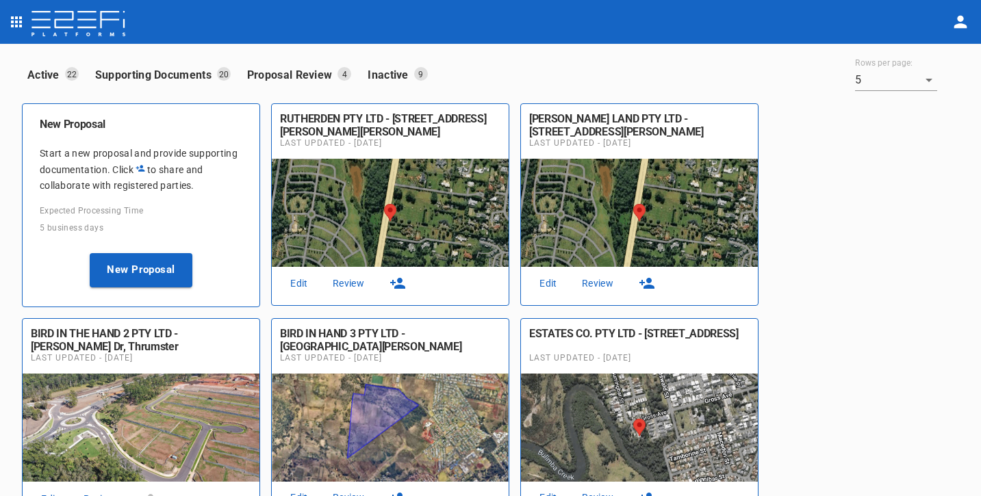
click at [408, 286] on button "button" at bounding box center [398, 284] width 44 height 22
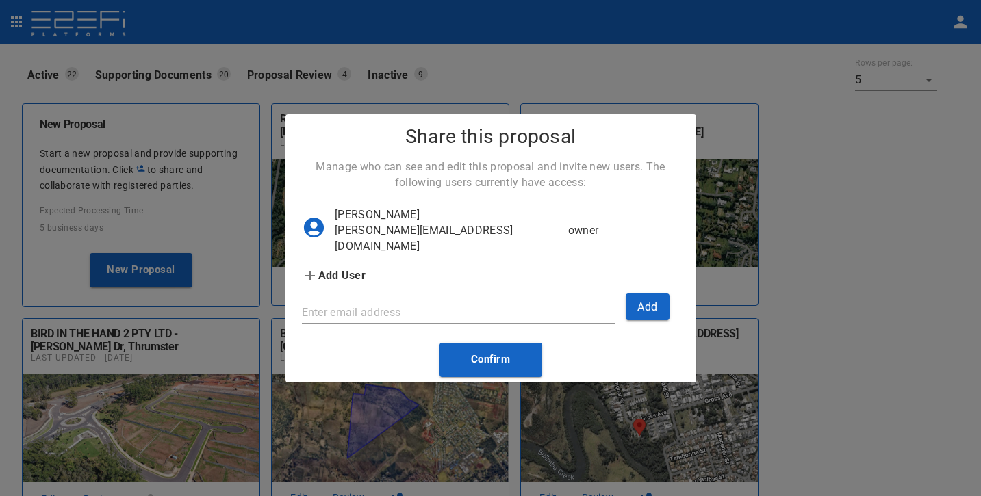
click at [451, 302] on input "Enter email address" at bounding box center [458, 313] width 313 height 22
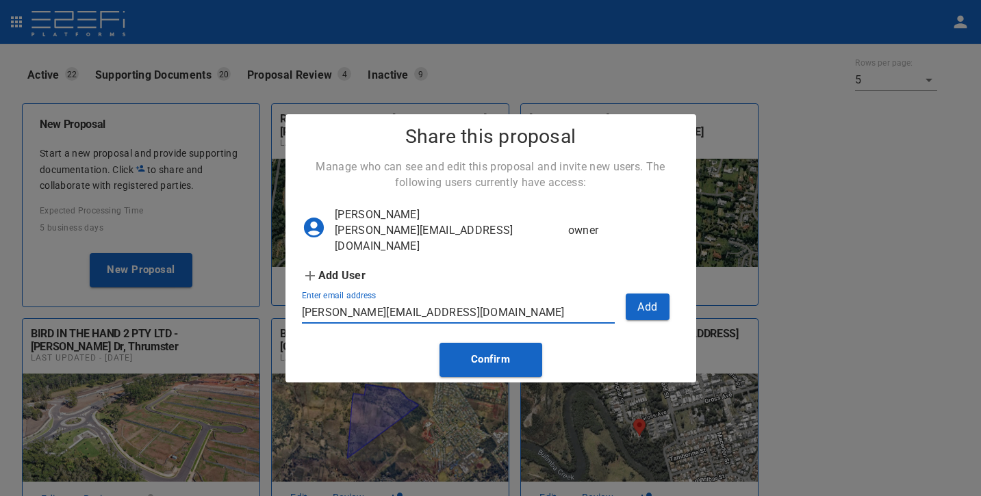
type input "[PERSON_NAME][EMAIL_ADDRESS][DOMAIN_NAME]"
drag, startPoint x: 473, startPoint y: 308, endPoint x: 196, endPoint y: 304, distance: 277.4
click at [194, 304] on div "Share this proposal Manage who can see and edit this proposal and invite new us…" at bounding box center [490, 248] width 981 height 496
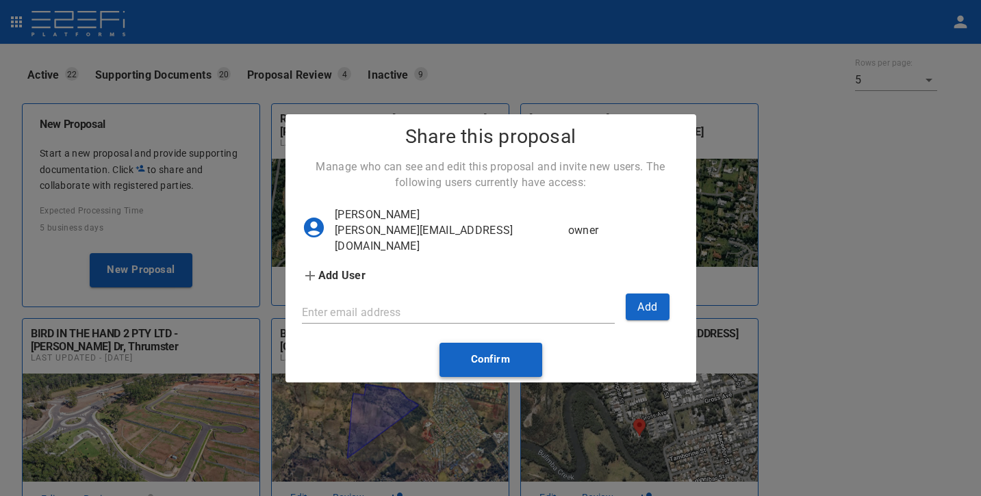
click at [502, 351] on button "Confirm" at bounding box center [491, 360] width 103 height 34
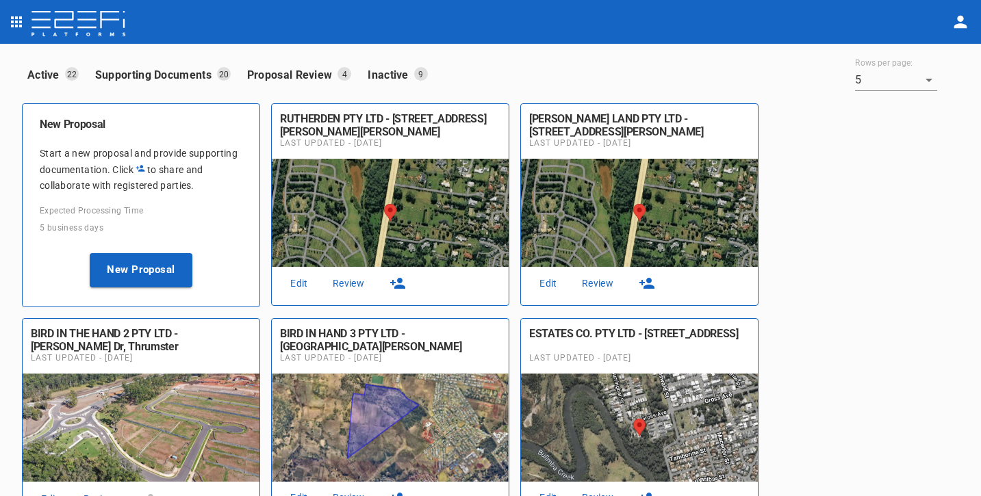
scroll to position [94, 0]
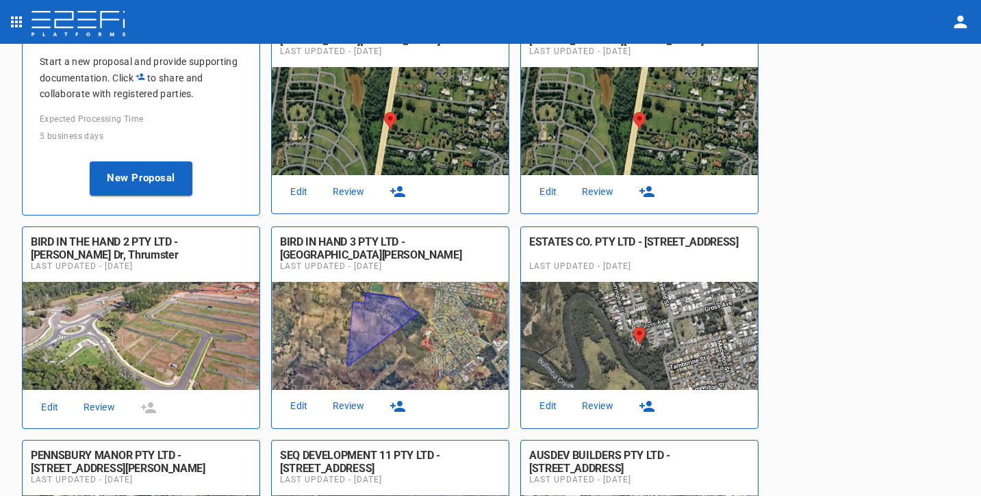
click at [403, 403] on icon "button" at bounding box center [398, 407] width 16 height 16
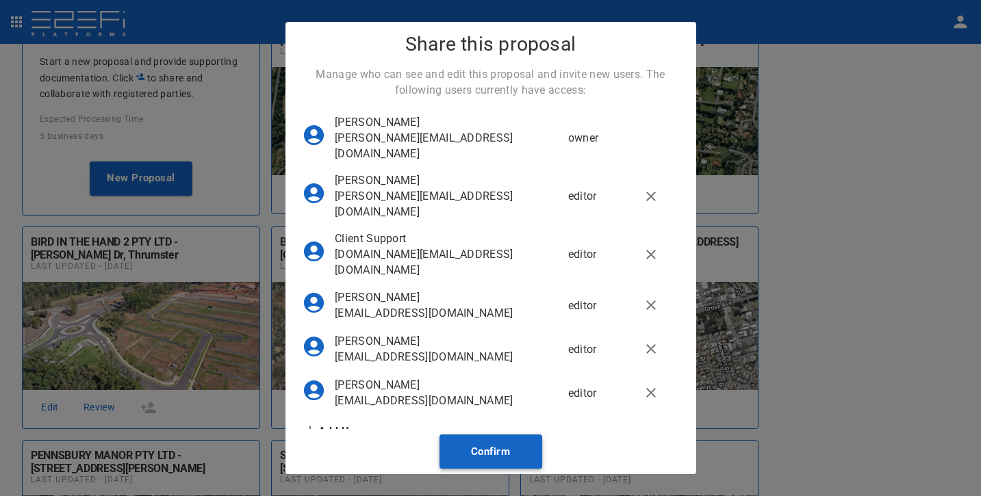
click at [460, 453] on button "Confirm" at bounding box center [491, 452] width 103 height 34
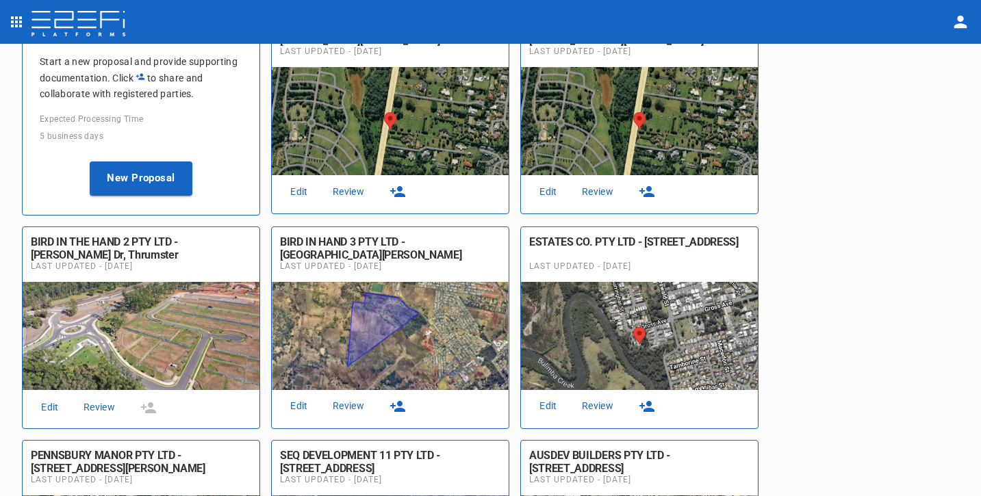
scroll to position [1, 0]
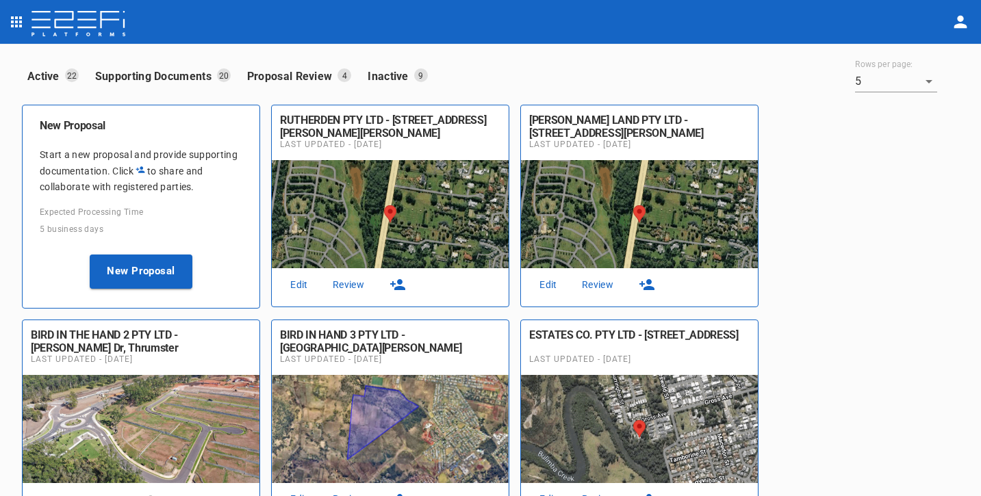
click at [399, 285] on icon "button" at bounding box center [398, 285] width 16 height 16
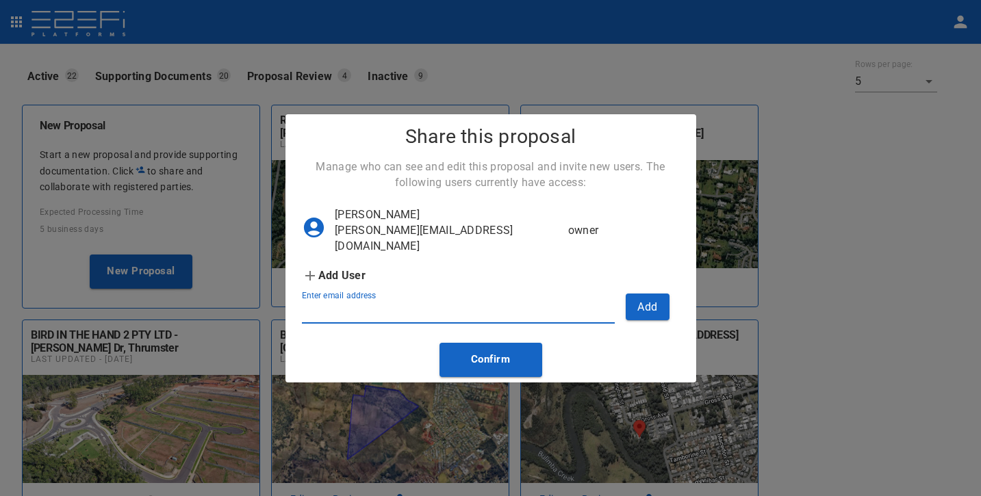
click at [431, 304] on input "Enter email address" at bounding box center [458, 313] width 313 height 22
type input "[PERSON_NAME][EMAIL_ADDRESS][DOMAIN_NAME]"
click at [644, 305] on button "Add" at bounding box center [648, 307] width 44 height 27
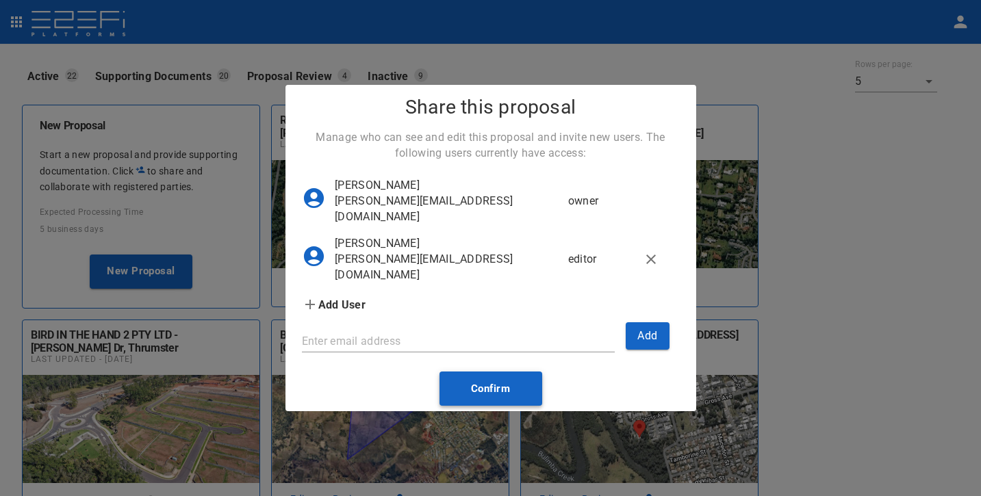
click at [510, 376] on button "Confirm" at bounding box center [491, 389] width 103 height 34
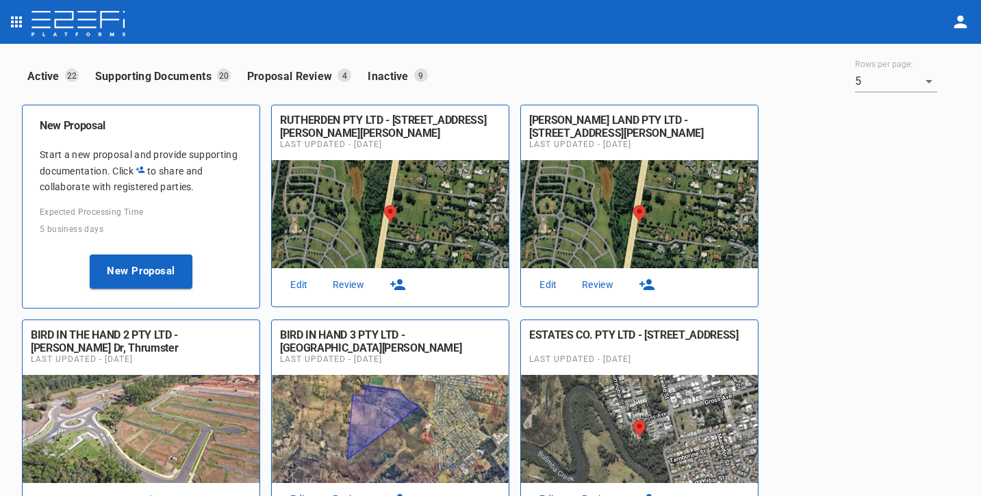
click at [299, 279] on link "Edit" at bounding box center [299, 285] width 44 height 18
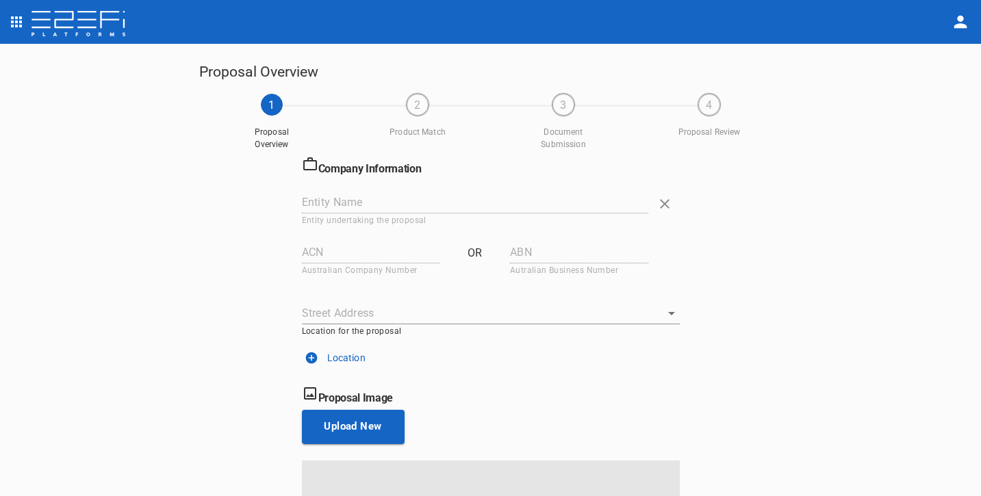
type input "RUTHERDEN PTY LTD"
type input "603 925 186"
type input "[STREET_ADDRESS][PERSON_NAME][PERSON_NAME][PERSON_NAME]"
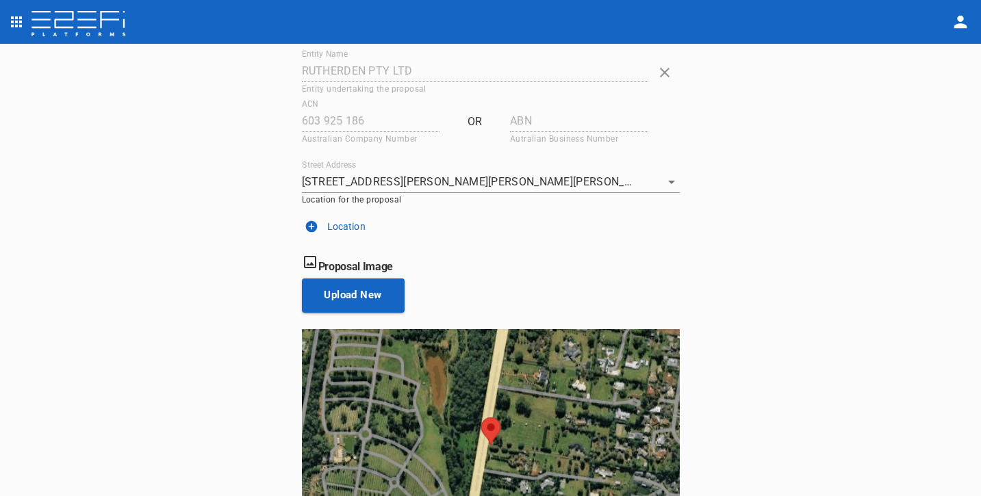
scroll to position [79, 0]
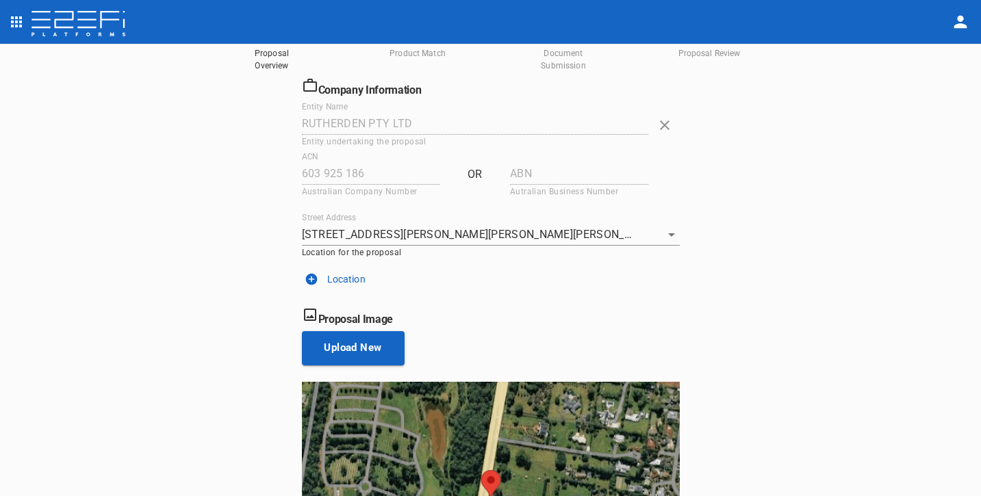
click at [336, 278] on p "Location" at bounding box center [346, 280] width 38 height 14
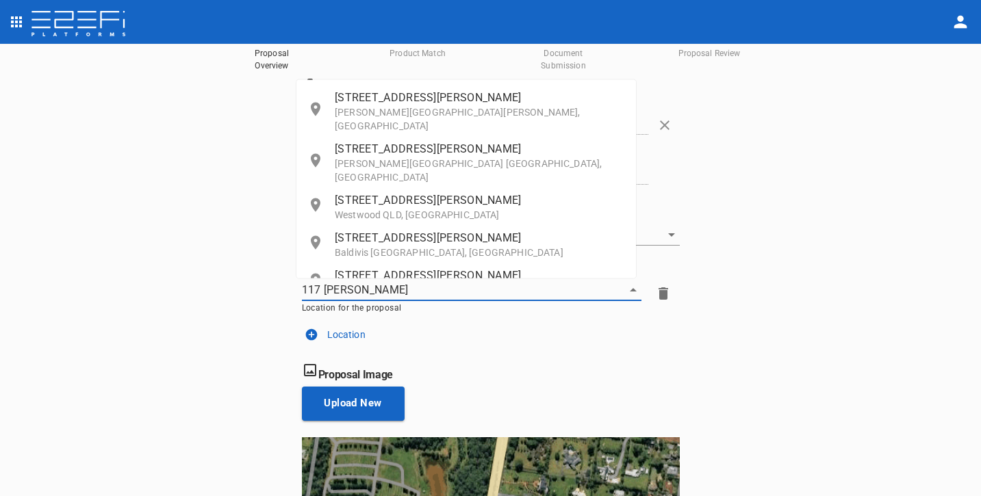
click at [498, 114] on p "[PERSON_NAME][GEOGRAPHIC_DATA][PERSON_NAME], [GEOGRAPHIC_DATA]" at bounding box center [480, 118] width 290 height 27
type input "[STREET_ADDRESS][PERSON_NAME][PERSON_NAME][PERSON_NAME]"
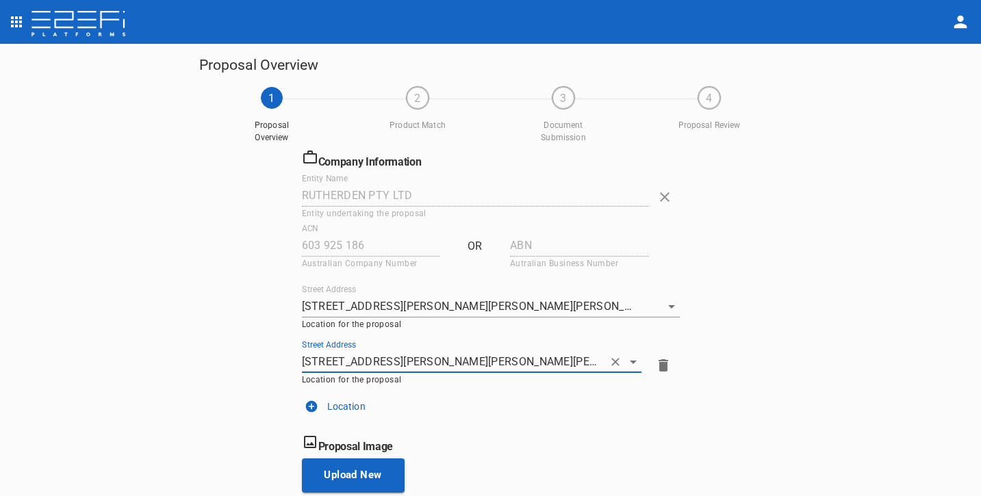
scroll to position [270, 0]
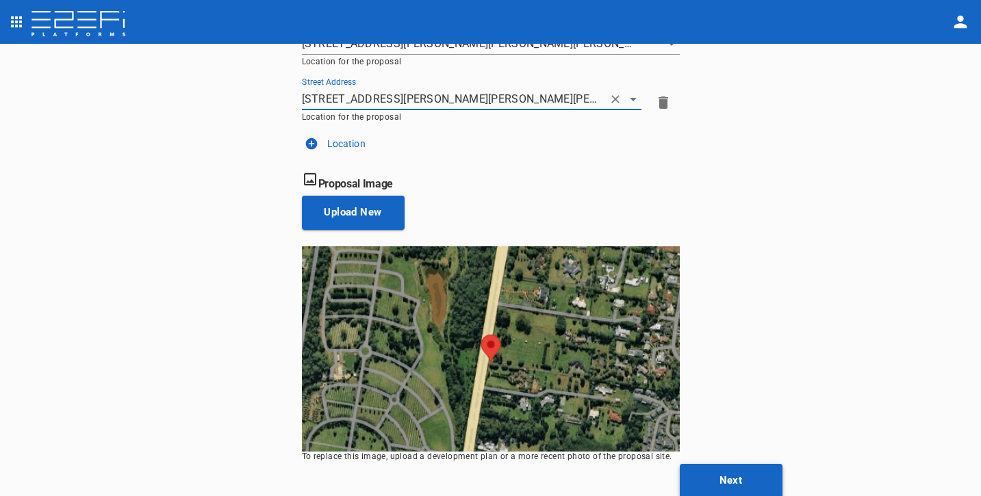
click at [749, 470] on button "Next" at bounding box center [731, 481] width 103 height 34
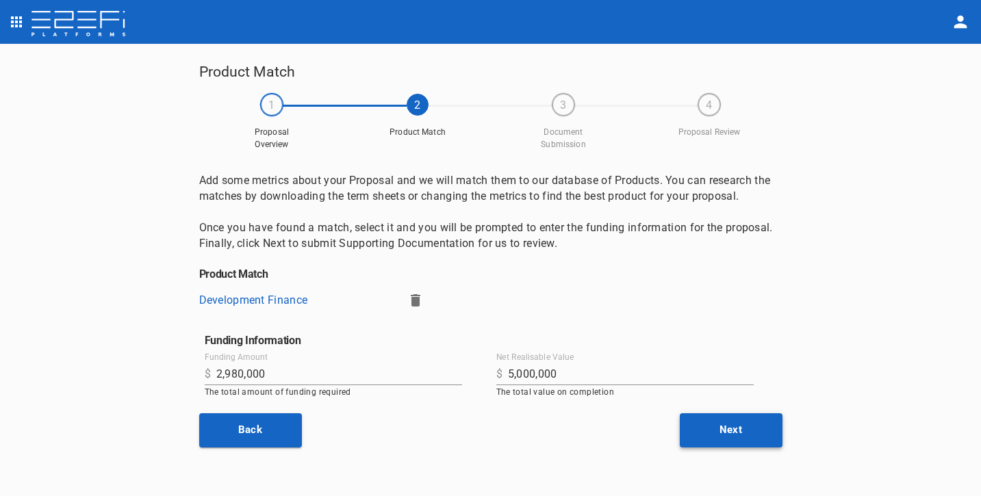
click at [754, 428] on button "Next" at bounding box center [731, 431] width 103 height 34
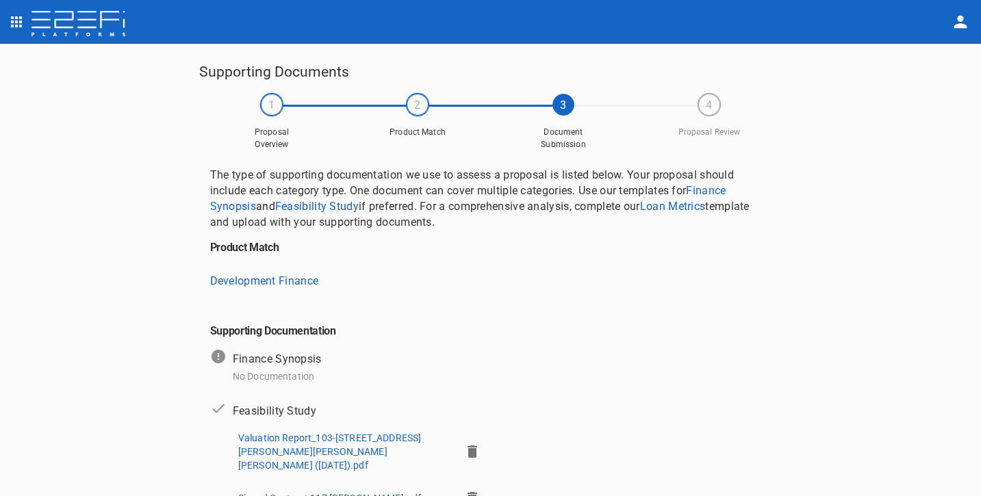
click at [95, 32] on img at bounding box center [78, 24] width 97 height 27
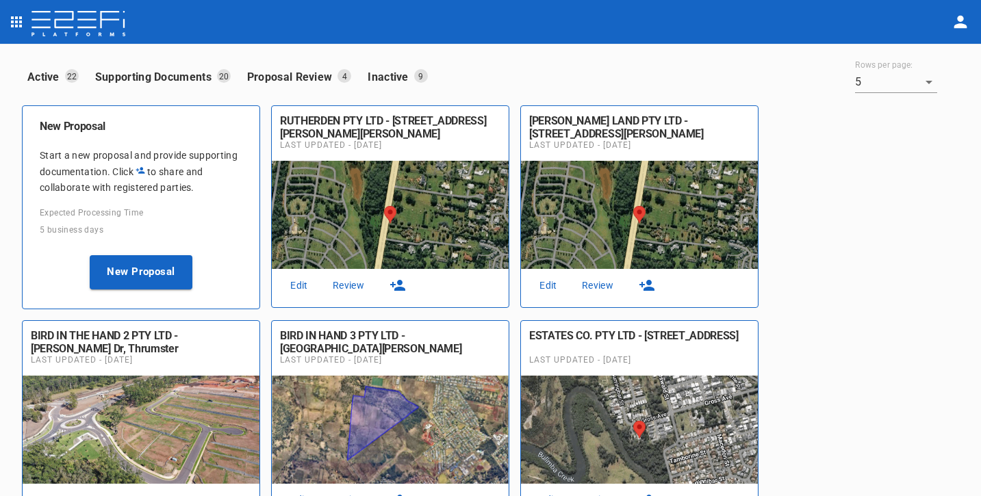
click at [290, 279] on link "Edit" at bounding box center [299, 286] width 44 height 18
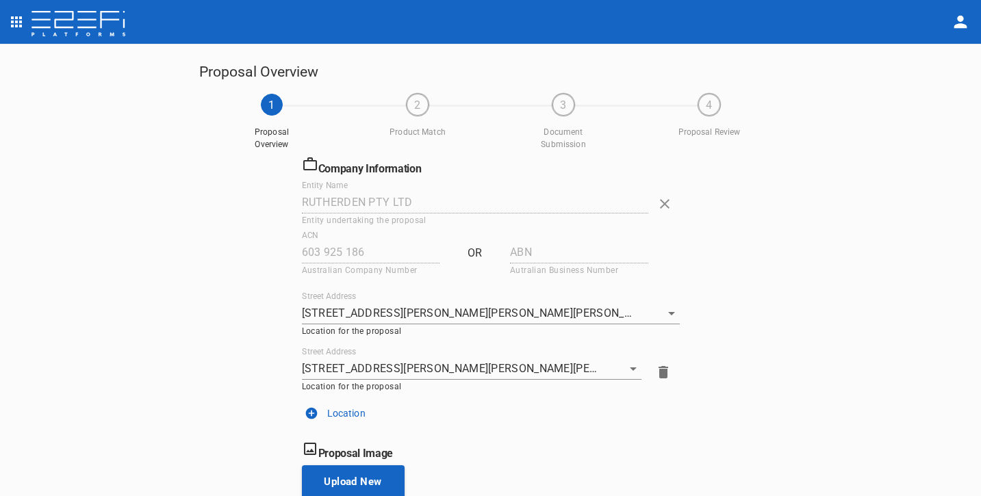
click at [100, 32] on img at bounding box center [78, 24] width 97 height 27
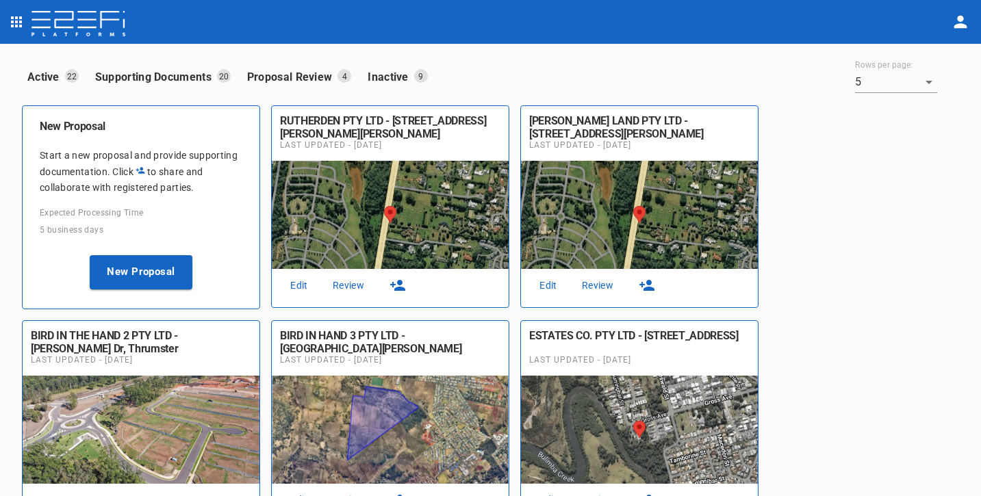
click at [551, 284] on link "Edit" at bounding box center [549, 286] width 44 height 18
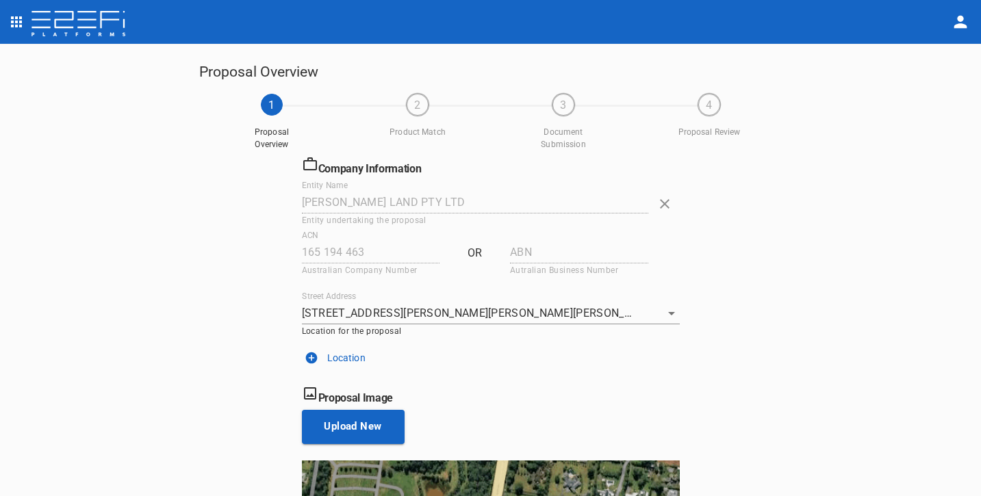
scroll to position [214, 0]
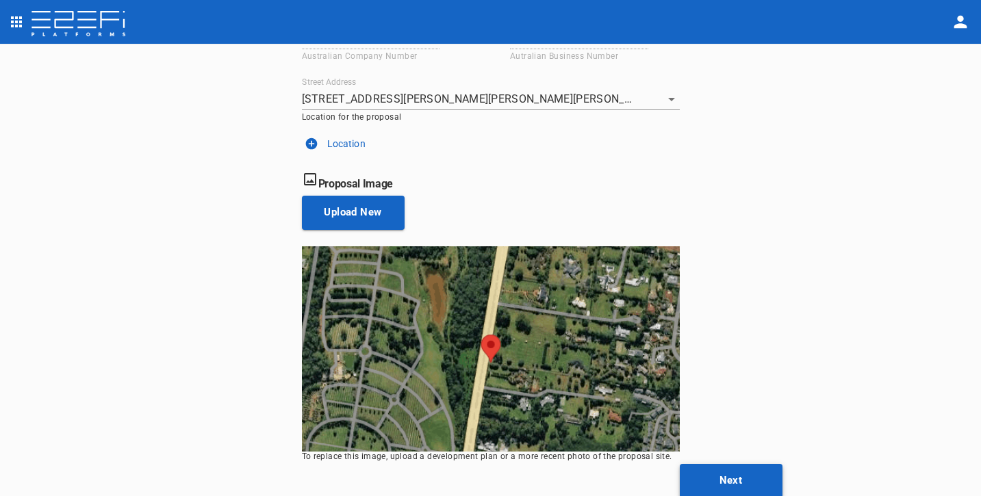
click at [716, 475] on button "Next" at bounding box center [731, 481] width 103 height 34
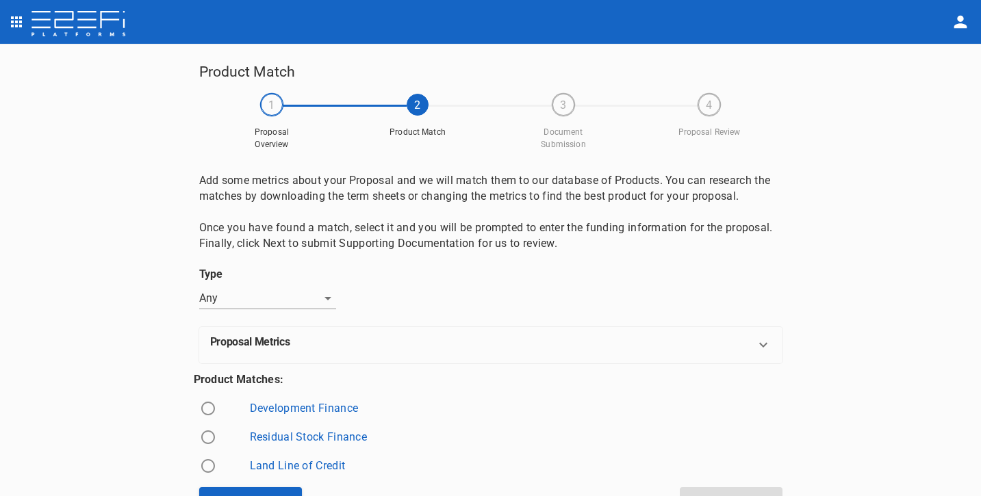
scroll to position [23, 0]
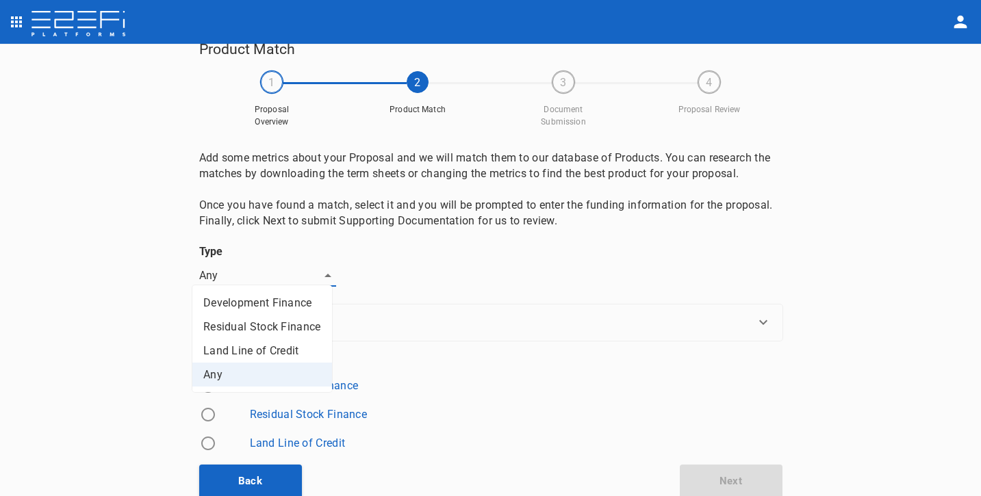
click at [311, 272] on body "Product Match 1 Proposal Overview 2 Product Match 3 Document Submission 4 Propo…" at bounding box center [490, 248] width 981 height 496
click at [401, 266] on div at bounding box center [490, 248] width 981 height 496
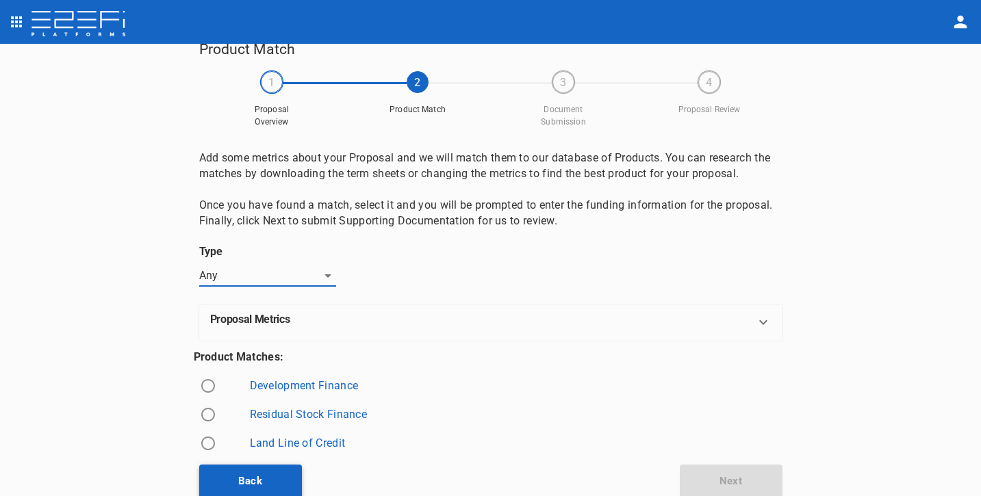
click at [247, 475] on button "Back" at bounding box center [250, 482] width 103 height 34
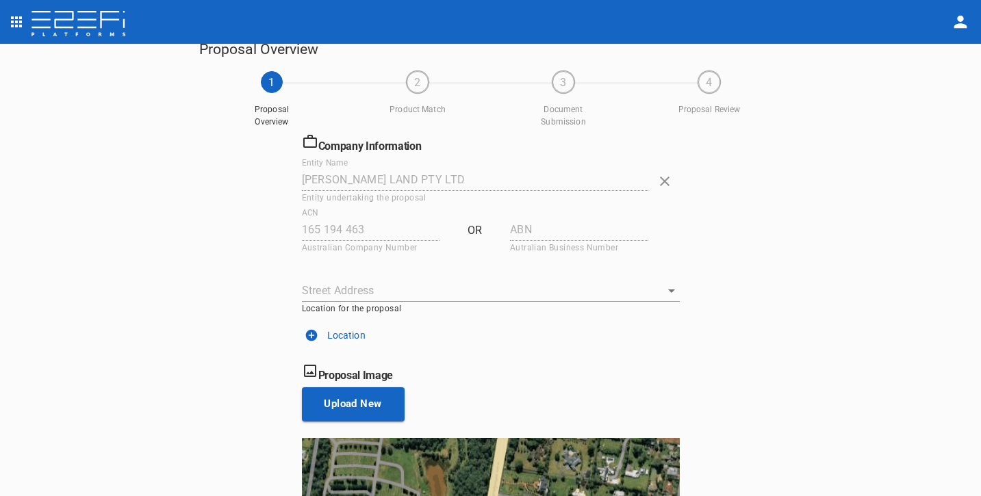
type input "[STREET_ADDRESS][PERSON_NAME][PERSON_NAME][PERSON_NAME]"
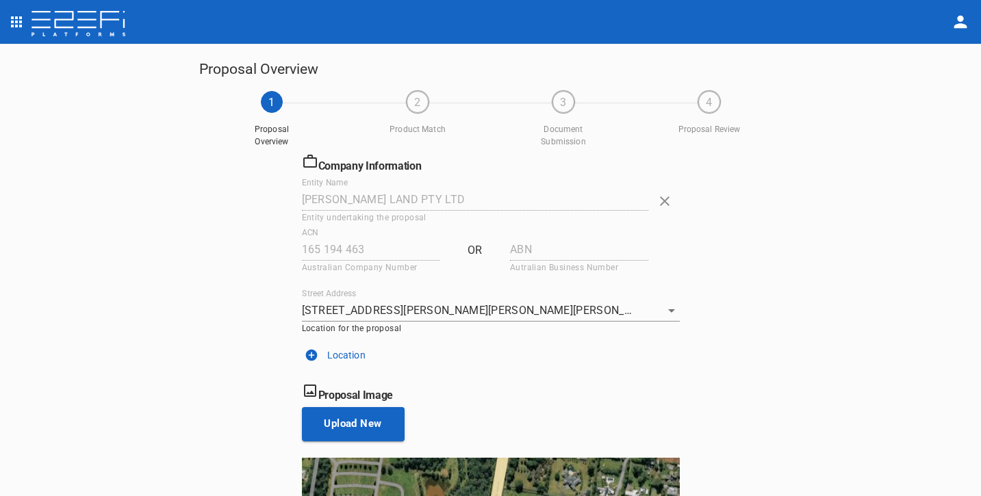
scroll to position [5, 0]
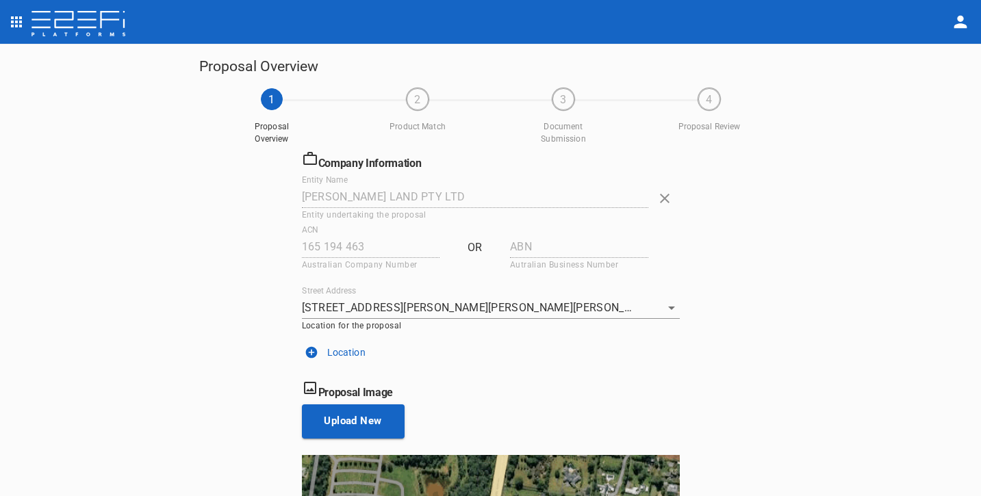
click at [660, 194] on icon "button" at bounding box center [665, 199] width 10 height 10
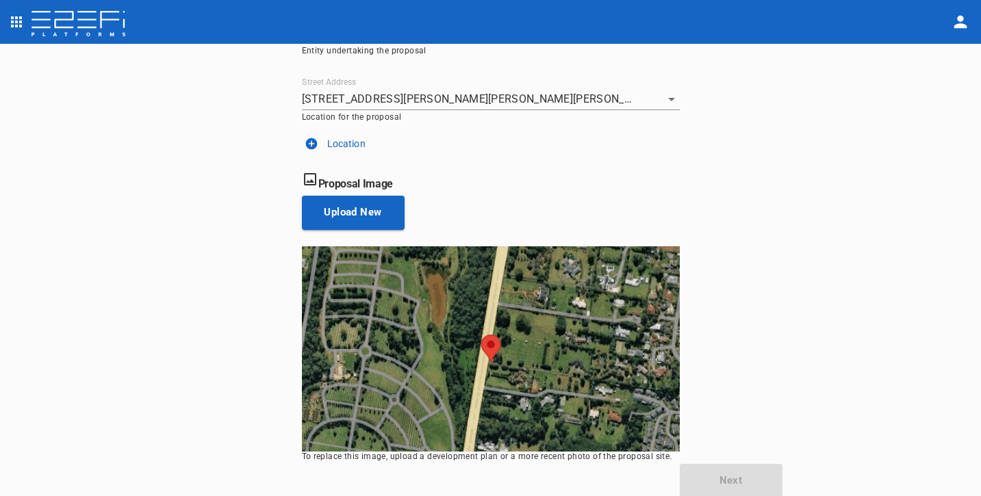
scroll to position [71, 0]
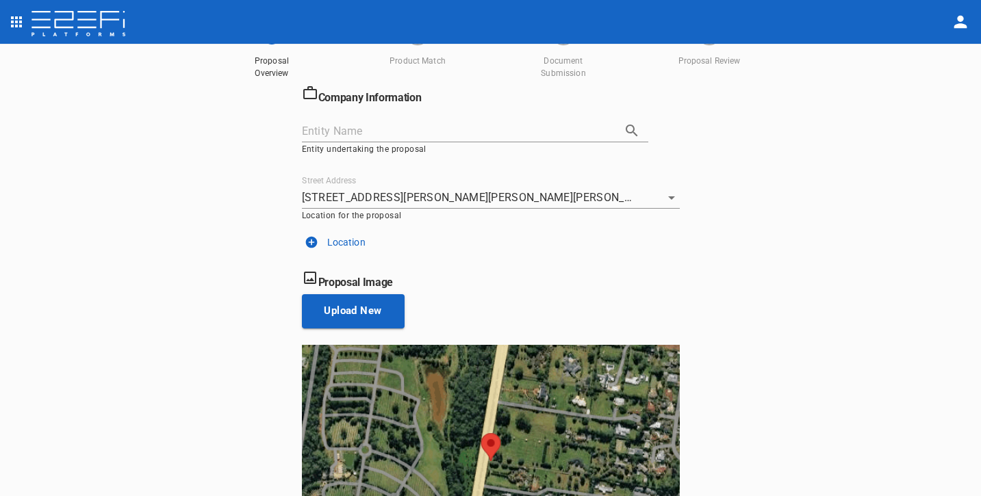
click at [105, 18] on img at bounding box center [78, 24] width 97 height 27
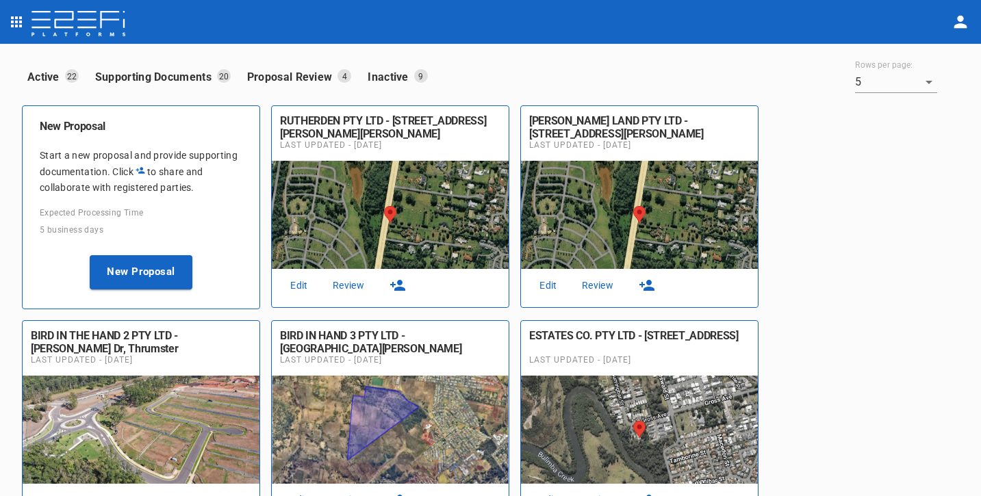
click at [598, 285] on link "Review" at bounding box center [598, 286] width 44 height 18
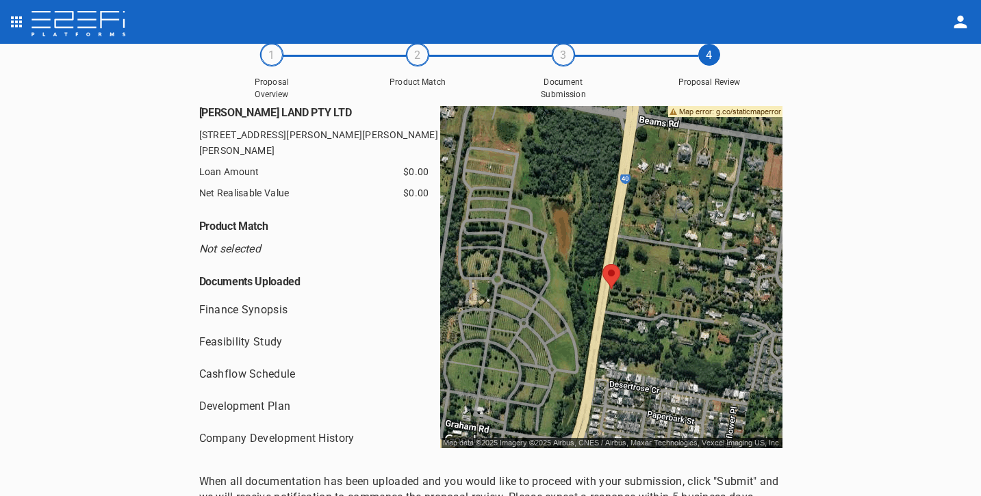
scroll to position [171, 0]
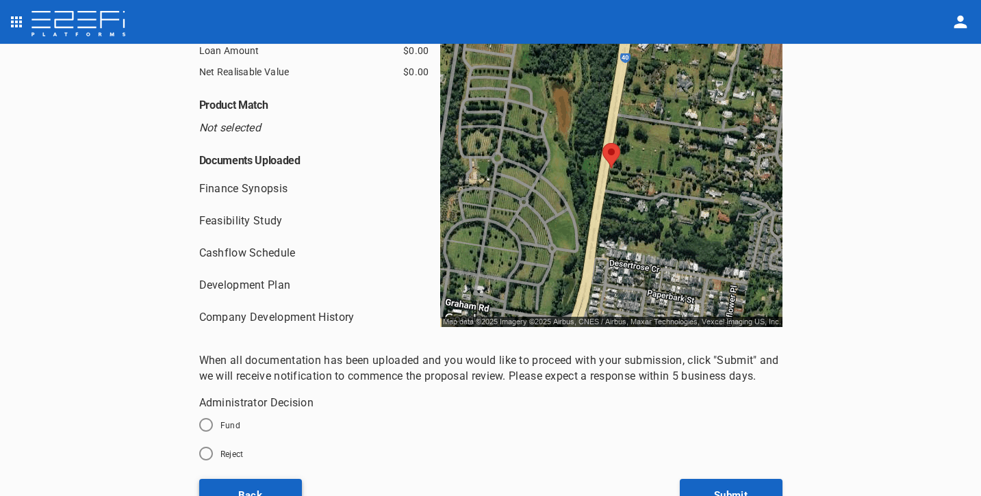
click at [205, 479] on button "Back" at bounding box center [250, 496] width 103 height 34
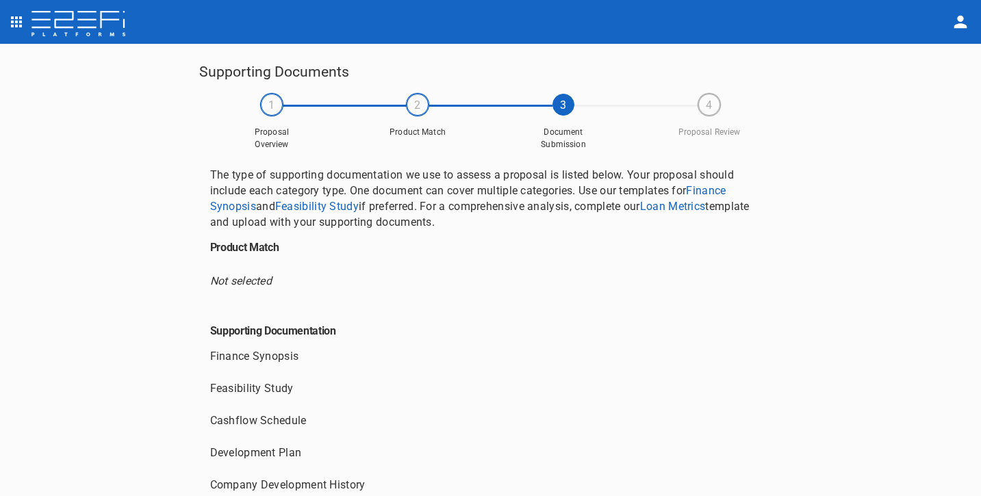
click at [110, 18] on img at bounding box center [78, 24] width 97 height 27
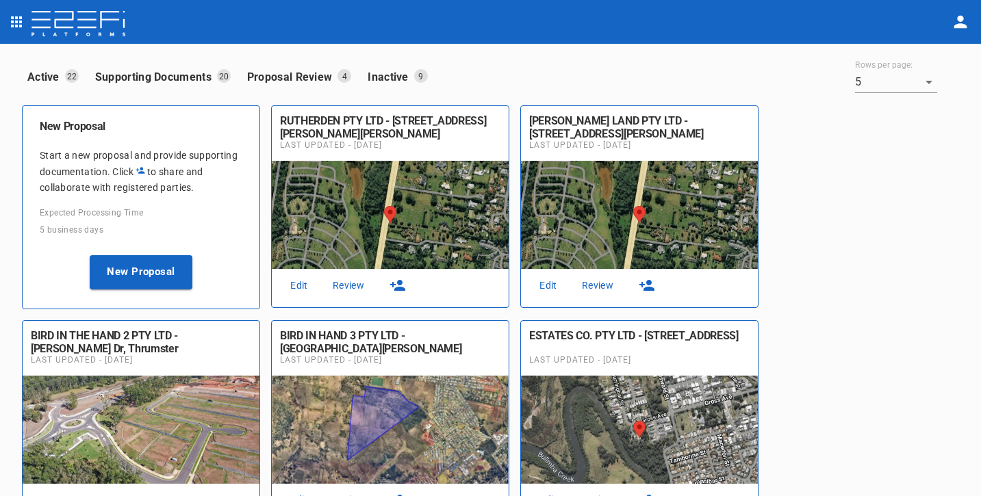
click at [319, 76] on p "Proposal Review" at bounding box center [292, 77] width 91 height 16
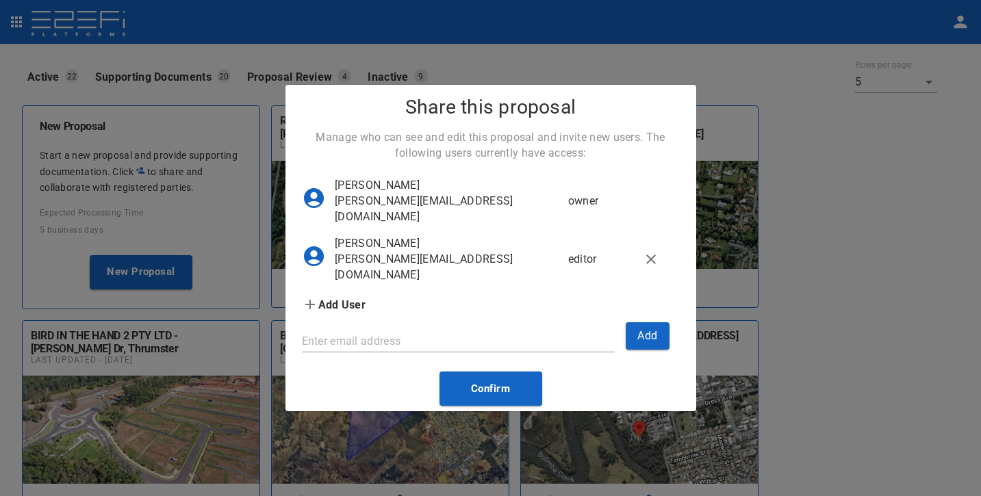
click at [781, 254] on div "Share this proposal Manage who can see and edit this proposal and invite new us…" at bounding box center [490, 248] width 981 height 496
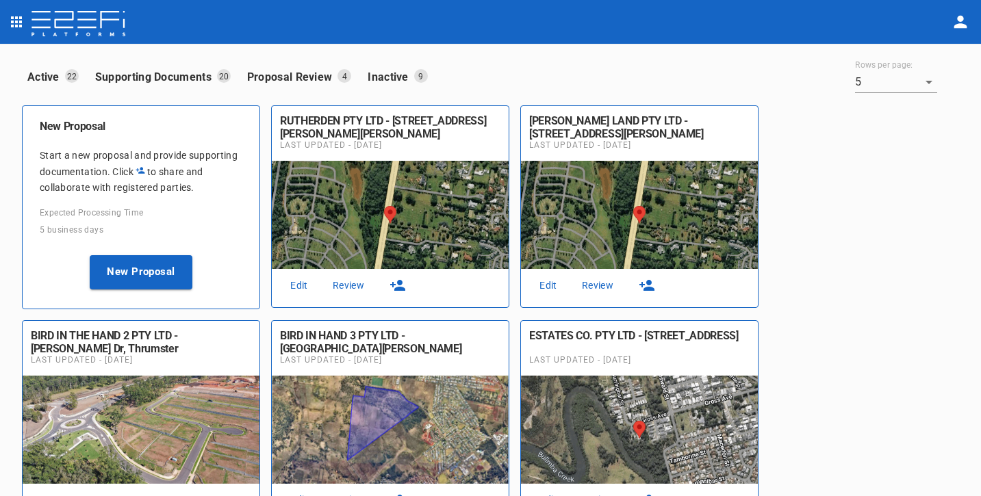
click at [290, 281] on link "Edit" at bounding box center [299, 286] width 44 height 18
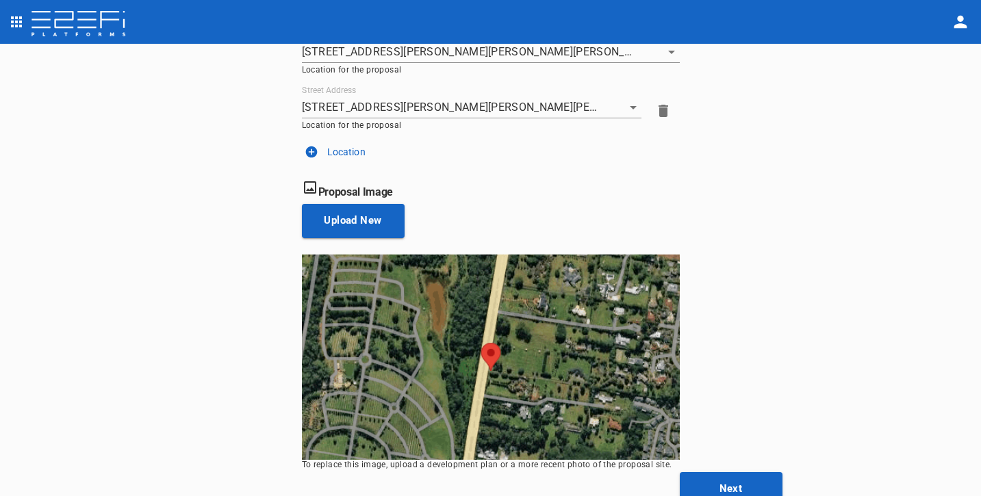
scroll to position [270, 0]
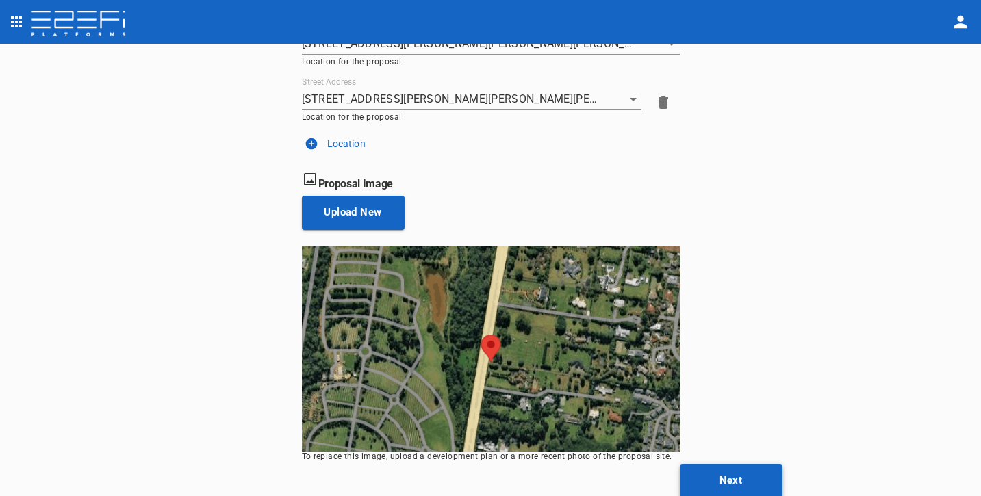
click at [738, 467] on button "Next" at bounding box center [731, 481] width 103 height 34
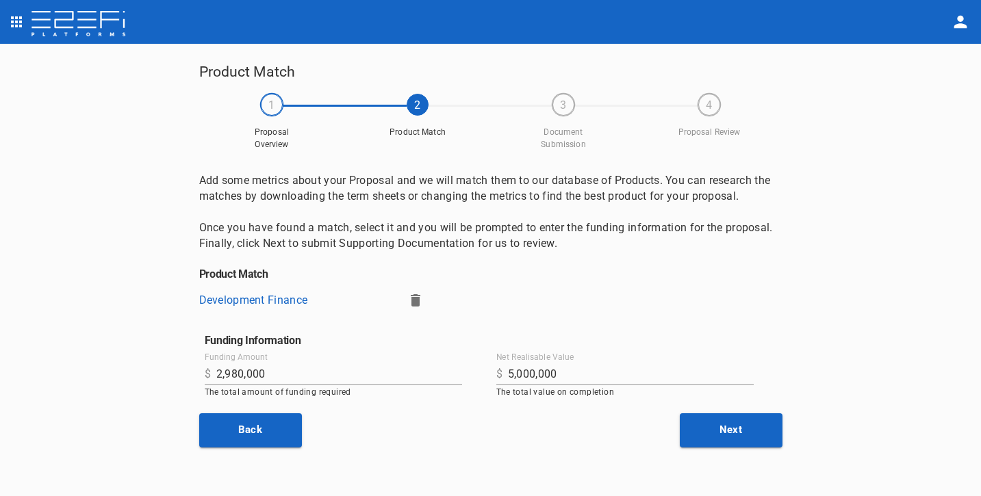
click at [293, 375] on input "2,980,000" at bounding box center [339, 375] width 246 height 22
drag, startPoint x: 292, startPoint y: 370, endPoint x: 160, endPoint y: 375, distance: 132.2
click at [189, 375] on div "Product Match 1 Proposal Overview 2 Product Match 3 Document Submission 4 Propo…" at bounding box center [491, 270] width 616 height 421
type input "4,280,000"
click at [460, 474] on div "Product Match 1 Proposal Overview 2 Product Match 3 Document Submission 4 Propo…" at bounding box center [491, 270] width 616 height 421
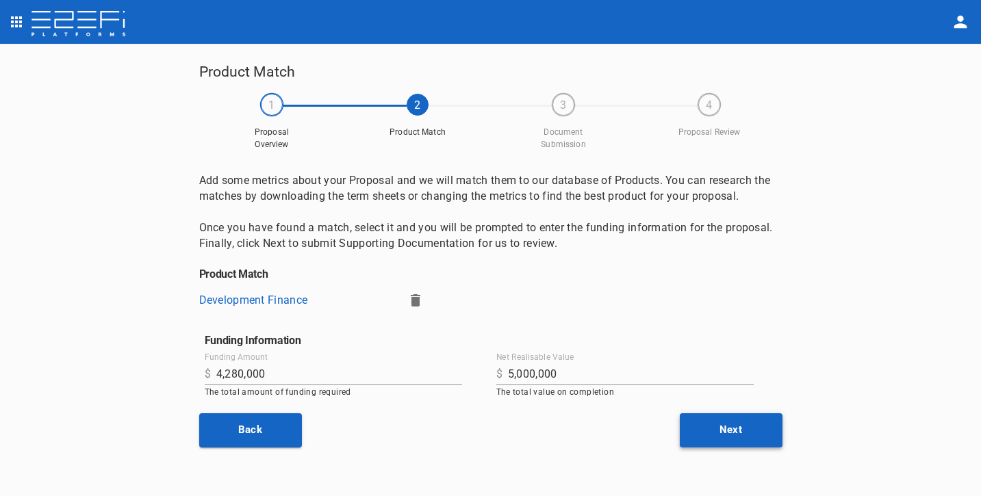
click at [696, 431] on button "Next" at bounding box center [731, 431] width 103 height 34
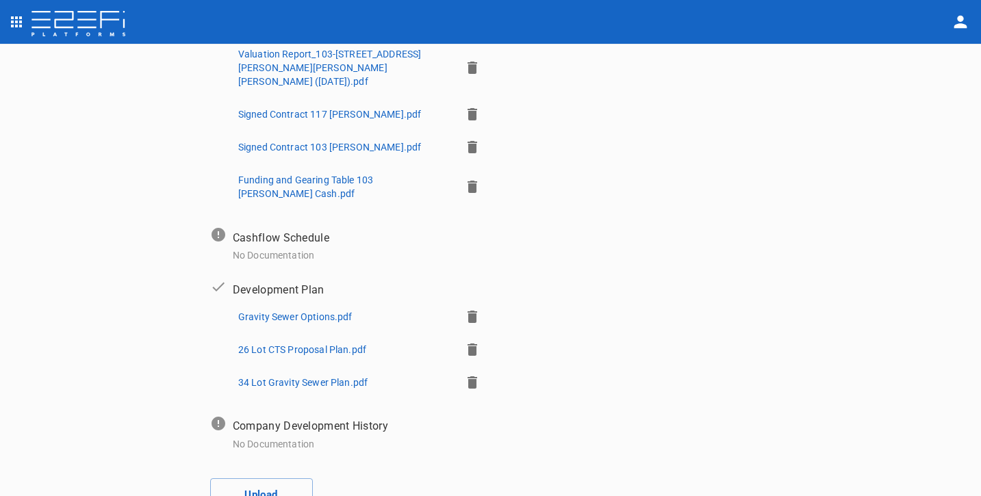
scroll to position [451, 0]
